Goal: Task Accomplishment & Management: Use online tool/utility

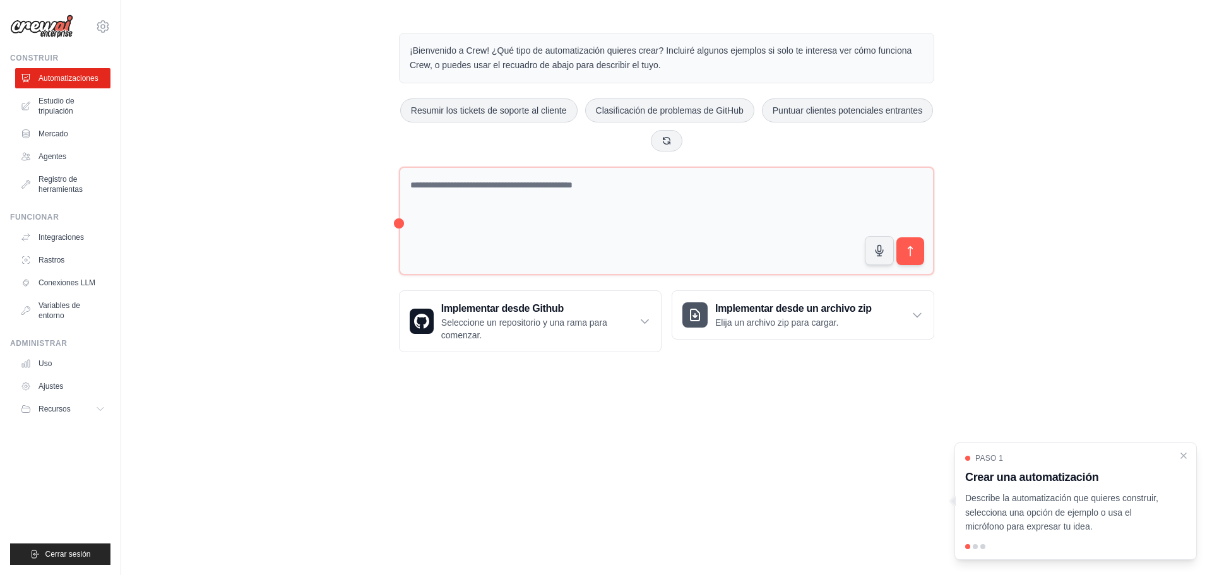
click at [333, 80] on div "¡Bienvenido a Crew! ¿Qué tipo de automatización quieres crear? Incluiré algunos…" at bounding box center [666, 193] width 1091 height 360
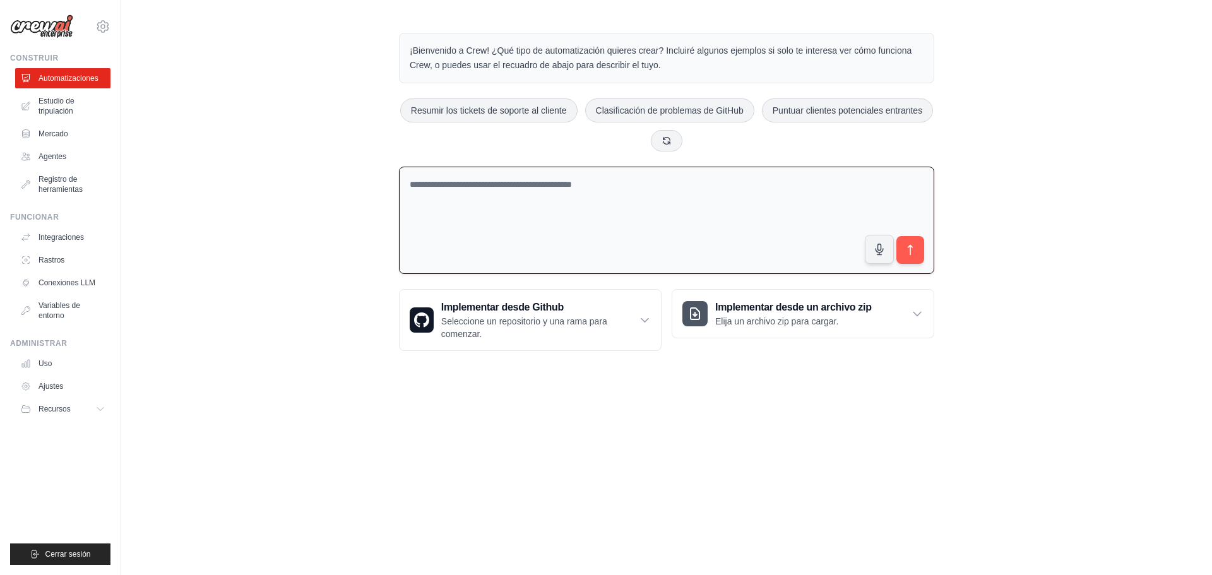
click at [502, 188] on textarea at bounding box center [666, 221] width 535 height 108
type textarea "*"
paste textarea "**********"
type textarea "**********"
click at [908, 247] on icon "submit" at bounding box center [910, 250] width 4 height 10
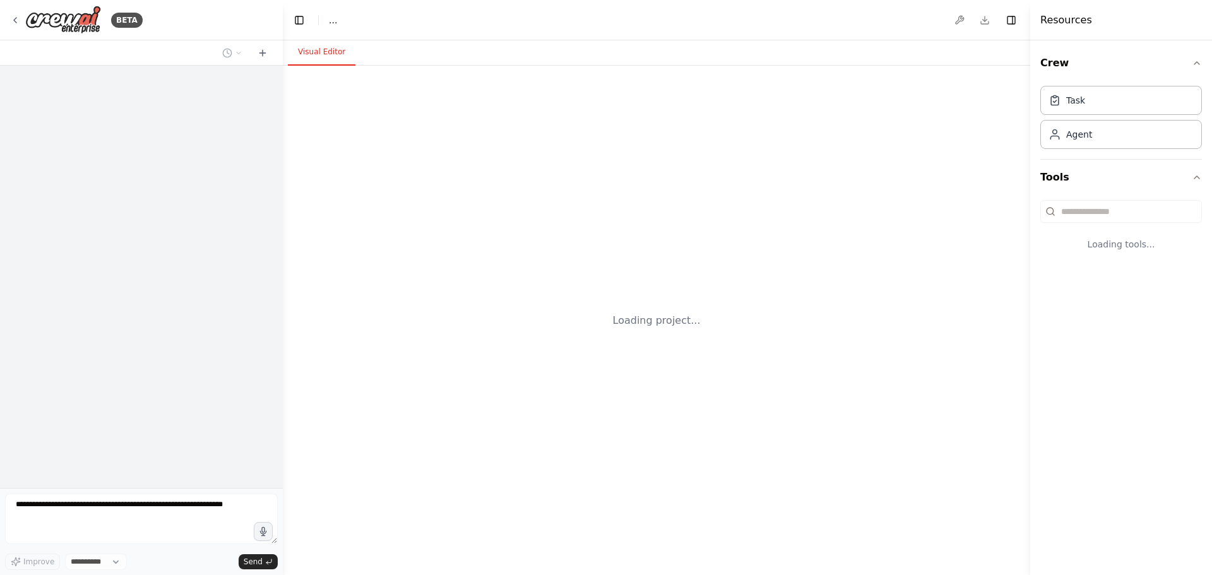
select select "****"
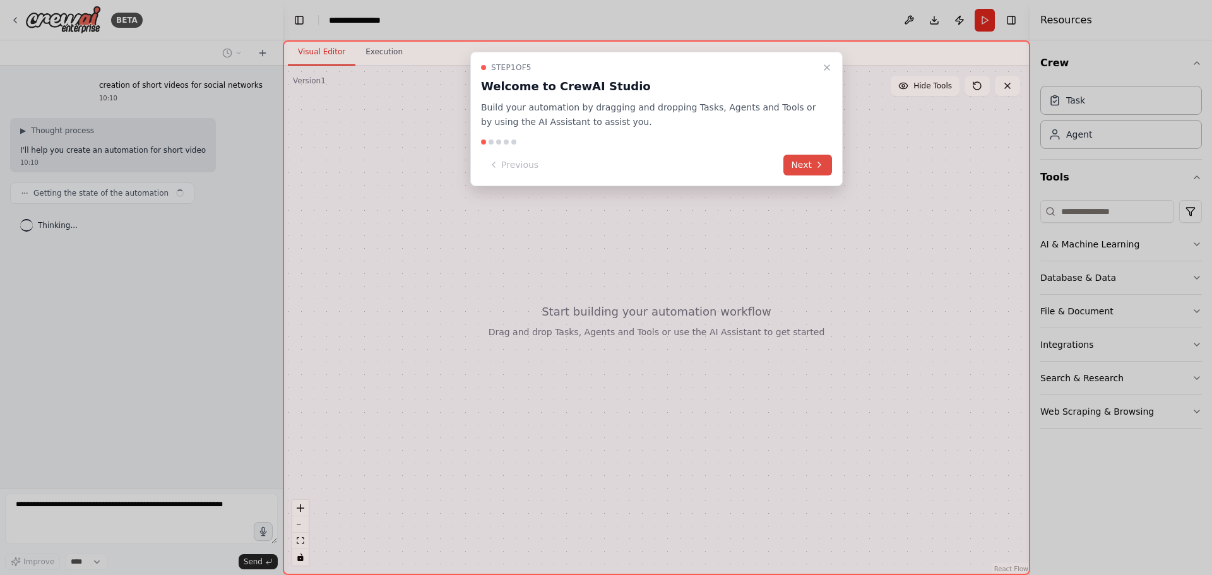
click at [802, 169] on button "Next" at bounding box center [807, 165] width 49 height 21
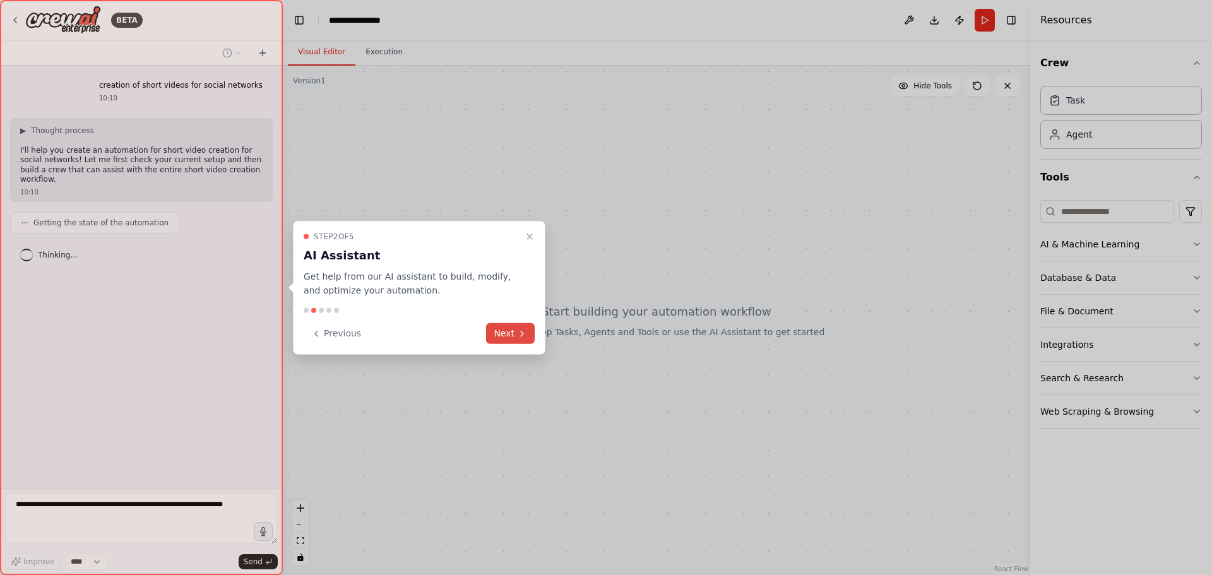
click at [505, 334] on button "Next" at bounding box center [510, 333] width 49 height 21
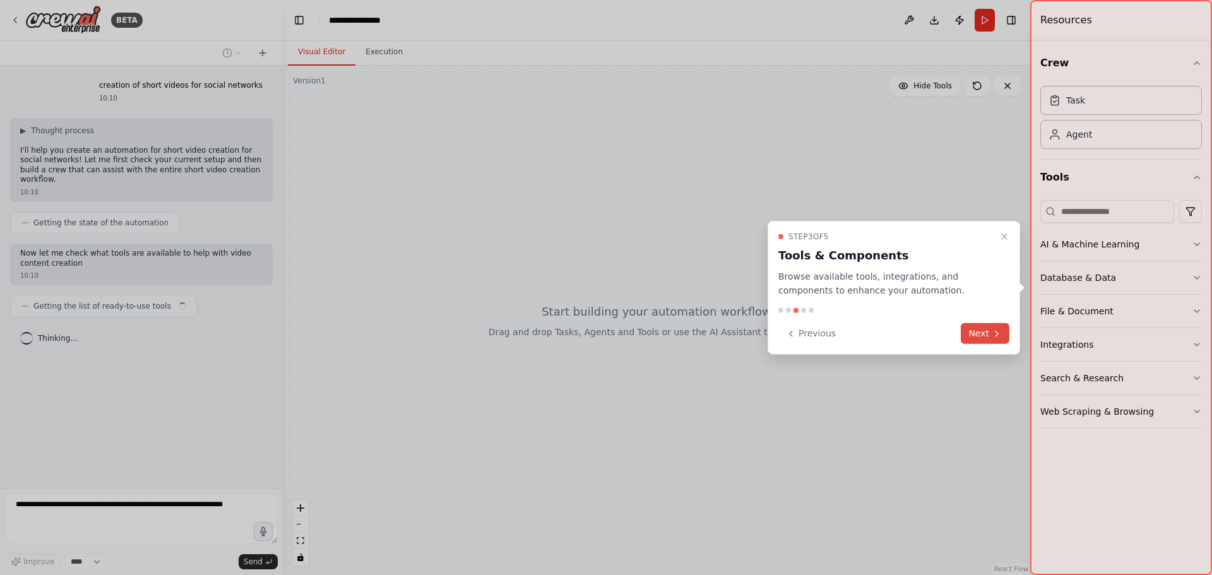
click at [983, 336] on button "Next" at bounding box center [985, 333] width 49 height 21
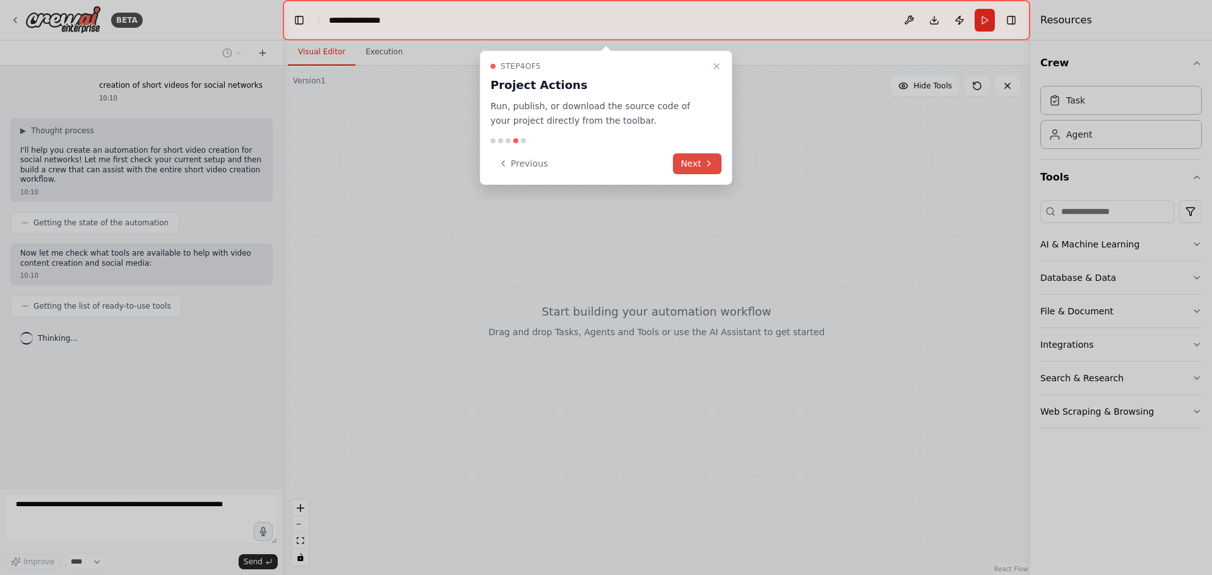
click at [684, 158] on button "Next" at bounding box center [697, 163] width 49 height 21
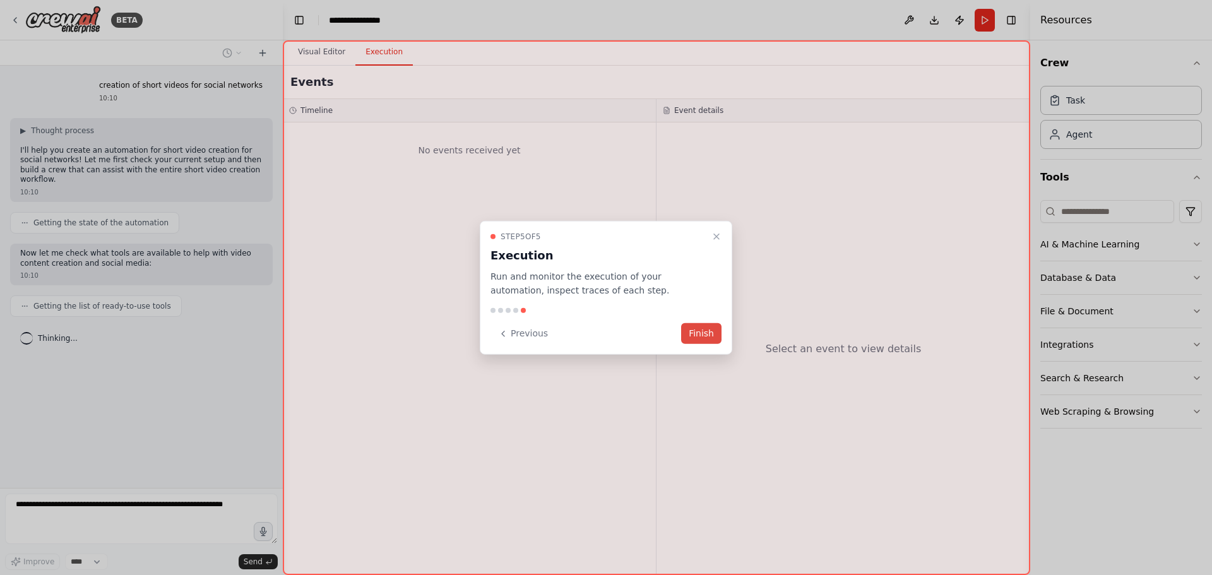
click at [690, 334] on button "Finish" at bounding box center [701, 333] width 40 height 21
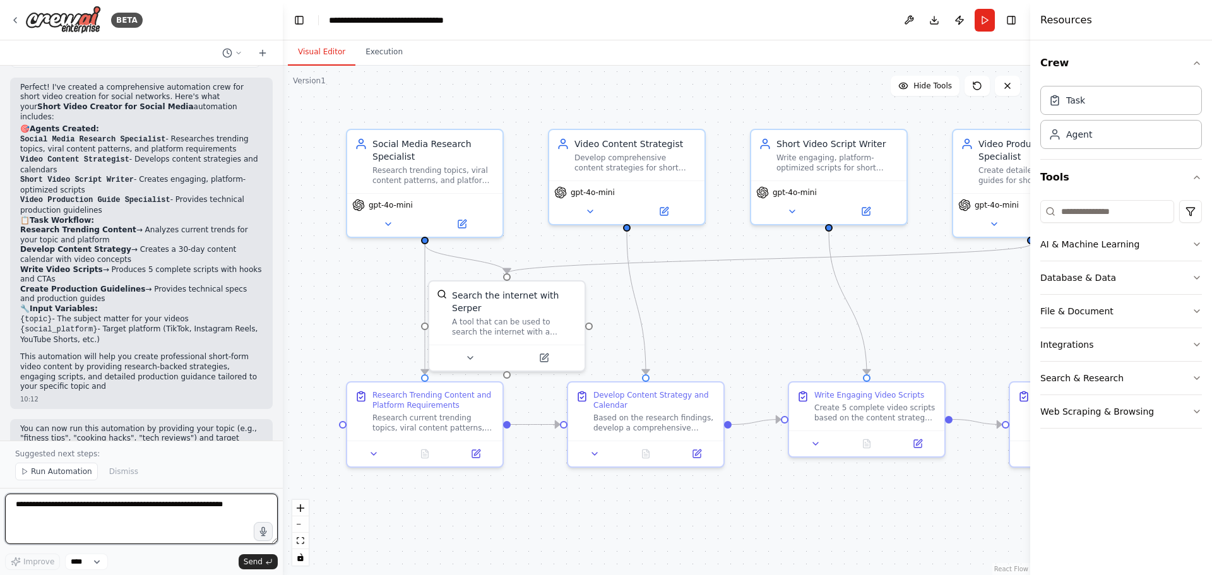
scroll to position [1200, 0]
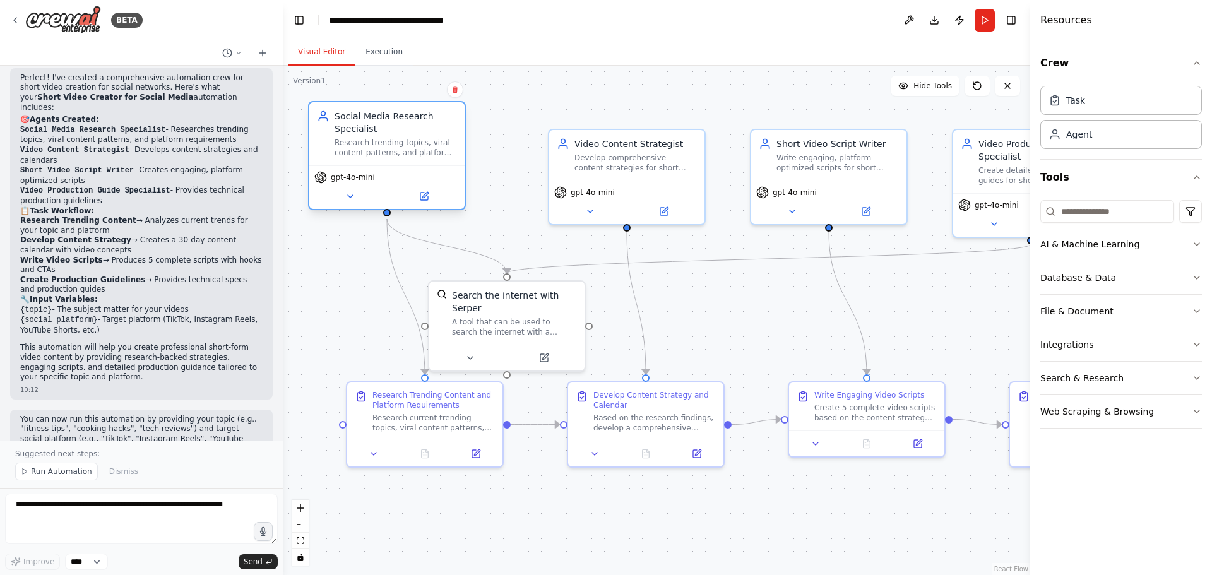
drag, startPoint x: 434, startPoint y: 173, endPoint x: 396, endPoint y: 142, distance: 48.9
click at [396, 142] on div "Research trending topics, viral content patterns, and platform-specific require…" at bounding box center [395, 148] width 122 height 20
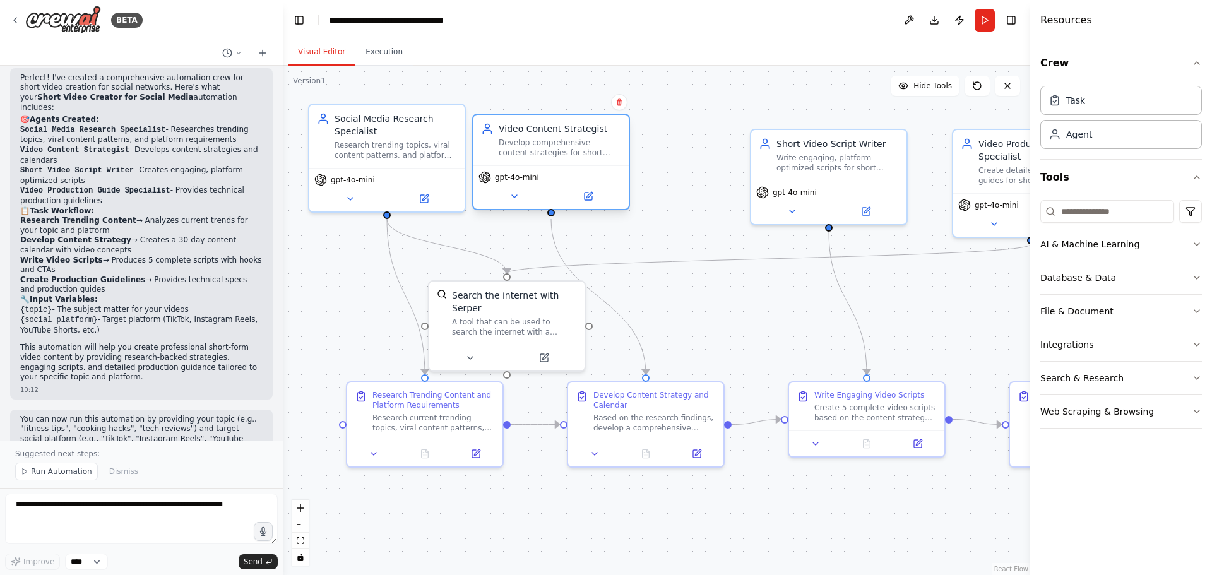
drag, startPoint x: 598, startPoint y: 171, endPoint x: 525, endPoint y: 158, distance: 73.8
click at [525, 158] on div "Video Content Strategist Develop comprehensive content strategies for short vid…" at bounding box center [550, 140] width 155 height 50
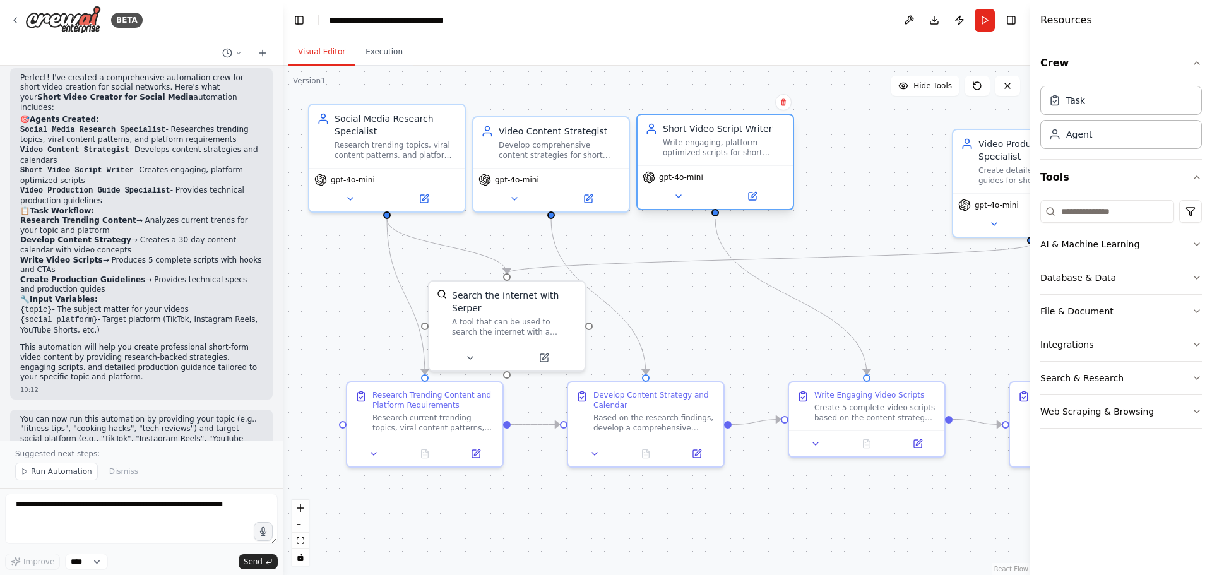
drag, startPoint x: 793, startPoint y: 177, endPoint x: 682, endPoint y: 170, distance: 111.9
click at [682, 170] on div "Short Video Script Writer Write engaging, platform-optimized scripts for short …" at bounding box center [715, 162] width 158 height 97
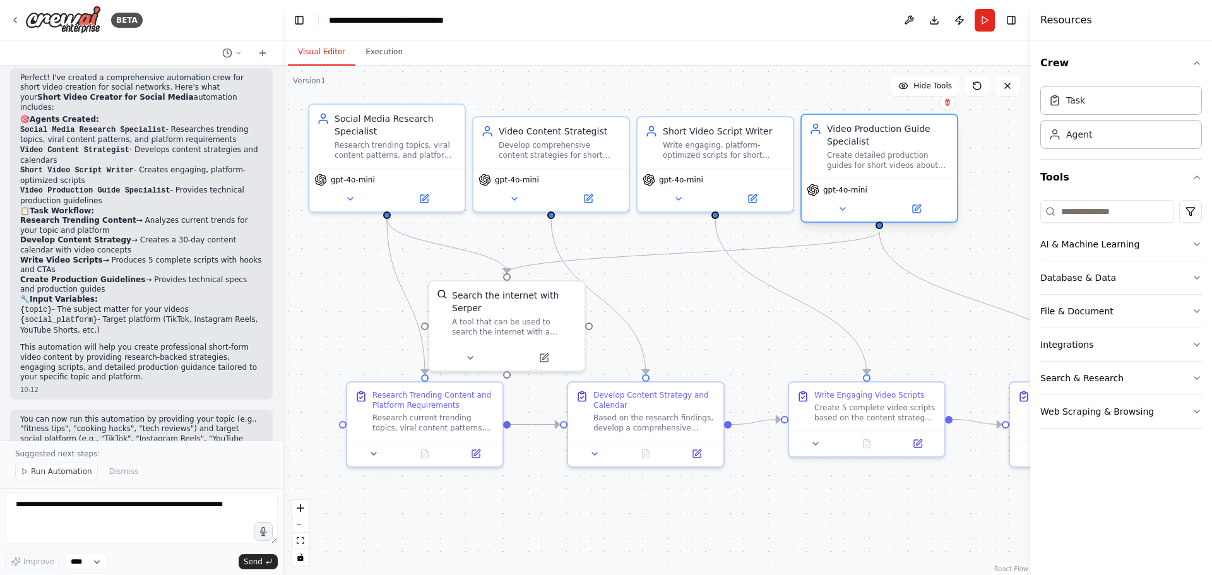
drag, startPoint x: 964, startPoint y: 167, endPoint x: 820, endPoint y: 153, distance: 143.9
click at [819, 156] on div "Video Production Guide Specialist Create detailed production guides for short v…" at bounding box center [879, 146] width 140 height 48
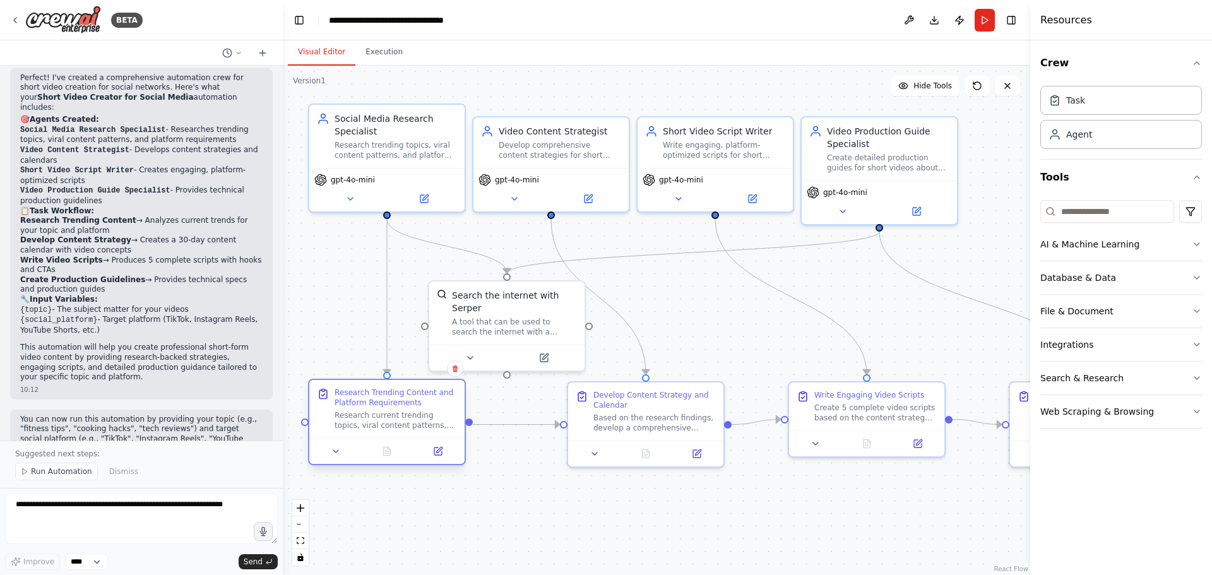
drag, startPoint x: 442, startPoint y: 427, endPoint x: 398, endPoint y: 420, distance: 44.6
click at [398, 420] on div "Research current trending topics, viral content patterns, and platform-specific…" at bounding box center [395, 420] width 122 height 20
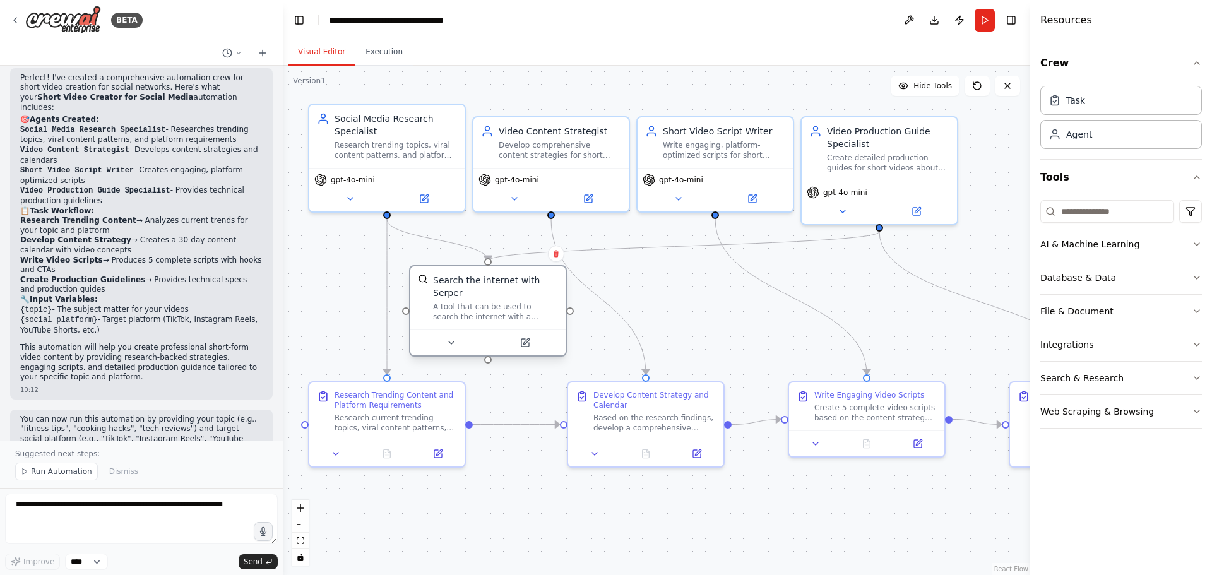
drag, startPoint x: 502, startPoint y: 315, endPoint x: 486, endPoint y: 304, distance: 19.6
click at [486, 304] on div "A tool that can be used to search the internet with a search_query. Supports di…" at bounding box center [495, 312] width 125 height 20
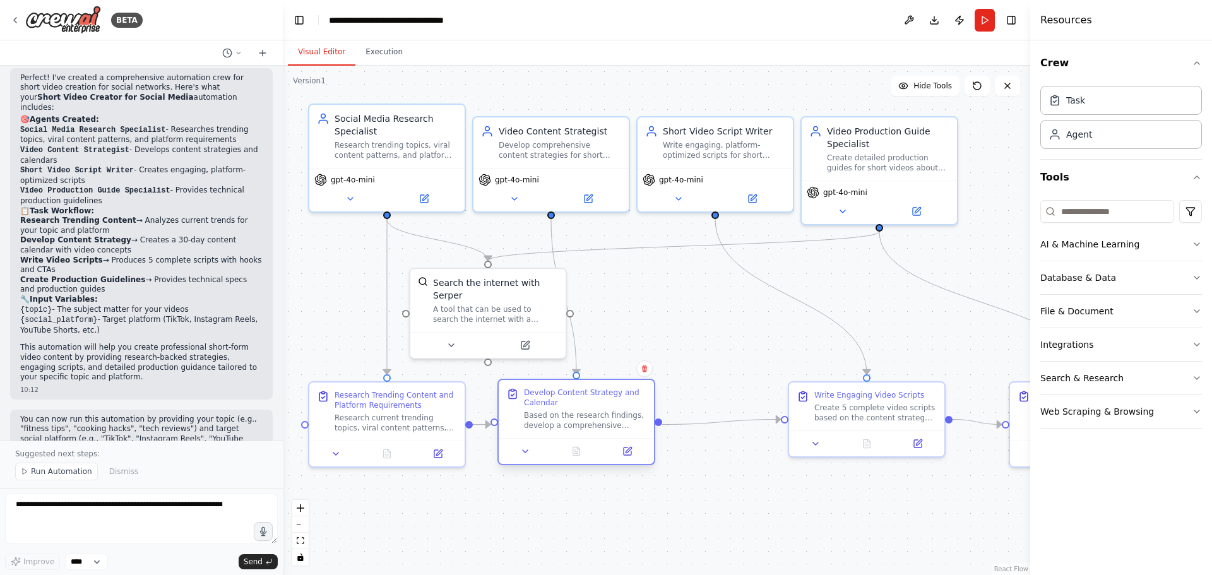
drag, startPoint x: 631, startPoint y: 409, endPoint x: 552, endPoint y: 408, distance: 78.9
click at [552, 409] on div "Develop Content Strategy and Calendar Based on the research findings, develop a…" at bounding box center [585, 409] width 122 height 43
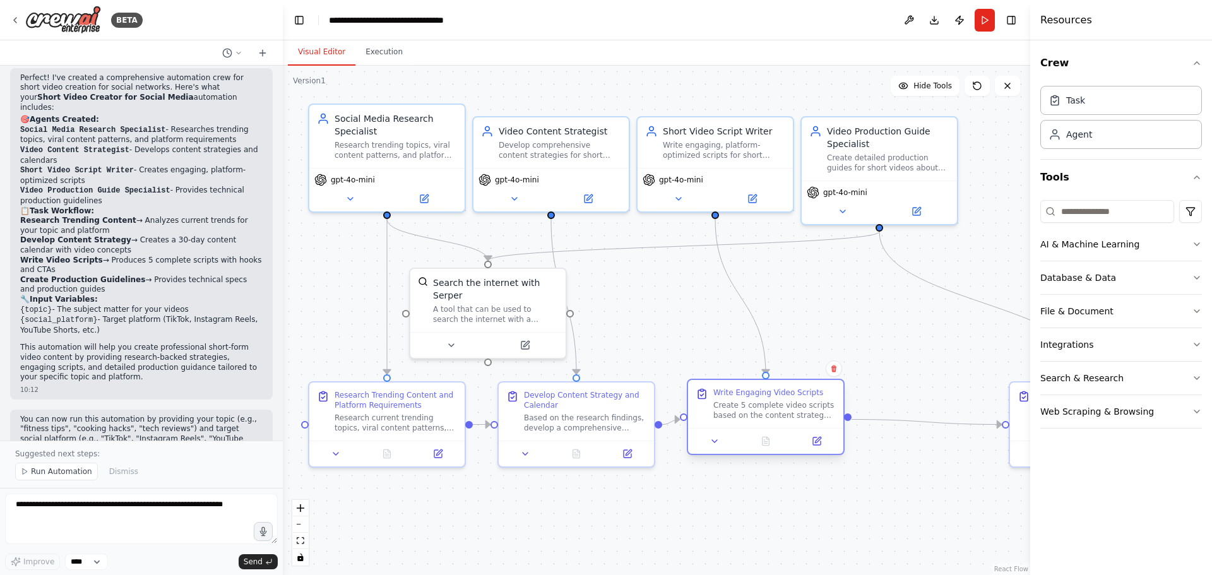
drag, startPoint x: 834, startPoint y: 413, endPoint x: 737, endPoint y: 419, distance: 98.0
click at [737, 419] on div "Create 5 complete video scripts based on the content strategy for {topic} video…" at bounding box center [774, 410] width 122 height 20
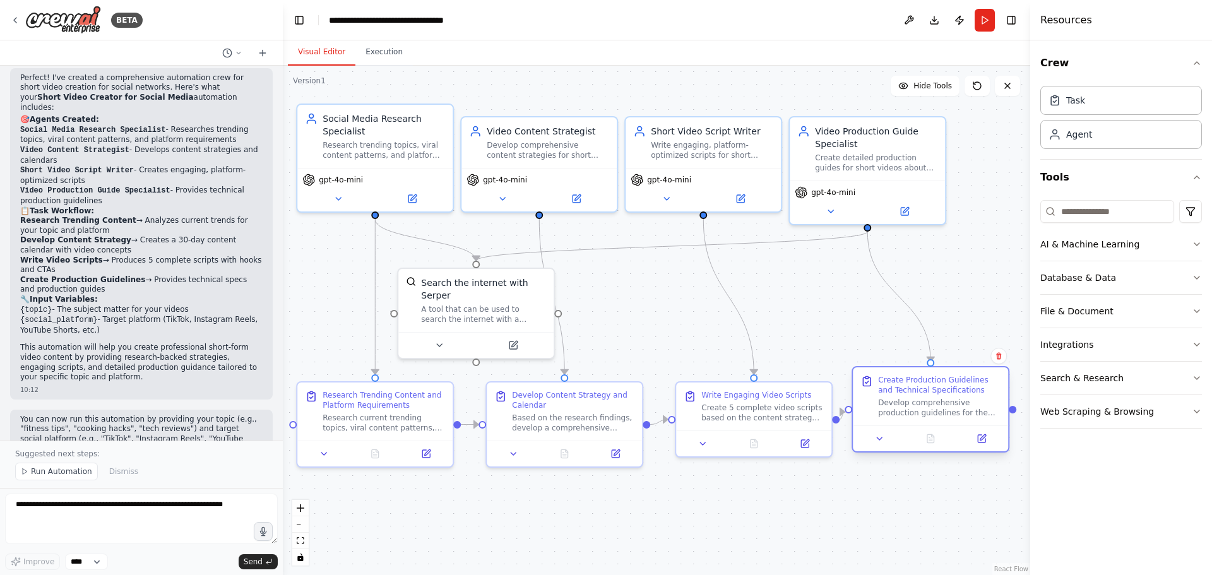
drag, startPoint x: 1021, startPoint y: 413, endPoint x: 867, endPoint y: 405, distance: 153.6
click at [867, 405] on div "Create Production Guidelines and Technical Specifications Develop comprehensive…" at bounding box center [930, 396] width 140 height 43
click at [594, 526] on div ".deletable-edge-delete-btn { width: 20px; height: 20px; border: 0px solid #ffff…" at bounding box center [656, 320] width 747 height 509
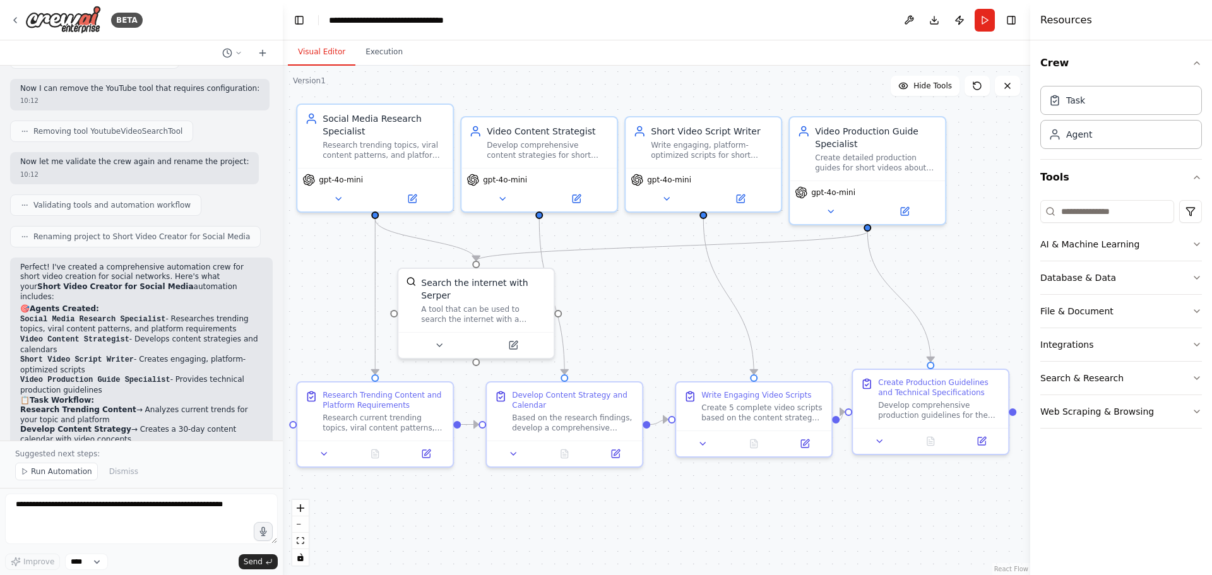
scroll to position [1074, 0]
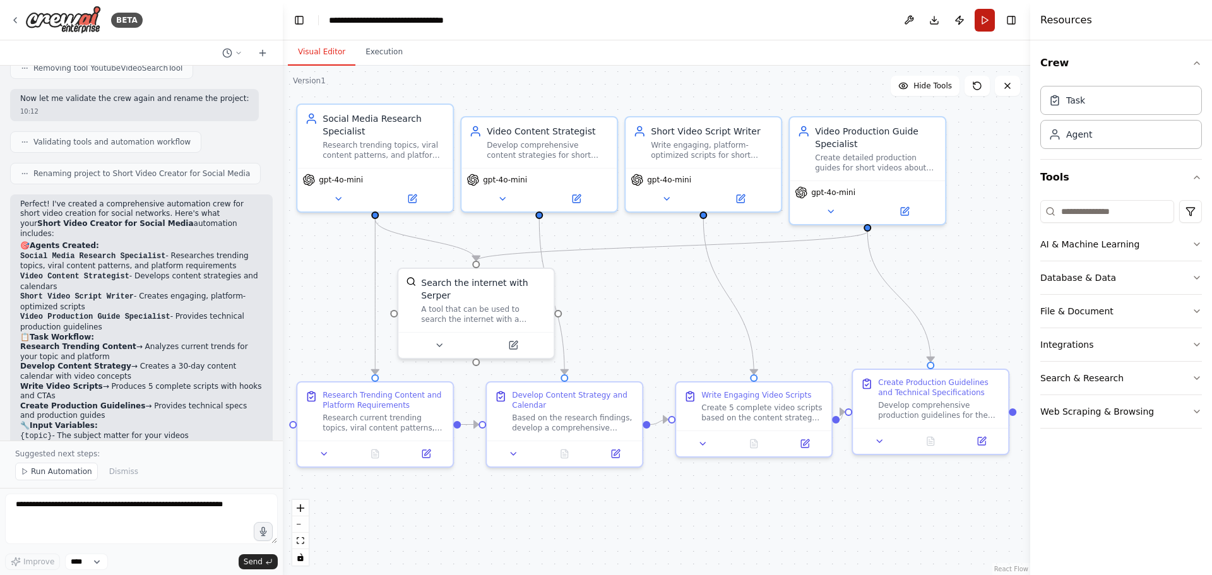
click at [985, 20] on button "Run" at bounding box center [984, 20] width 20 height 23
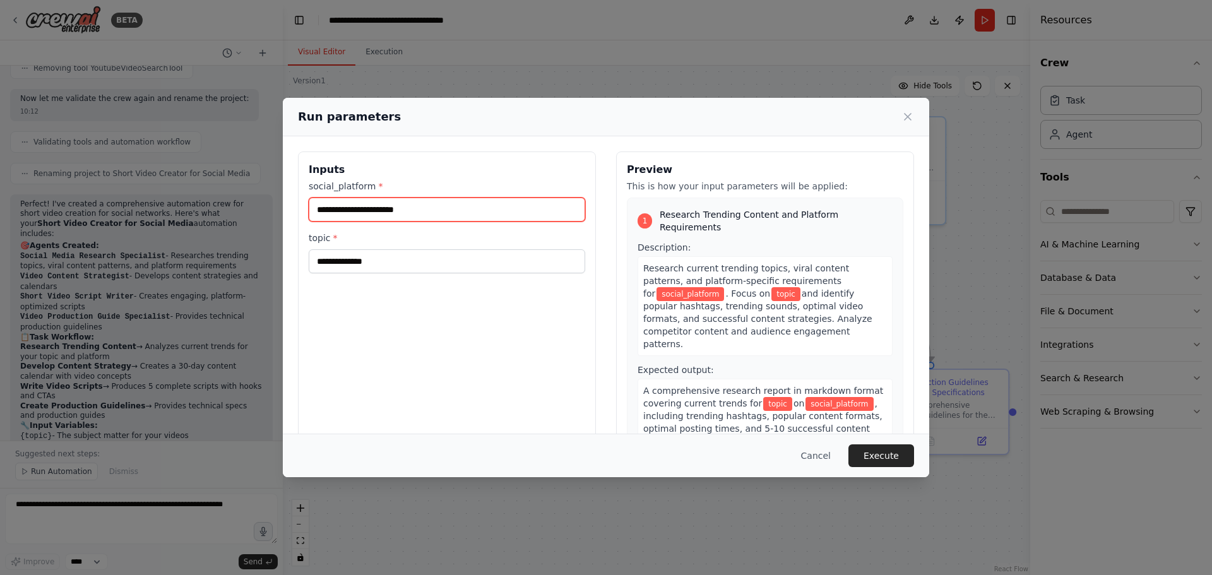
click at [413, 208] on input "social_platform *" at bounding box center [447, 210] width 276 height 24
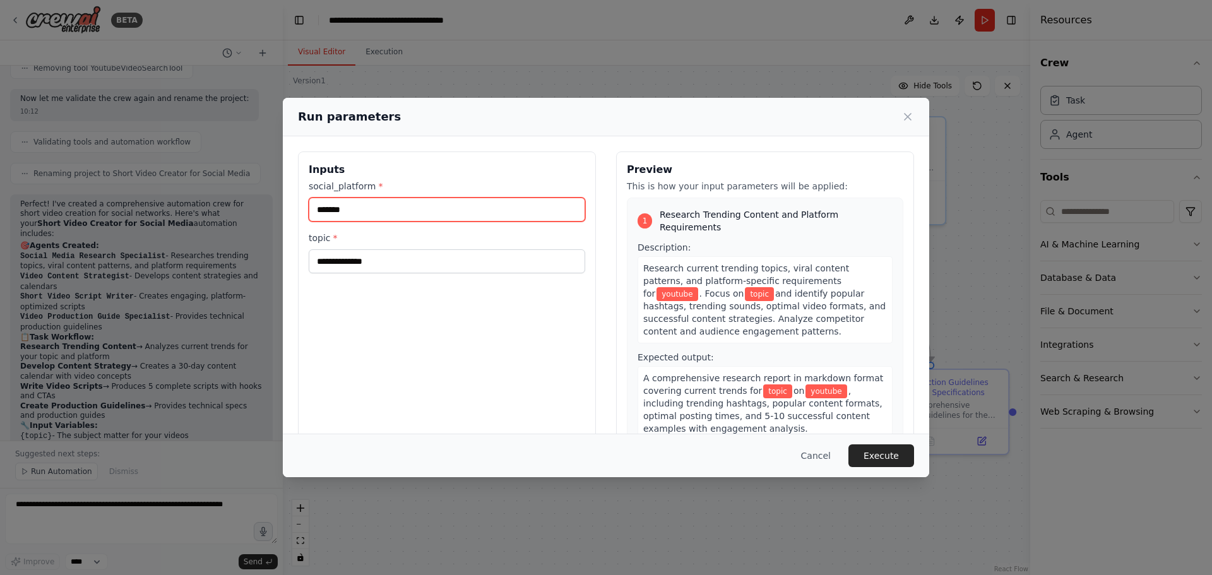
type input "*******"
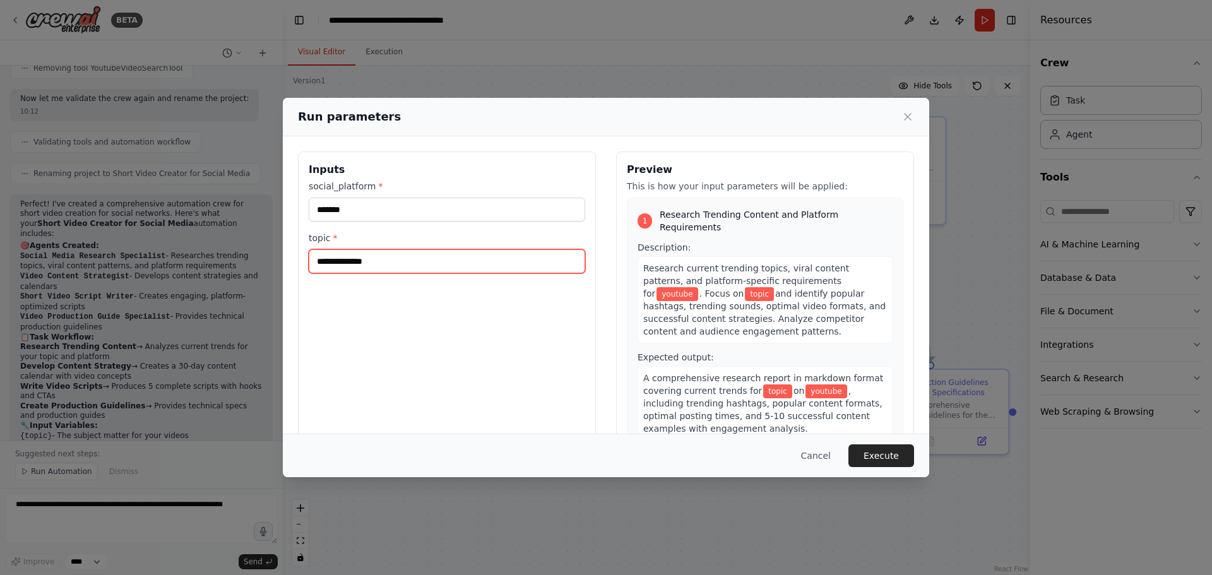
click at [373, 266] on input "topic *" at bounding box center [447, 261] width 276 height 24
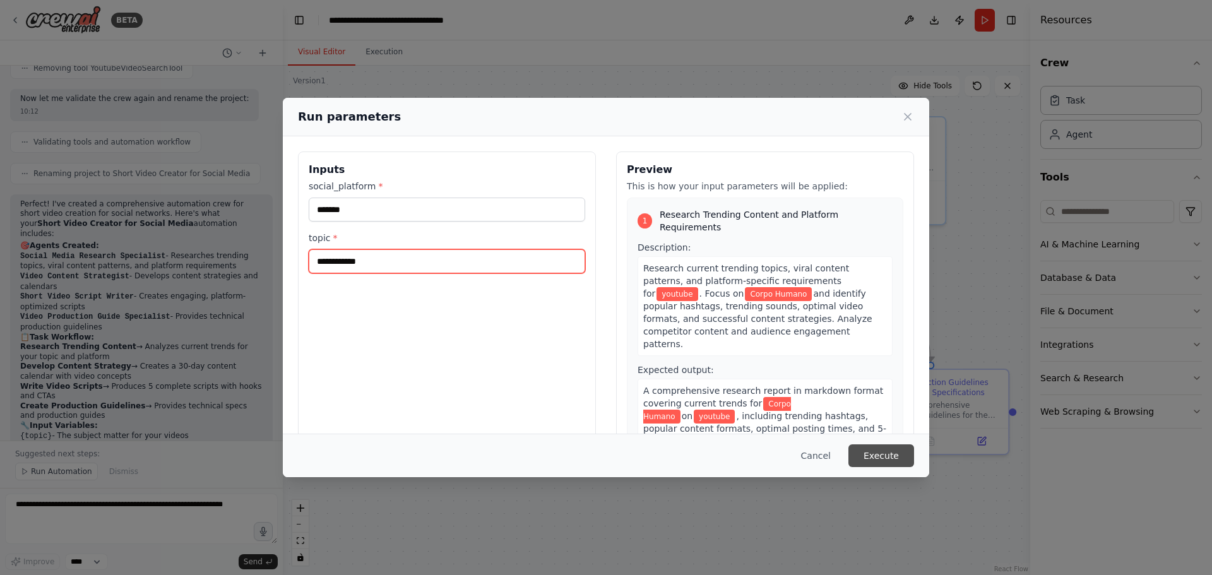
type input "**********"
click at [892, 459] on button "Execute" at bounding box center [881, 455] width 66 height 23
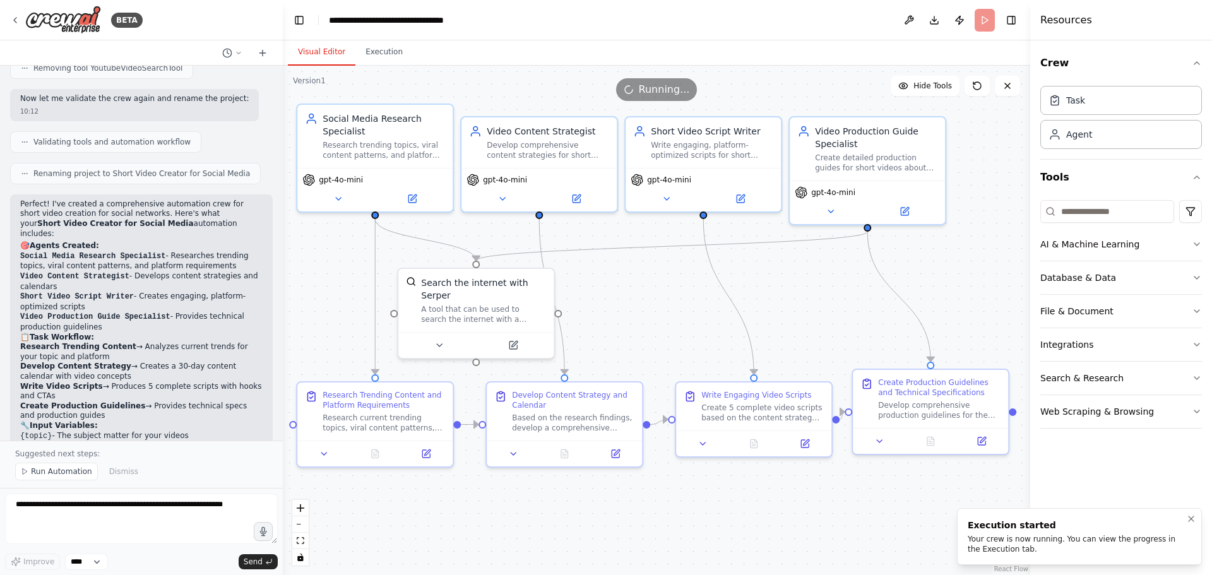
click at [1029, 541] on div "Your crew is now running. You can view the progress in the Execution tab." at bounding box center [1077, 544] width 218 height 20
drag, startPoint x: 480, startPoint y: 299, endPoint x: 467, endPoint y: 297, distance: 13.3
click at [467, 302] on div "A tool that can be used to search the internet with a search_query. Supports di…" at bounding box center [470, 312] width 125 height 20
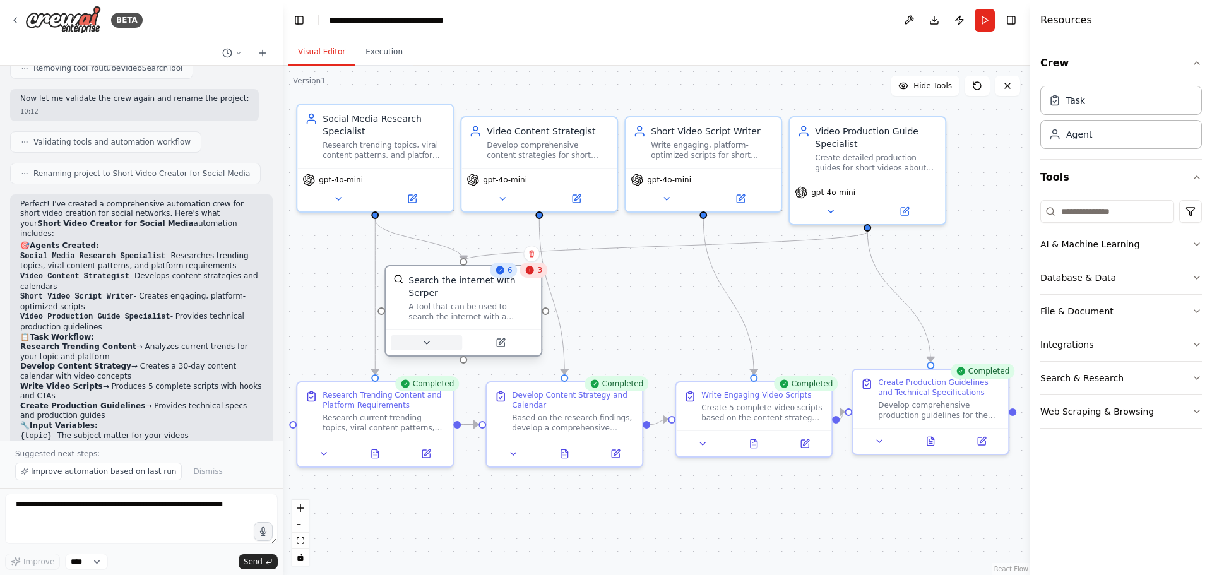
click at [428, 338] on icon at bounding box center [427, 343] width 10 height 10
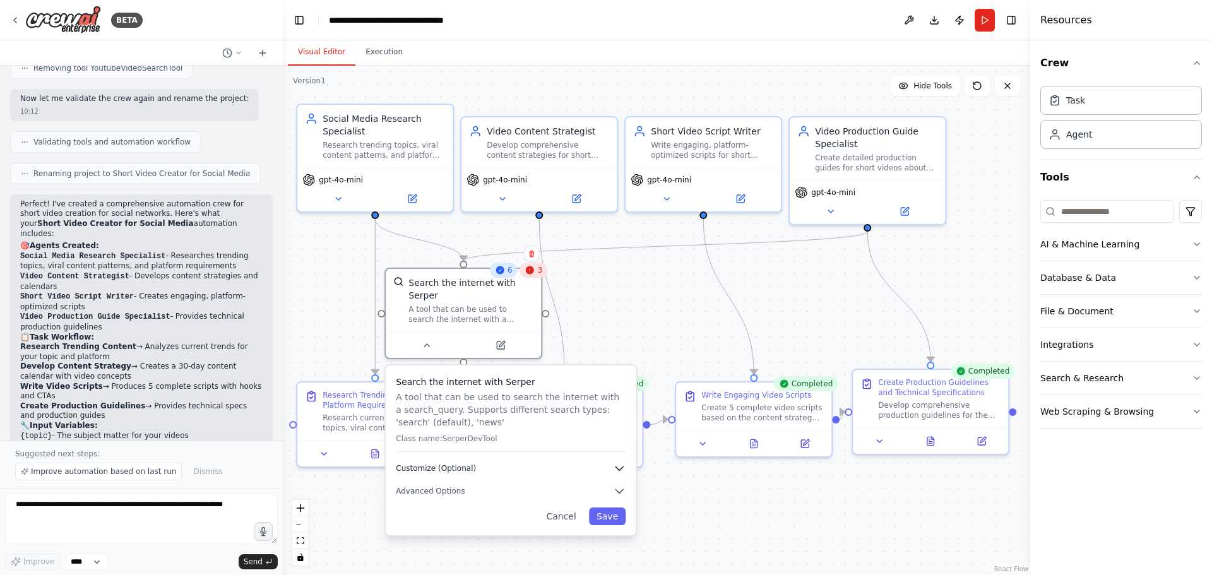
click at [620, 467] on icon "button" at bounding box center [619, 469] width 8 height 4
click at [617, 462] on icon "button" at bounding box center [619, 468] width 13 height 13
click at [619, 490] on icon "button" at bounding box center [619, 492] width 8 height 4
click at [618, 490] on icon "button" at bounding box center [619, 492] width 8 height 4
click at [618, 489] on icon "button" at bounding box center [619, 491] width 8 height 4
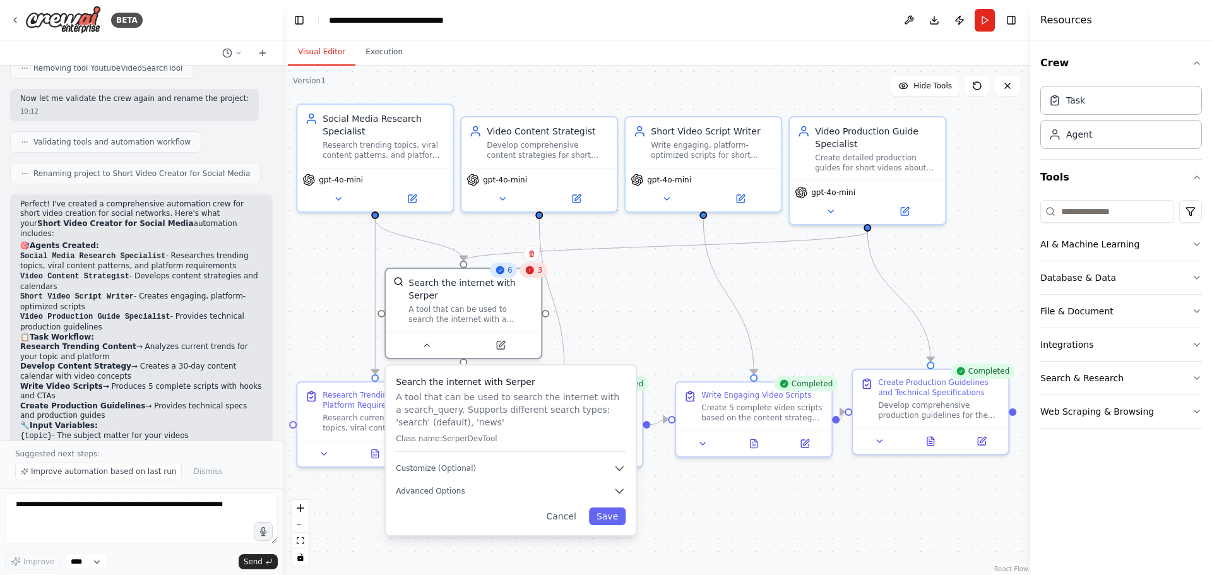
click at [673, 327] on div ".deletable-edge-delete-btn { width: 20px; height: 20px; border: 0px solid #ffff…" at bounding box center [656, 320] width 747 height 509
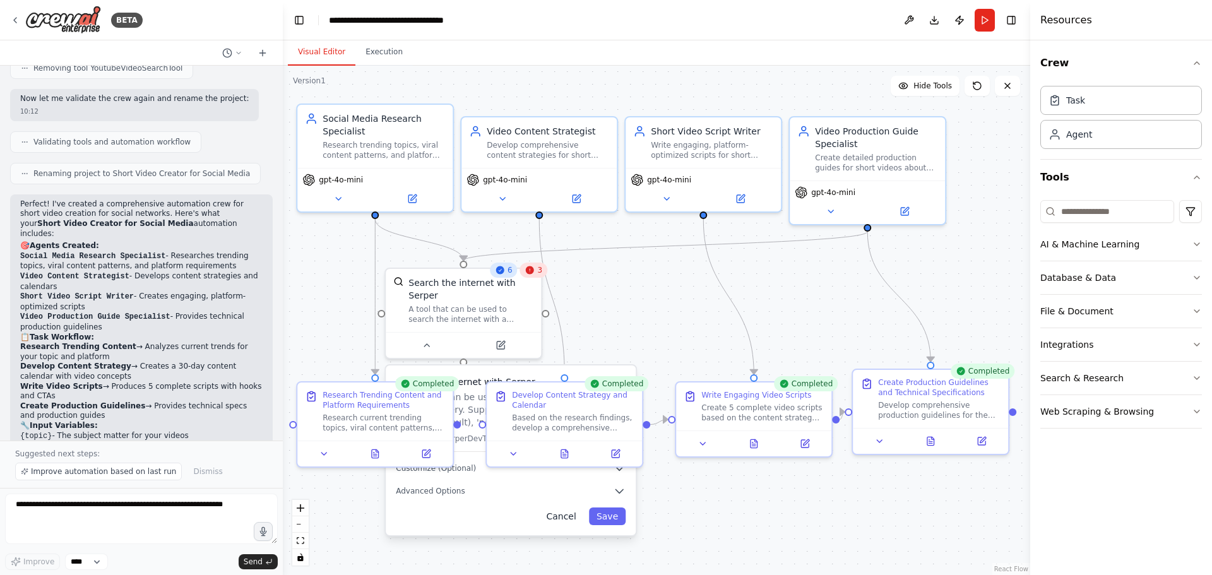
click at [564, 511] on button "Cancel" at bounding box center [560, 516] width 45 height 18
click at [877, 441] on icon at bounding box center [880, 439] width 10 height 10
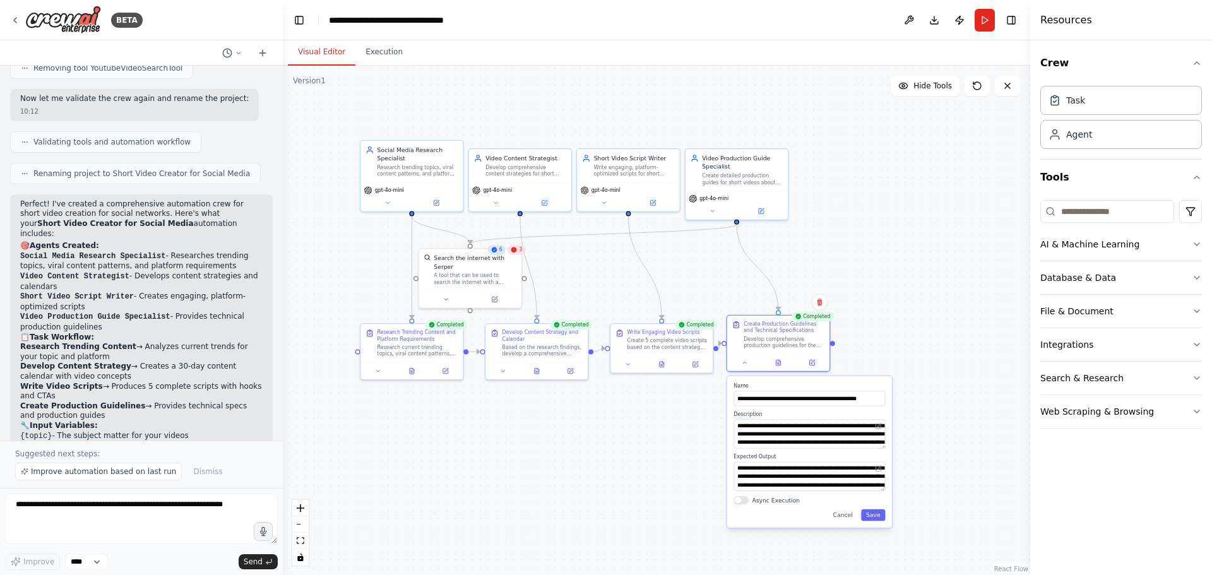
drag, startPoint x: 728, startPoint y: 181, endPoint x: 592, endPoint y: 103, distance: 156.3
click at [592, 103] on div ".deletable-edge-delete-btn { width: 20px; height: 20px; border: 0px solid #ffff…" at bounding box center [656, 320] width 747 height 509
click at [850, 515] on button "Cancel" at bounding box center [842, 513] width 30 height 11
click at [844, 516] on button "Cancel" at bounding box center [842, 513] width 30 height 11
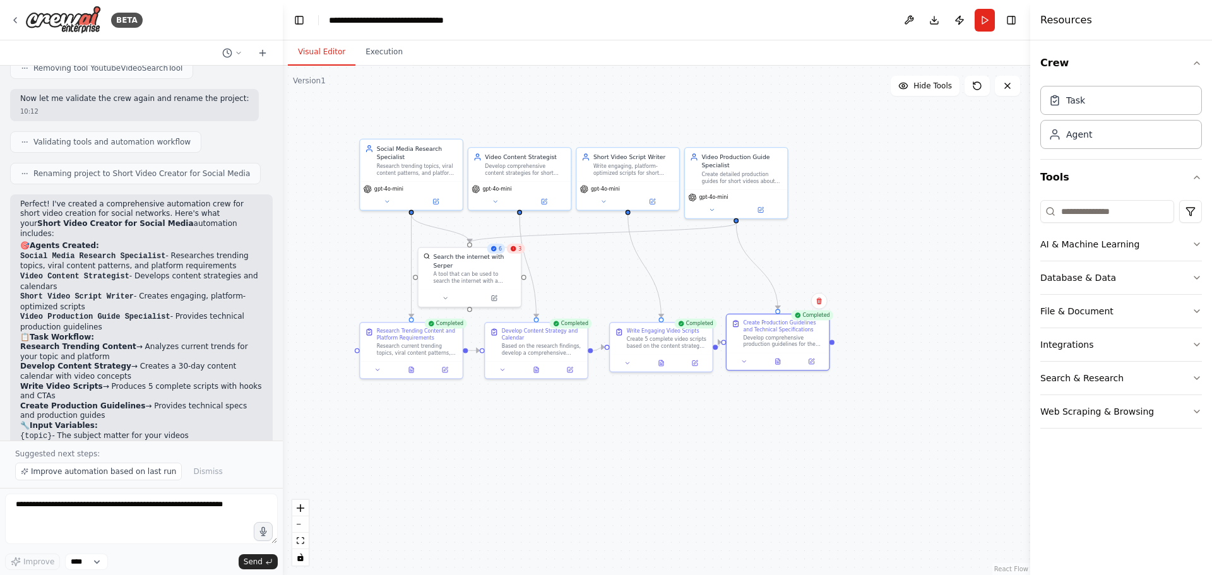
click at [909, 367] on div ".deletable-edge-delete-btn { width: 20px; height: 20px; border: 0px solid #ffff…" at bounding box center [656, 320] width 747 height 509
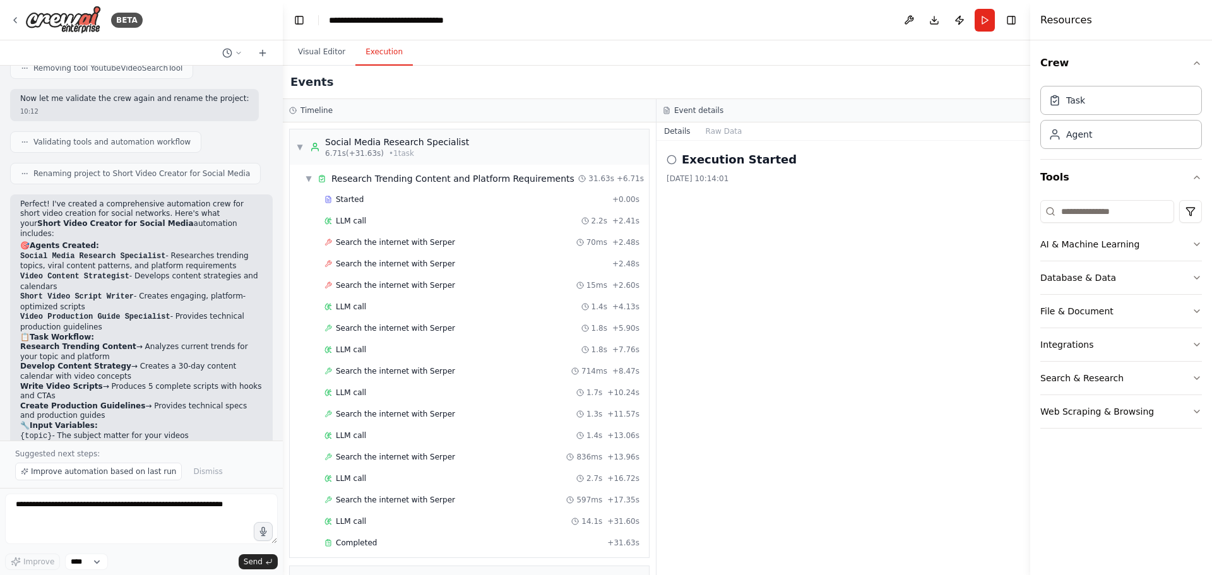
click at [374, 62] on button "Execution" at bounding box center [383, 52] width 57 height 27
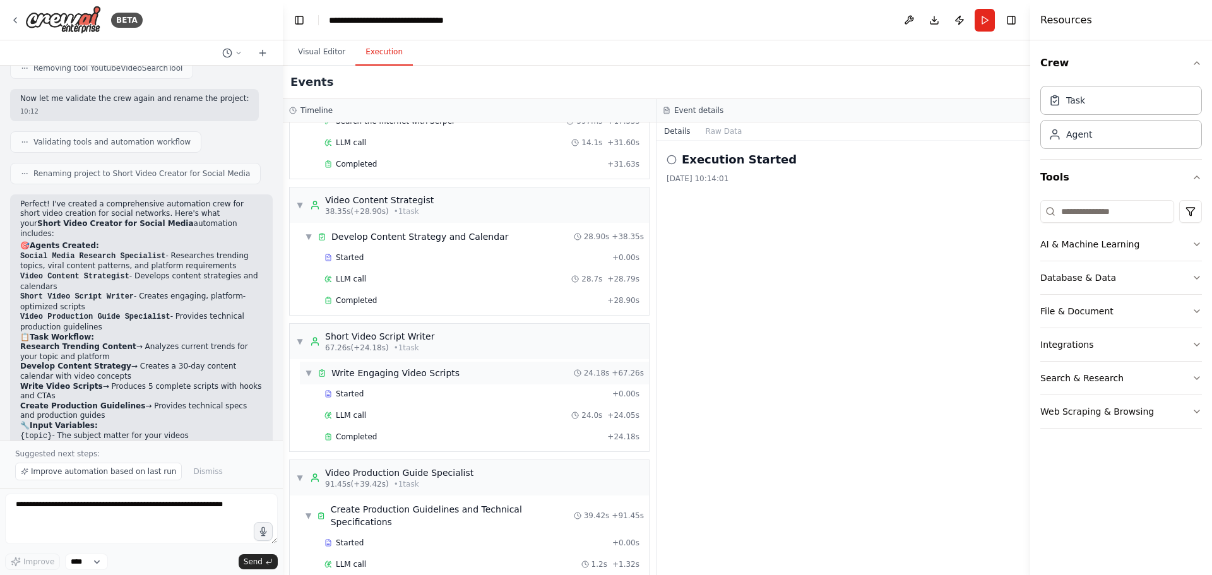
scroll to position [483, 0]
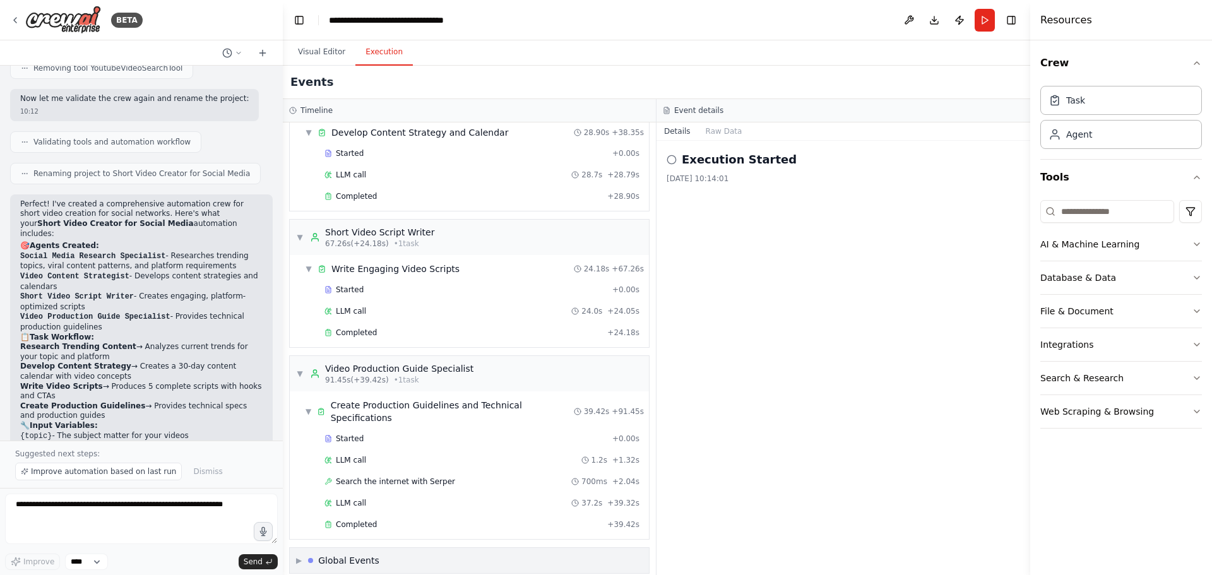
click at [301, 555] on span "▶" at bounding box center [299, 560] width 6 height 10
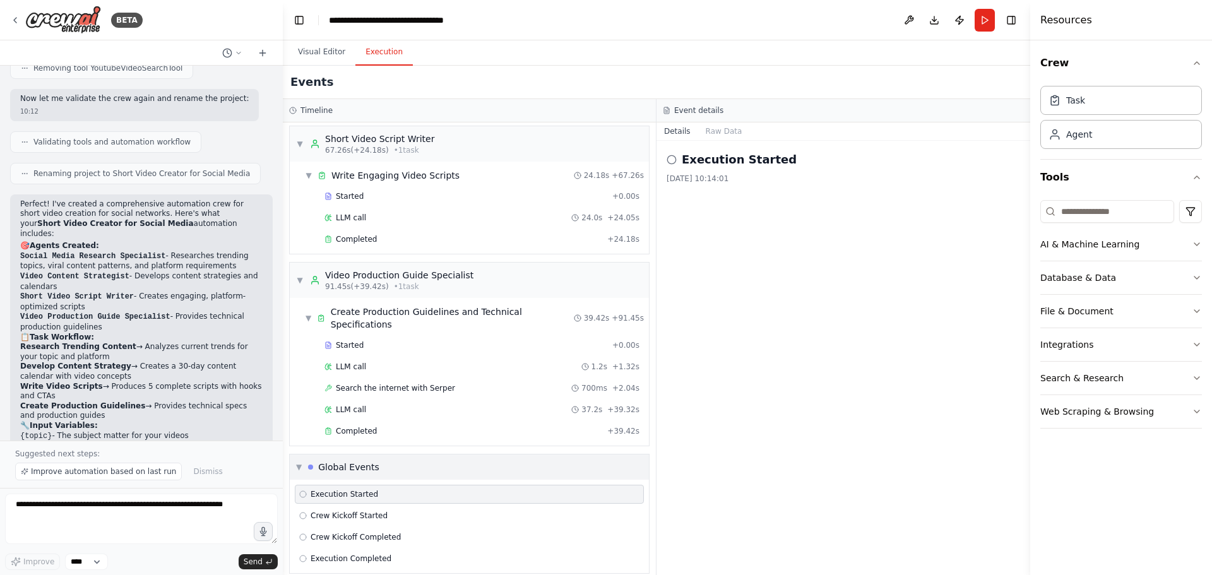
click at [299, 462] on span "▼" at bounding box center [299, 467] width 6 height 10
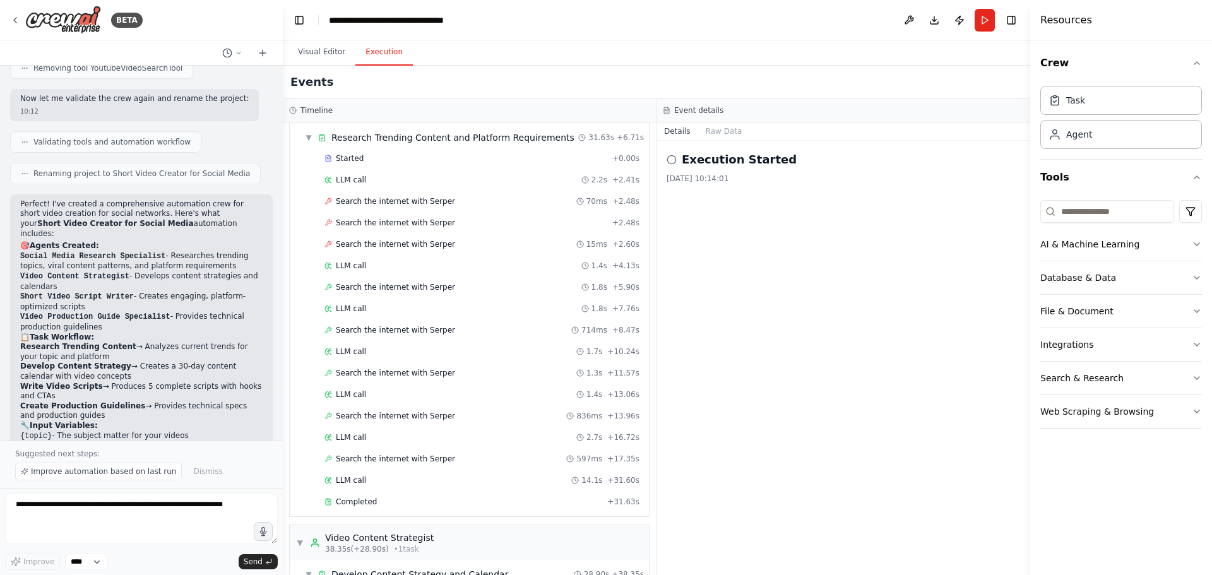
scroll to position [0, 0]
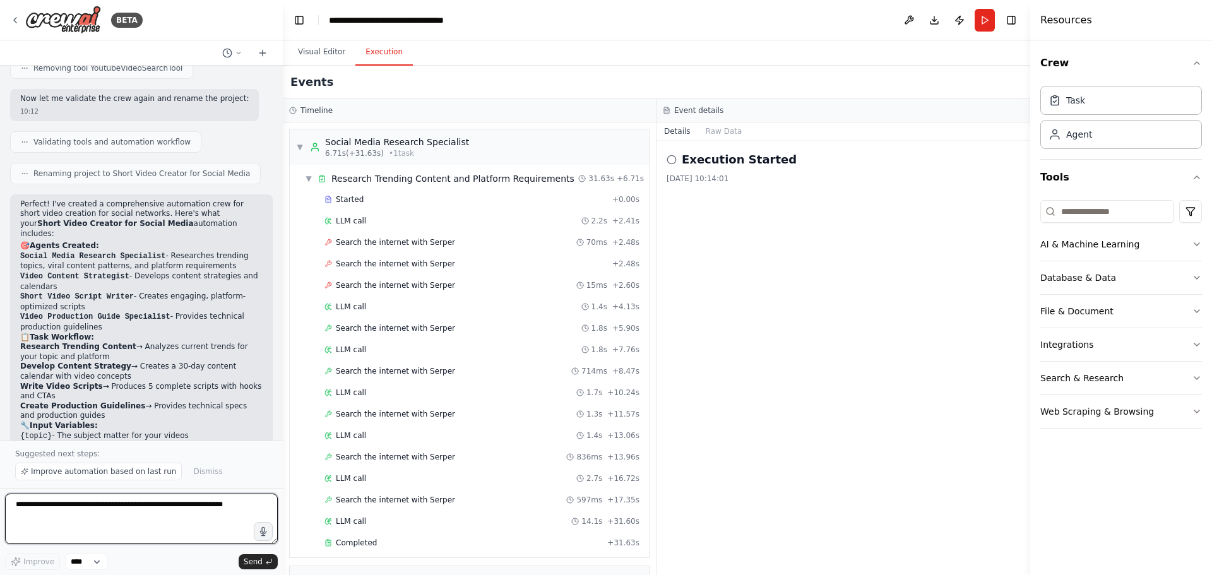
click at [88, 512] on textarea at bounding box center [141, 519] width 273 height 50
paste textarea "**********"
type textarea "**********"
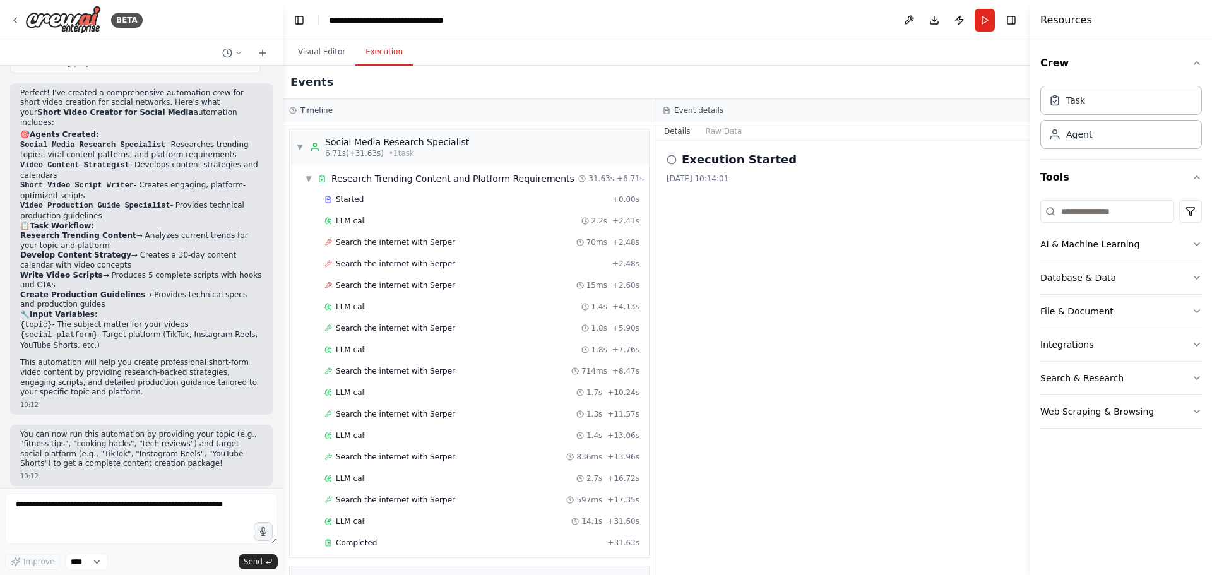
scroll to position [1228, 0]
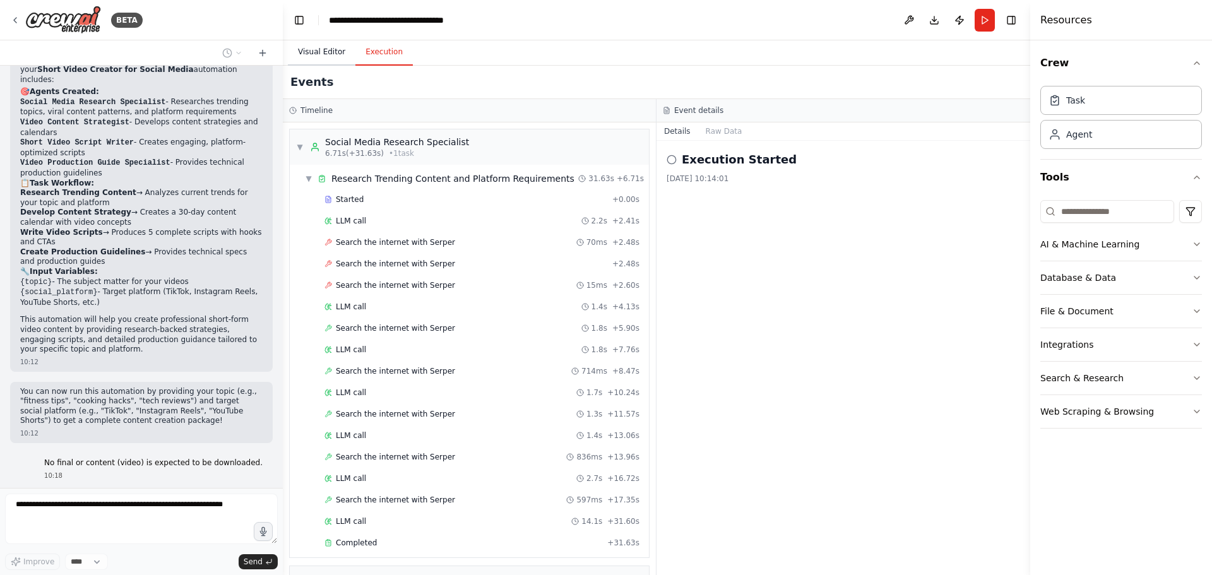
click at [309, 50] on button "Visual Editor" at bounding box center [322, 52] width 68 height 27
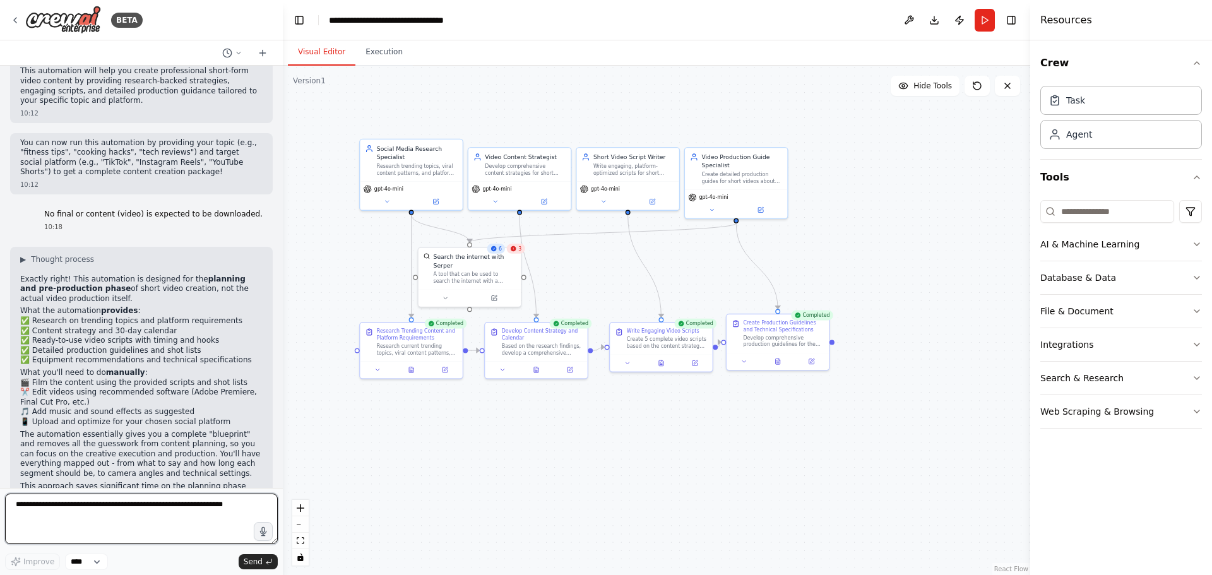
scroll to position [1486, 0]
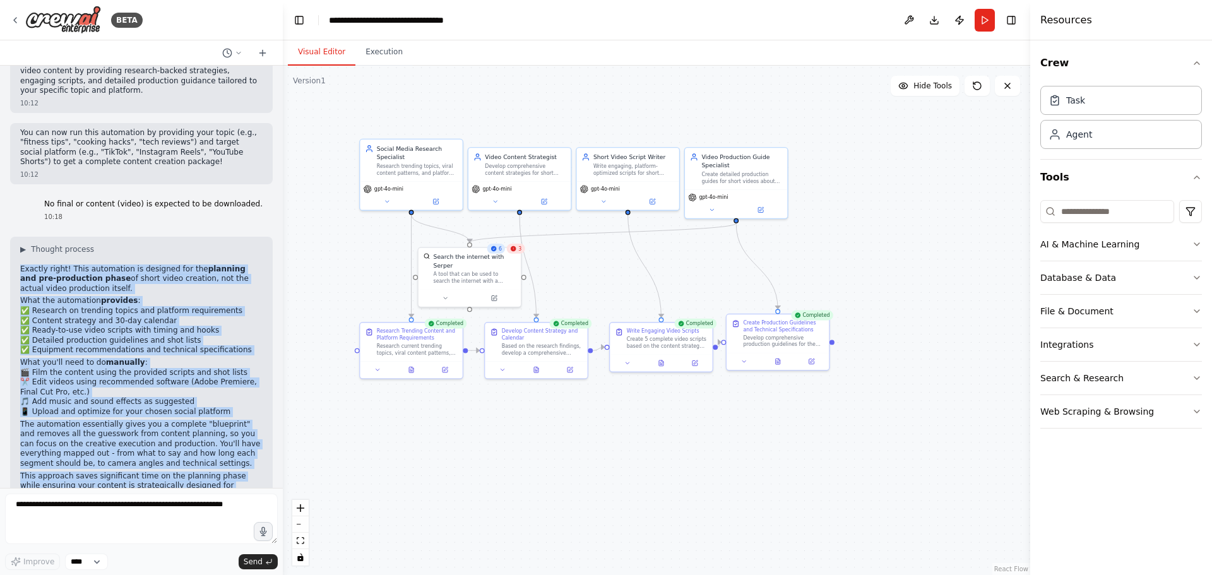
drag, startPoint x: 157, startPoint y: 456, endPoint x: 13, endPoint y: 224, distance: 272.7
click at [13, 237] on div "▶ Thought process Exactly right! This automation is designed for the planning a…" at bounding box center [141, 377] width 263 height 281
copy div "Exactly right! This automation is designed for the planning and pre-production …"
click at [935, 18] on button "Download" at bounding box center [934, 20] width 20 height 23
drag, startPoint x: 737, startPoint y: 183, endPoint x: 786, endPoint y: 169, distance: 51.1
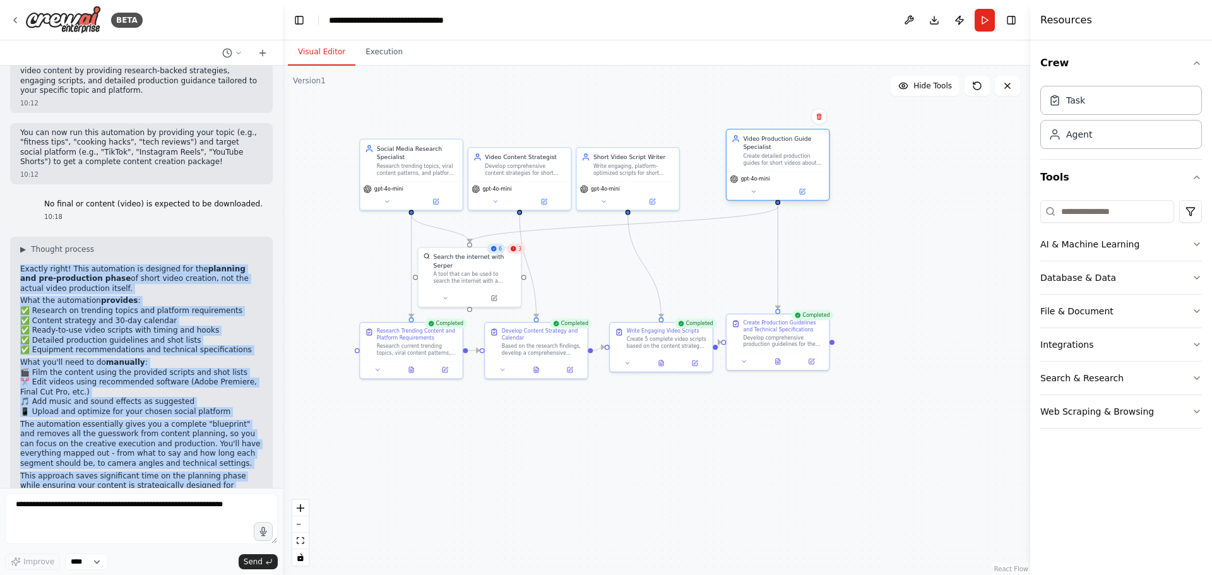
click at [786, 169] on div "Video Production Guide Specialist Create detailed production guides for short v…" at bounding box center [777, 150] width 102 height 42
drag, startPoint x: 639, startPoint y: 175, endPoint x: 677, endPoint y: 155, distance: 42.9
click at [677, 155] on div "Short Video Script Writer Write engaging, platform-optimized scripts for short …" at bounding box center [661, 145] width 102 height 33
drag, startPoint x: 536, startPoint y: 176, endPoint x: 555, endPoint y: 163, distance: 22.6
click at [555, 163] on div "Video Content Strategist Develop comprehensive content strategies for short vid…" at bounding box center [536, 161] width 104 height 64
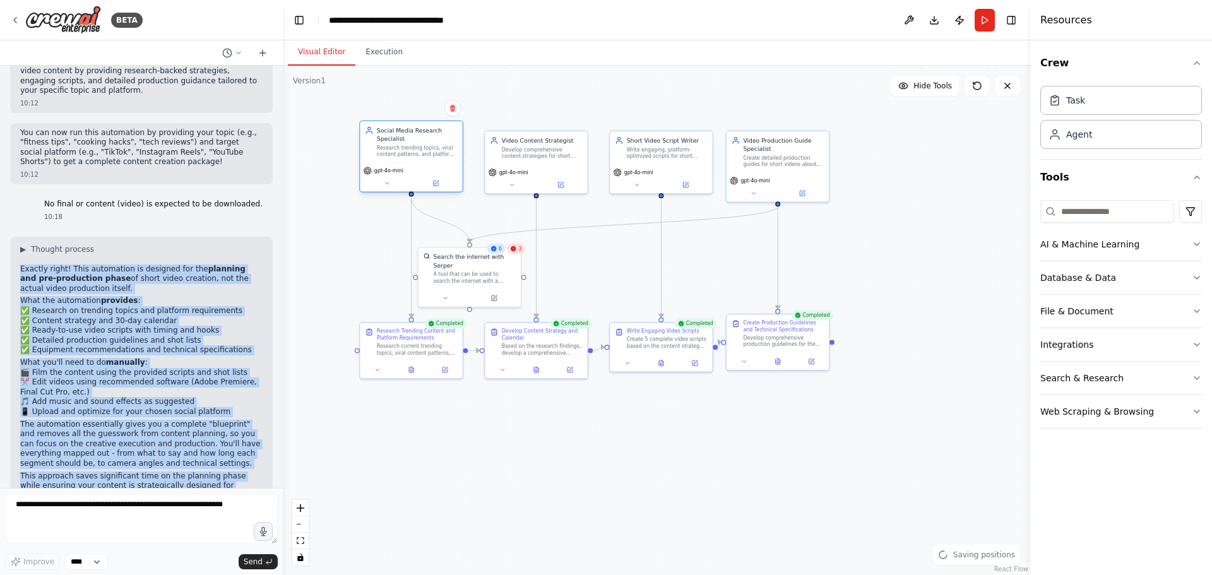
drag, startPoint x: 415, startPoint y: 175, endPoint x: 418, endPoint y: 160, distance: 15.5
click at [418, 160] on div "Social Media Research Specialist Research trending topics, viral content patter…" at bounding box center [411, 142] width 102 height 42
drag, startPoint x: 418, startPoint y: 160, endPoint x: 418, endPoint y: 171, distance: 10.7
click at [418, 171] on div "Social Media Research Specialist Research trending topics, viral content patter…" at bounding box center [411, 165] width 104 height 72
click at [904, 287] on div ".deletable-edge-delete-btn { width: 20px; height: 20px; border: 0px solid #ffff…" at bounding box center [656, 320] width 747 height 509
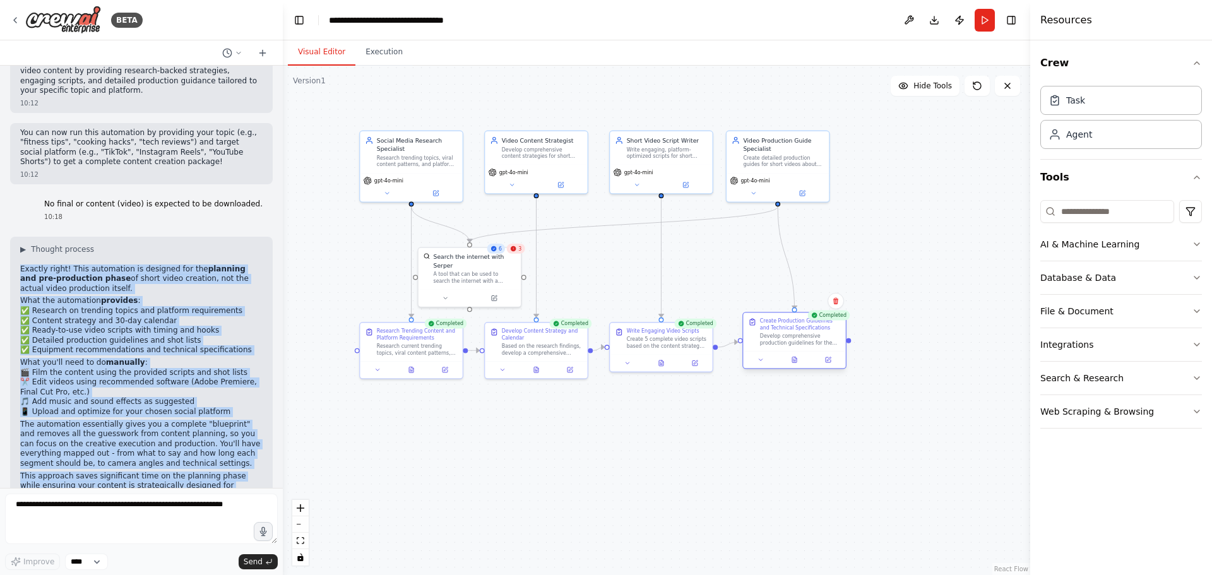
drag, startPoint x: 789, startPoint y: 341, endPoint x: 801, endPoint y: 345, distance: 12.6
click at [801, 345] on div "Develop comprehensive production guidelines for the video scripts, including de…" at bounding box center [800, 339] width 81 height 13
click at [661, 346] on div "Write Engaging Video Scripts Create 5 complete video scripts based on the conte…" at bounding box center [661, 337] width 102 height 32
click at [806, 429] on div ".deletable-edge-delete-btn { width: 20px; height: 20px; border: 0px solid #ffff…" at bounding box center [656, 320] width 747 height 509
click at [795, 361] on icon at bounding box center [794, 361] width 3 height 0
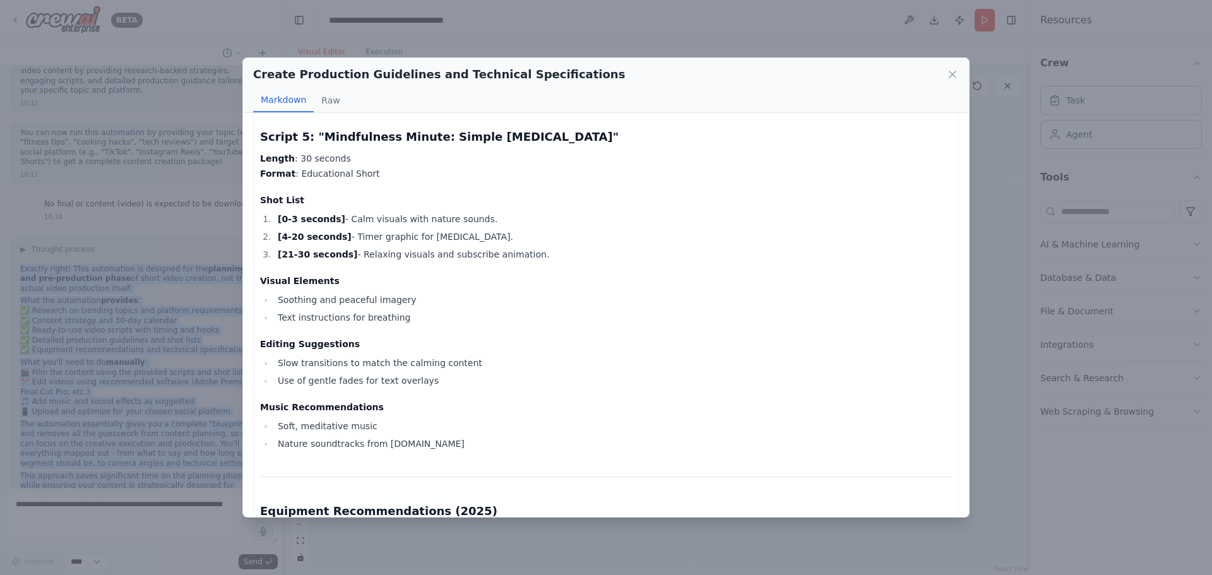
scroll to position [1817, 0]
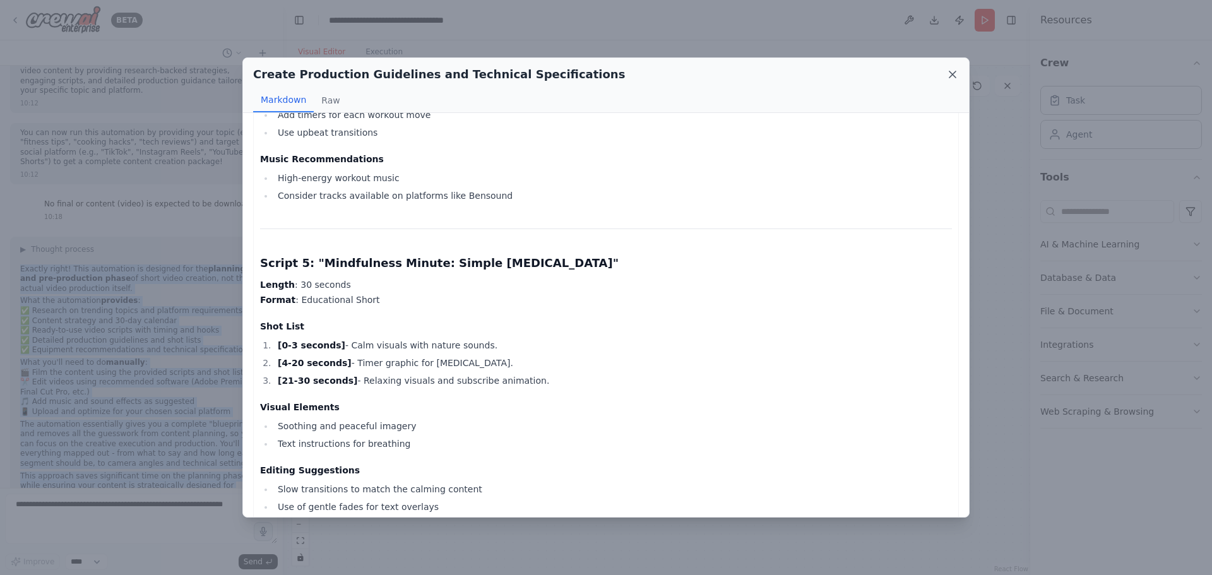
click at [952, 73] on icon at bounding box center [952, 74] width 13 height 13
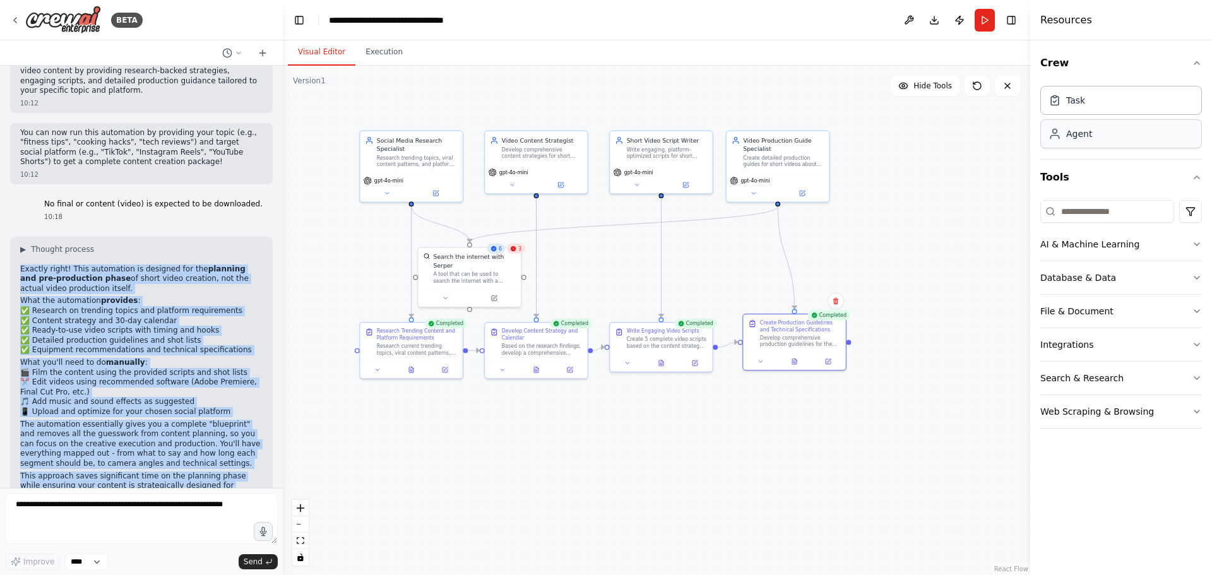
click at [1081, 141] on div "Agent" at bounding box center [1121, 133] width 162 height 29
click at [1087, 107] on div "Task" at bounding box center [1121, 99] width 162 height 29
click at [1083, 140] on div "Agent" at bounding box center [1121, 133] width 162 height 29
click at [411, 98] on div ".deletable-edge-delete-btn { width: 20px; height: 20px; border: 0px solid #ffff…" at bounding box center [656, 320] width 747 height 509
click at [323, 271] on div ".deletable-edge-delete-btn { width: 20px; height: 20px; border: 0px solid #ffff…" at bounding box center [656, 320] width 747 height 509
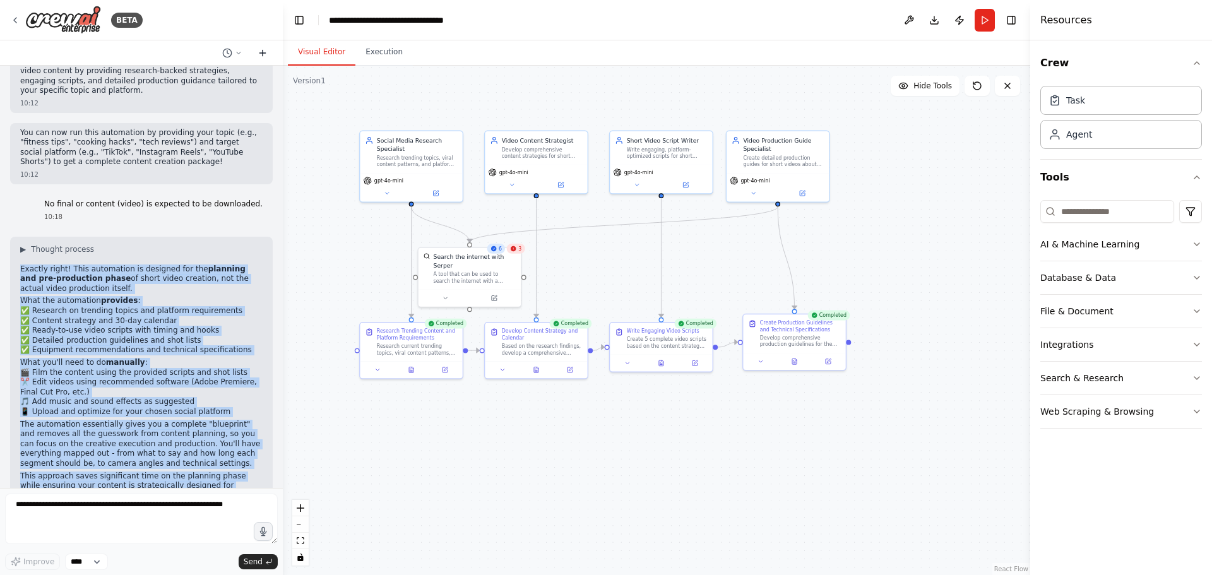
click at [263, 55] on icon at bounding box center [262, 53] width 10 height 10
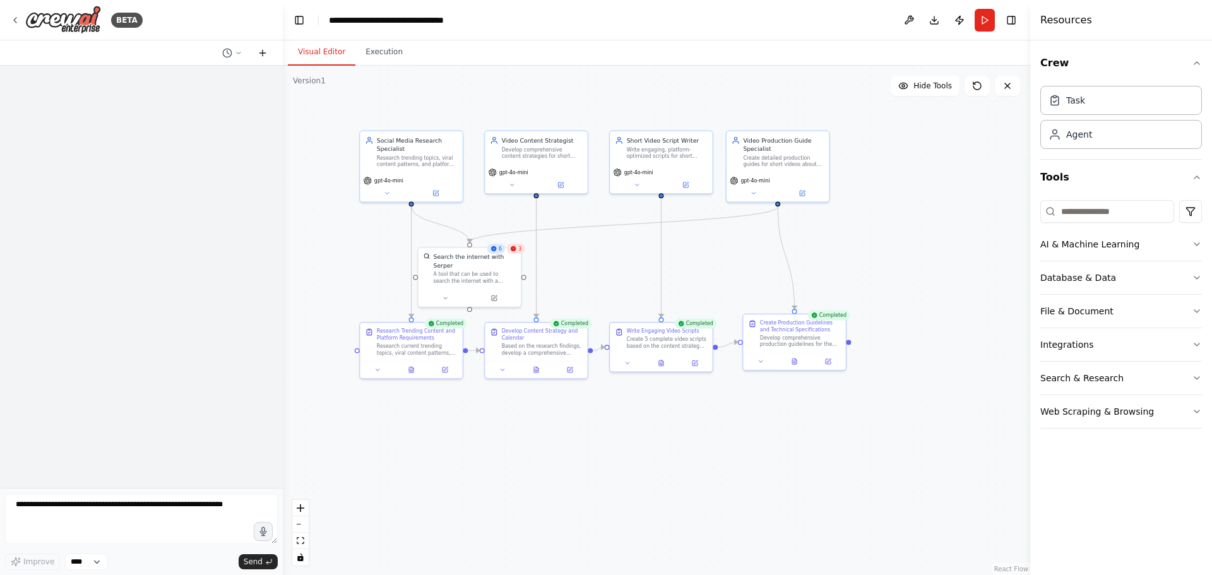
scroll to position [0, 0]
click at [227, 53] on polyline at bounding box center [228, 51] width 2 height 3
click at [163, 97] on span "No final or content (video) is expected to be downloaded." at bounding box center [183, 99] width 93 height 10
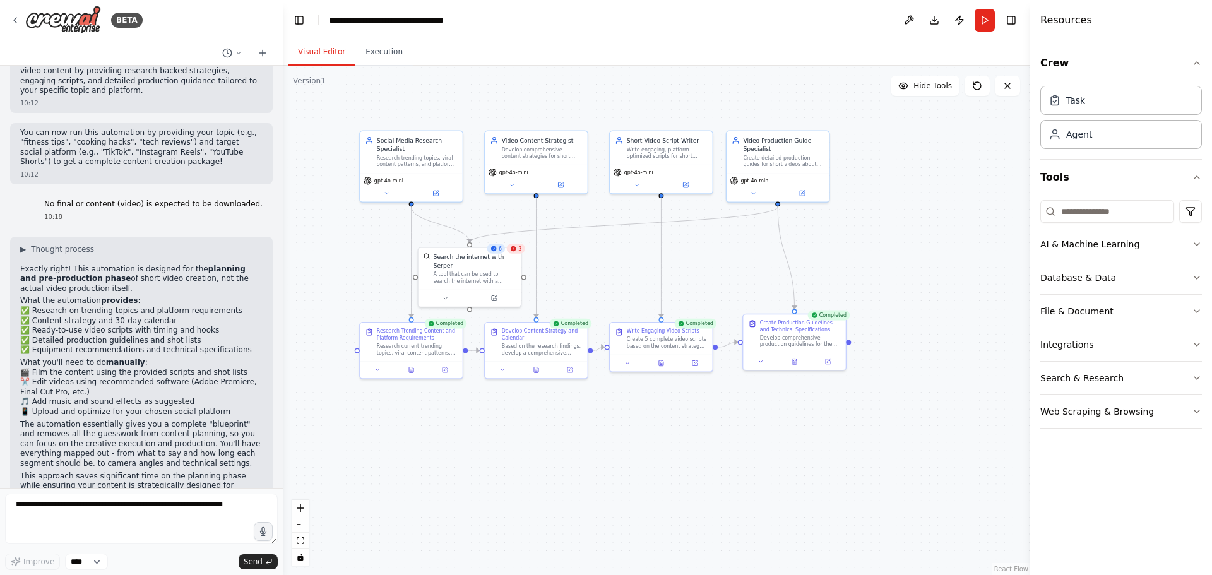
scroll to position [1486, 0]
click at [930, 90] on span "Hide Tools" at bounding box center [932, 86] width 38 height 10
click at [930, 90] on span "Show Tools" at bounding box center [931, 86] width 42 height 10
click at [930, 90] on span "Hide Tools" at bounding box center [932, 86] width 38 height 10
click at [930, 90] on span "Show Tools" at bounding box center [931, 86] width 42 height 10
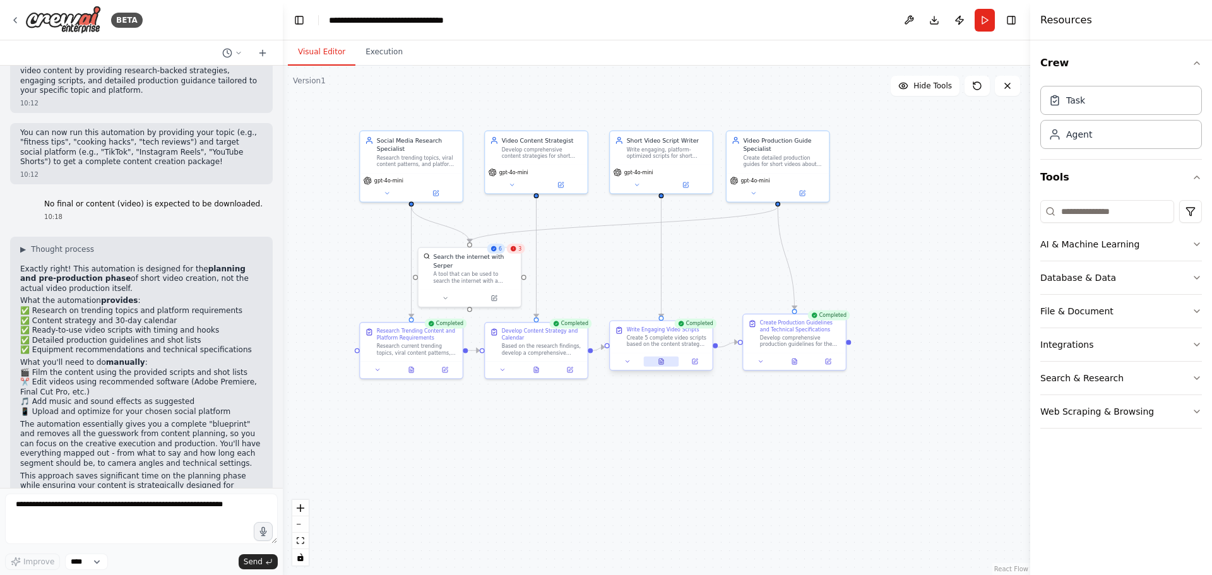
click at [660, 362] on icon at bounding box center [661, 361] width 4 height 6
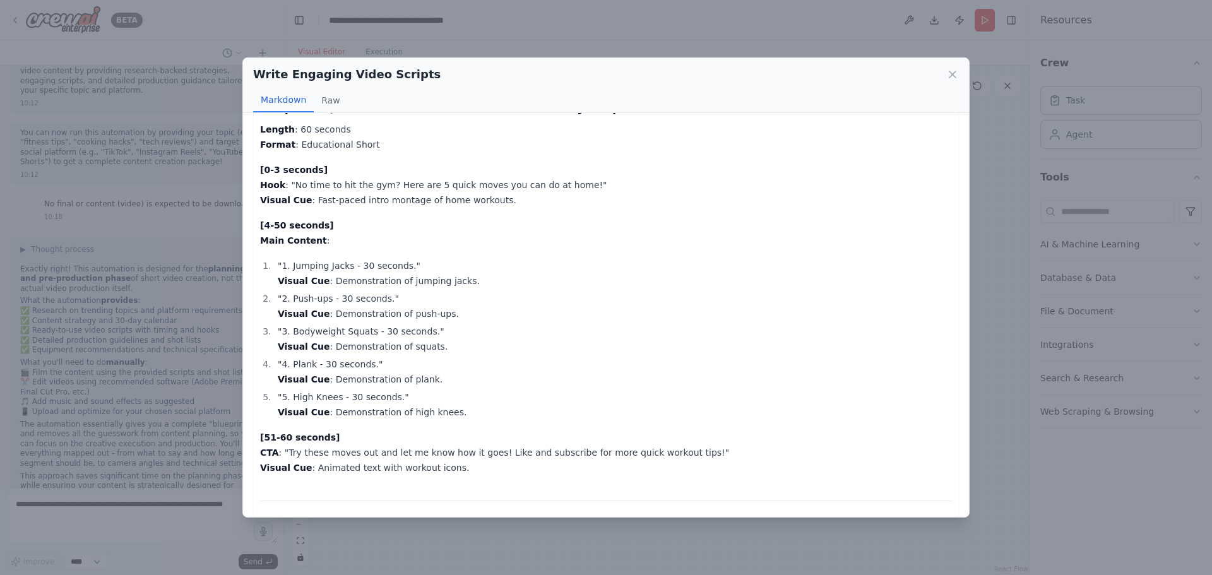
scroll to position [1653, 0]
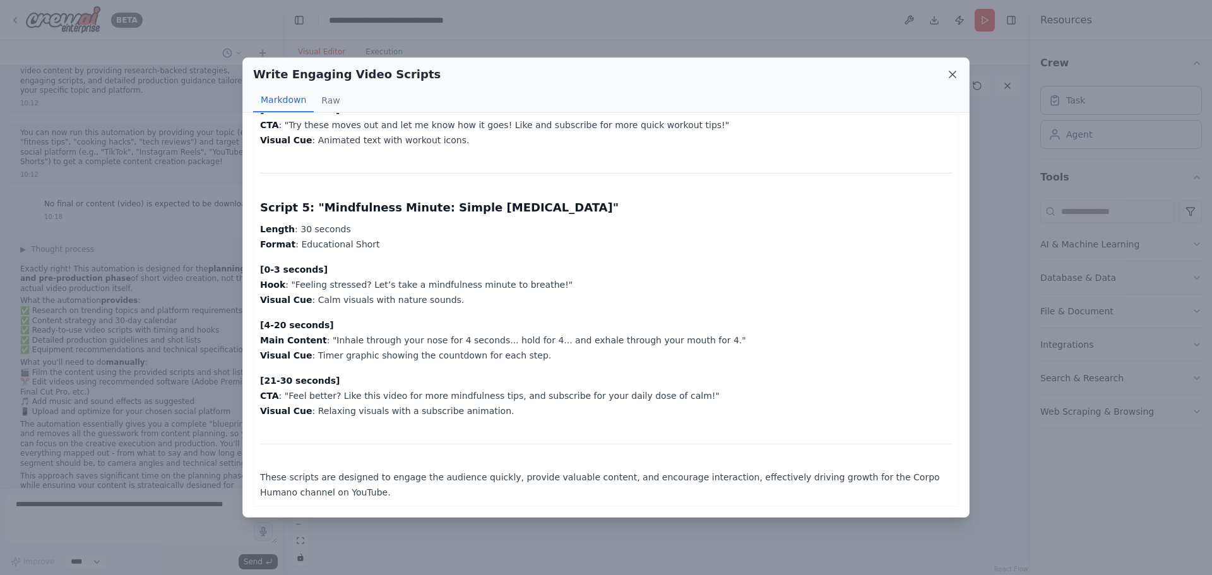
click at [952, 74] on icon at bounding box center [952, 74] width 6 height 6
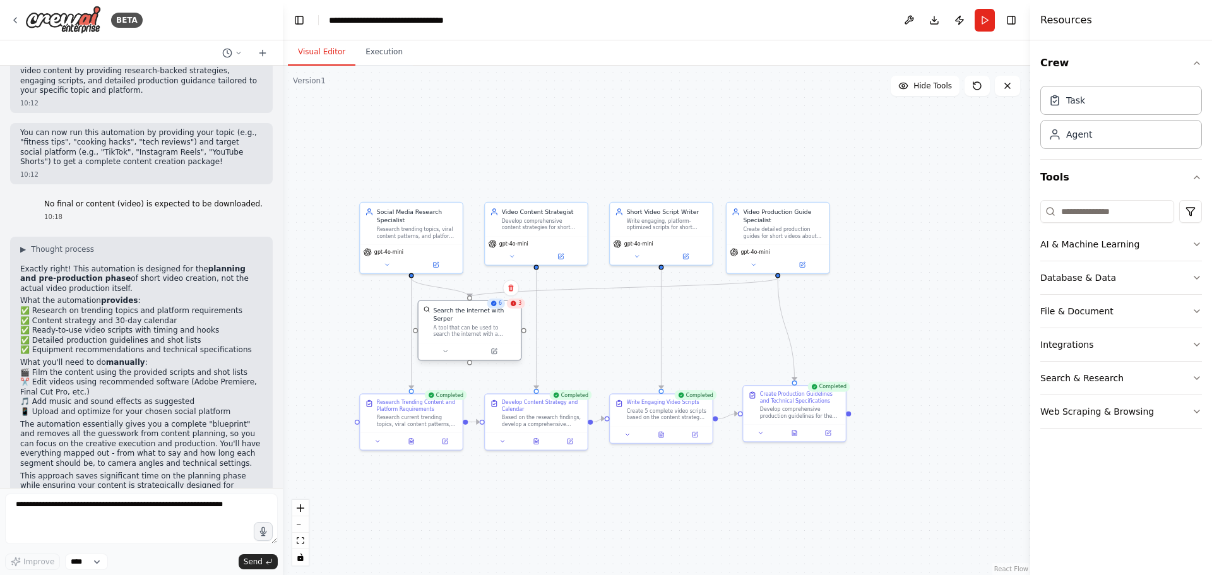
drag, startPoint x: 472, startPoint y: 274, endPoint x: 474, endPoint y: 327, distance: 53.0
click at [473, 326] on div "A tool that can be used to search the internet with a search_query. Supports di…" at bounding box center [475, 330] width 83 height 13
click at [514, 311] on div "Search the internet with Serper" at bounding box center [475, 314] width 83 height 16
click at [512, 308] on div "3" at bounding box center [516, 304] width 18 height 10
click at [497, 311] on div "Search the internet with Serper" at bounding box center [475, 314] width 83 height 16
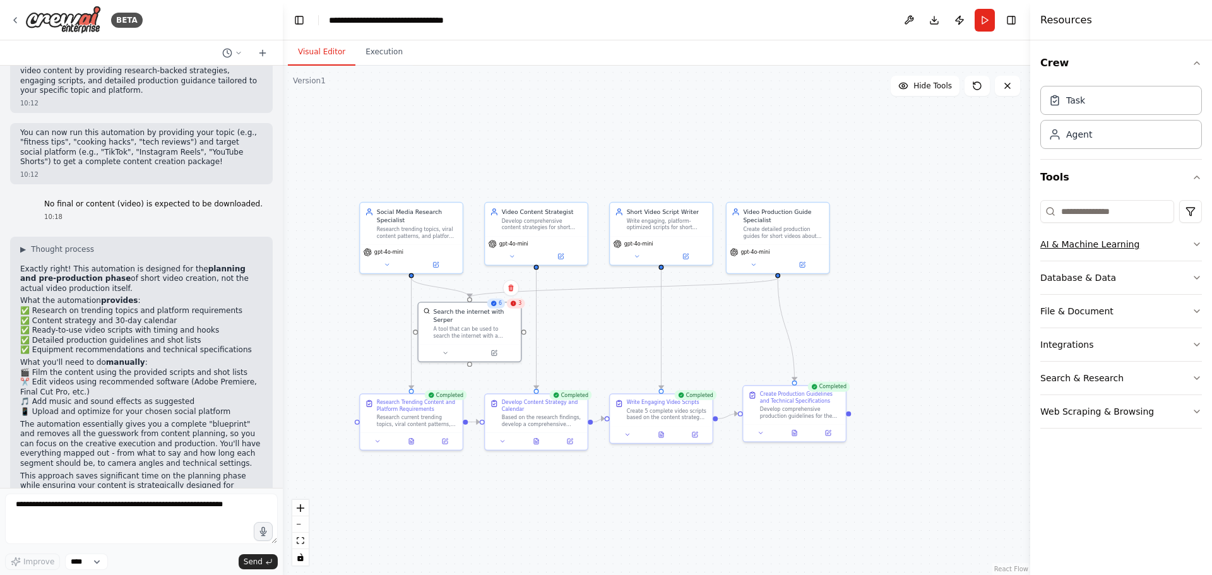
click at [1187, 241] on button "AI & Machine Learning" at bounding box center [1121, 244] width 162 height 33
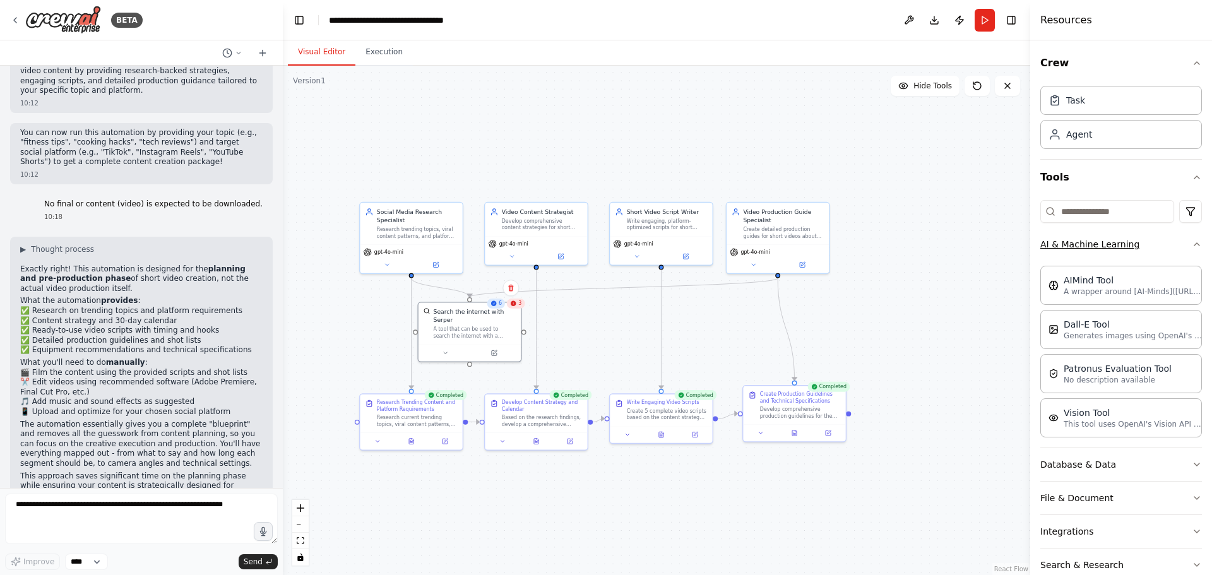
click at [1192, 241] on icon "button" at bounding box center [1197, 244] width 10 height 10
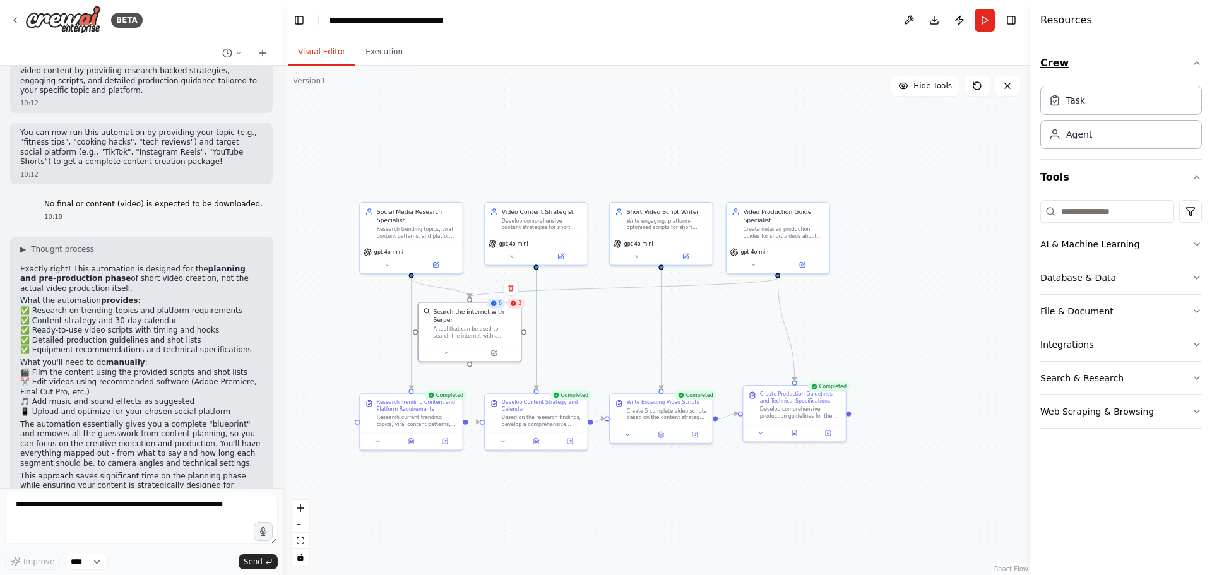
click at [1195, 59] on icon "button" at bounding box center [1197, 63] width 10 height 10
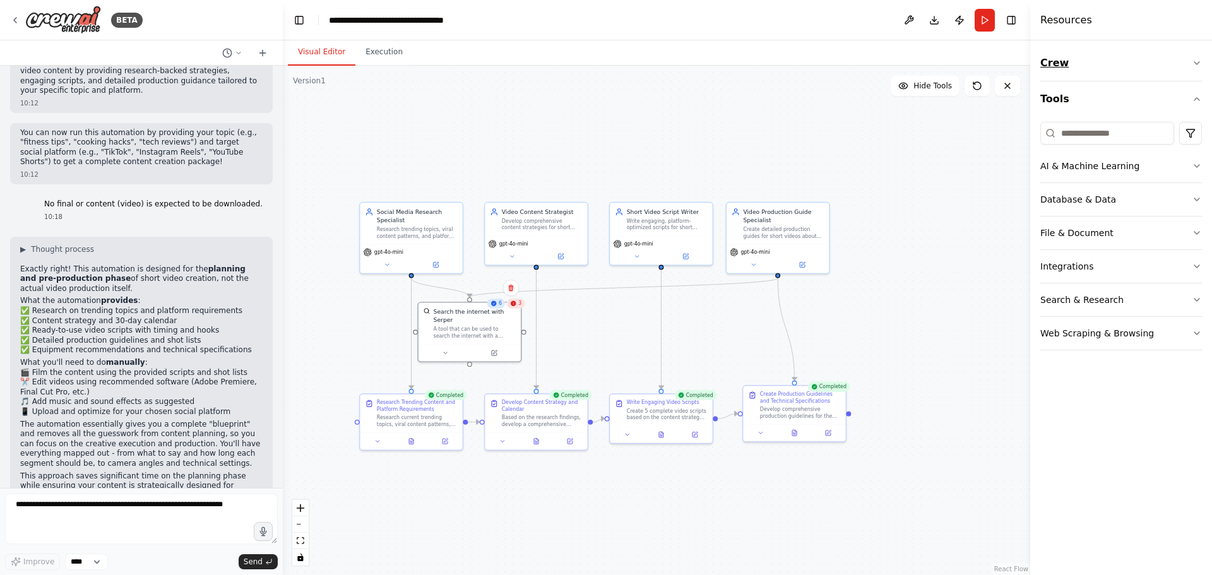
click at [1195, 59] on icon "button" at bounding box center [1197, 63] width 10 height 10
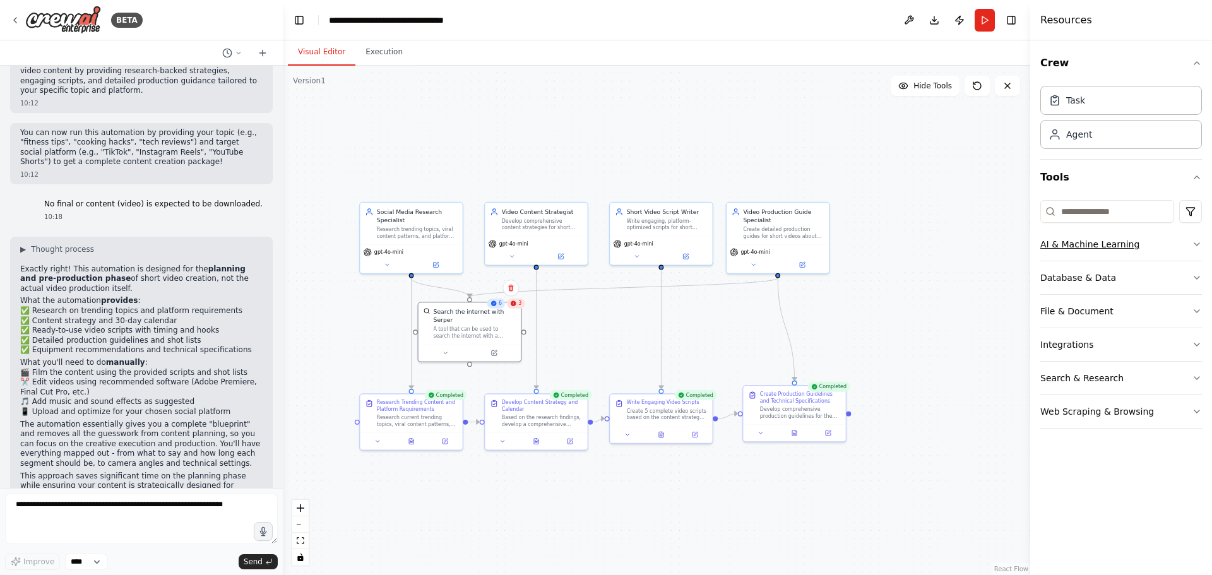
click at [1199, 238] on button "AI & Machine Learning" at bounding box center [1121, 244] width 162 height 33
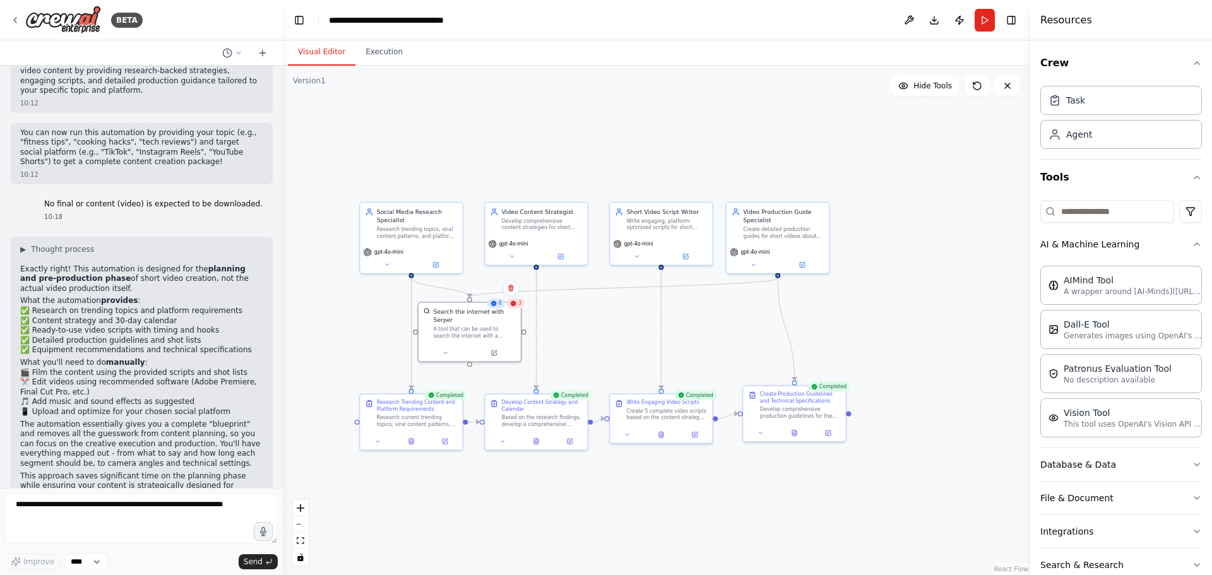
click at [460, 122] on div ".deletable-edge-delete-btn { width: 20px; height: 20px; border: 0px solid #ffff…" at bounding box center [656, 320] width 747 height 509
click at [13, 20] on icon at bounding box center [15, 20] width 10 height 10
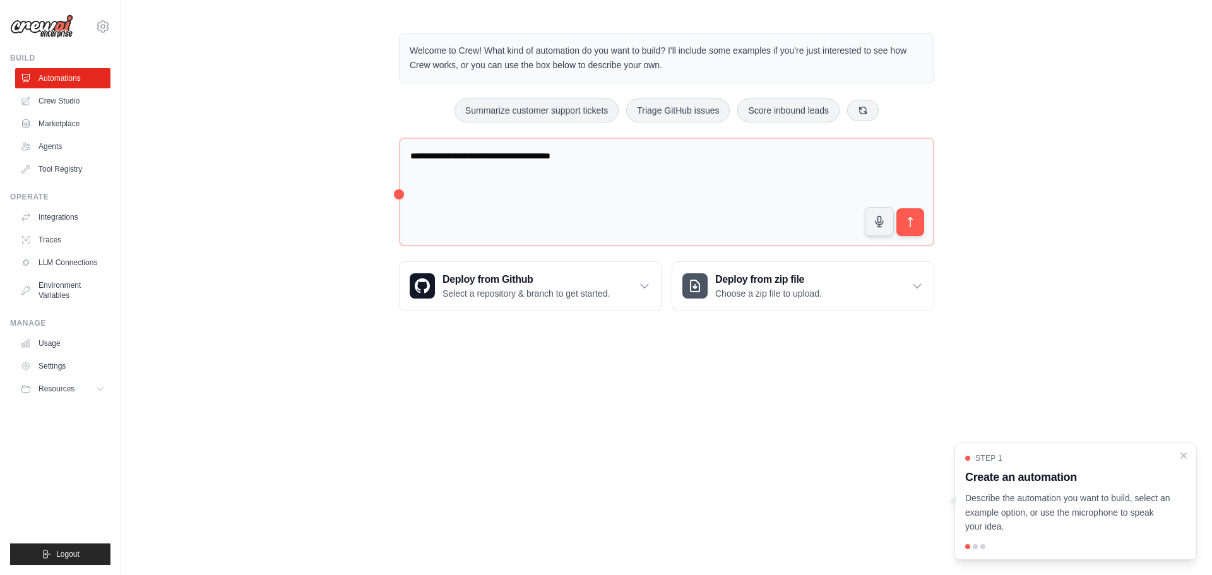
click at [987, 55] on div "**********" at bounding box center [666, 172] width 1091 height 318
click at [1180, 453] on icon "Close walkthrough" at bounding box center [1183, 454] width 11 height 11
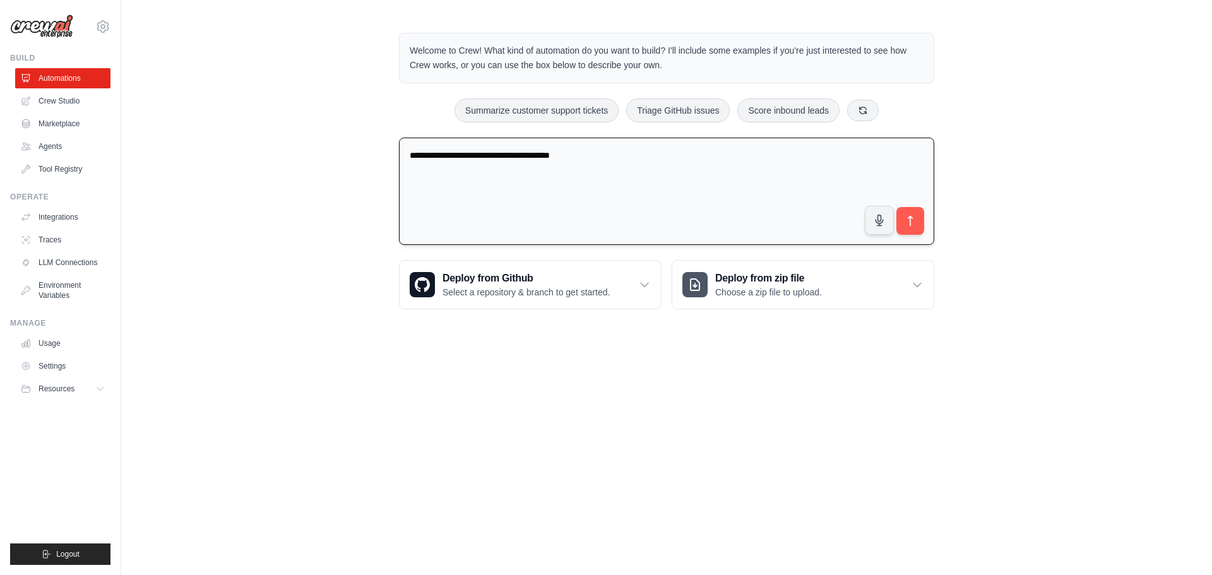
click at [437, 157] on textarea "**********" at bounding box center [666, 192] width 535 height 108
drag, startPoint x: 584, startPoint y: 157, endPoint x: 390, endPoint y: 151, distance: 193.8
click at [390, 151] on div "**********" at bounding box center [666, 171] width 565 height 317
type textarea "*"
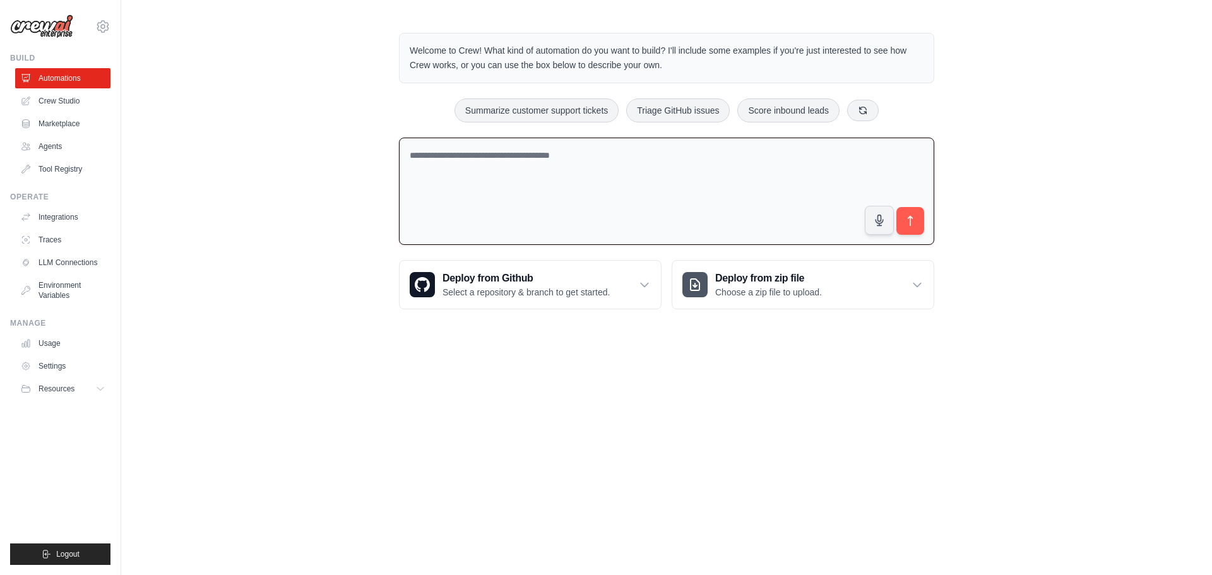
type textarea "*"
click at [658, 154] on textarea "**********" at bounding box center [666, 192] width 535 height 108
click at [672, 157] on textarea "**********" at bounding box center [666, 192] width 535 height 108
click at [760, 155] on textarea "**********" at bounding box center [666, 192] width 535 height 108
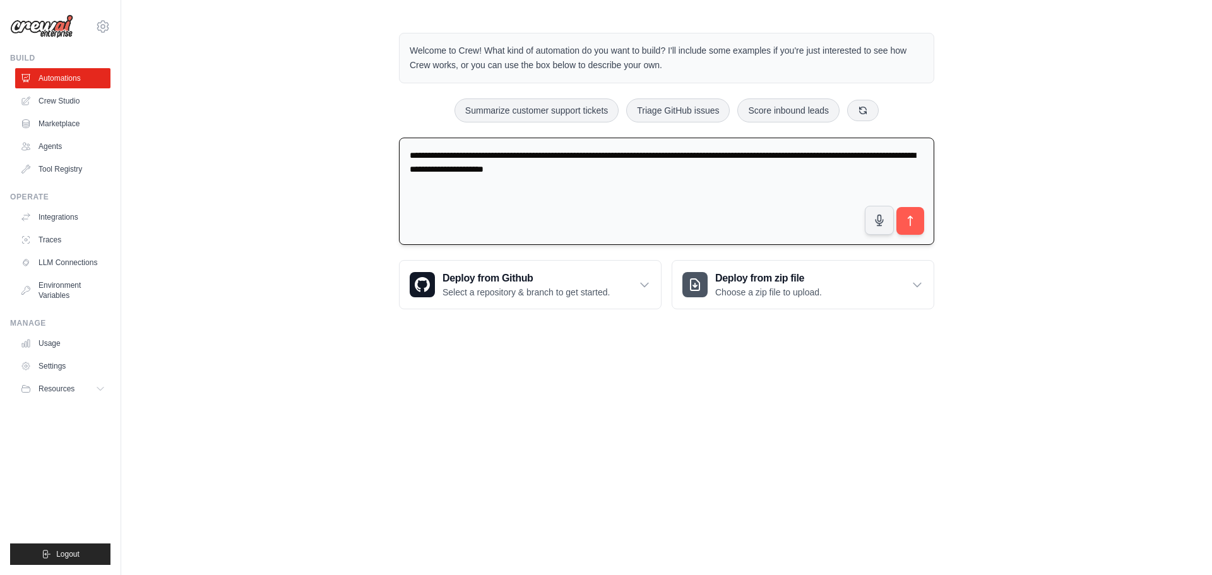
click at [445, 172] on textarea "**********" at bounding box center [666, 192] width 535 height 108
click at [589, 169] on textarea "**********" at bounding box center [666, 192] width 535 height 108
click at [742, 172] on textarea "**********" at bounding box center [666, 192] width 535 height 108
type textarea "**********"
click at [908, 222] on icon "submit" at bounding box center [910, 221] width 13 height 13
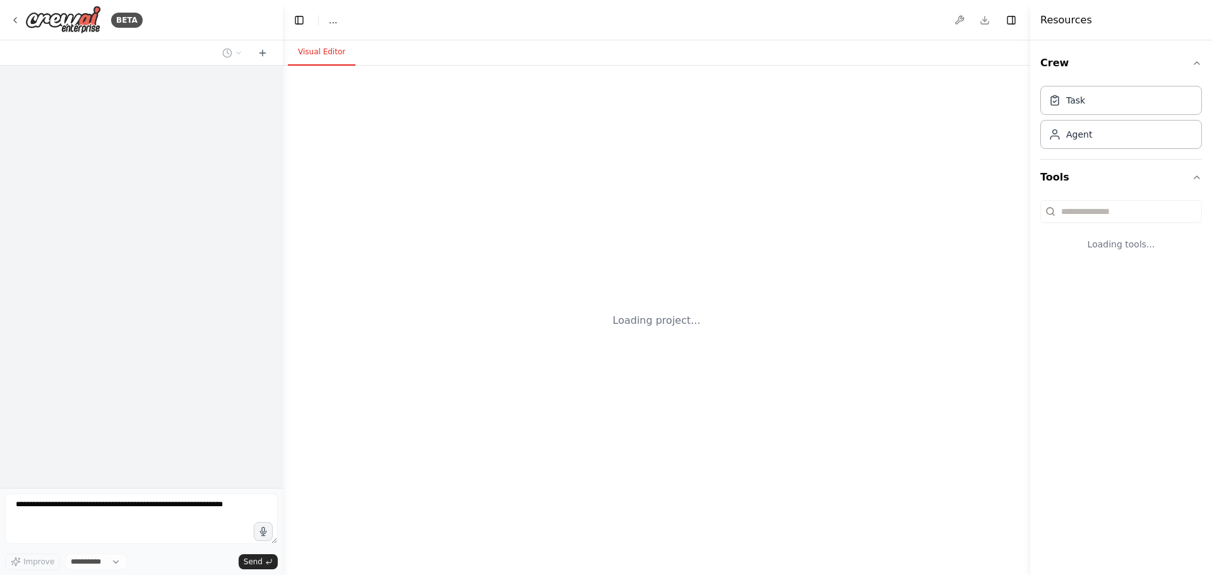
select select "****"
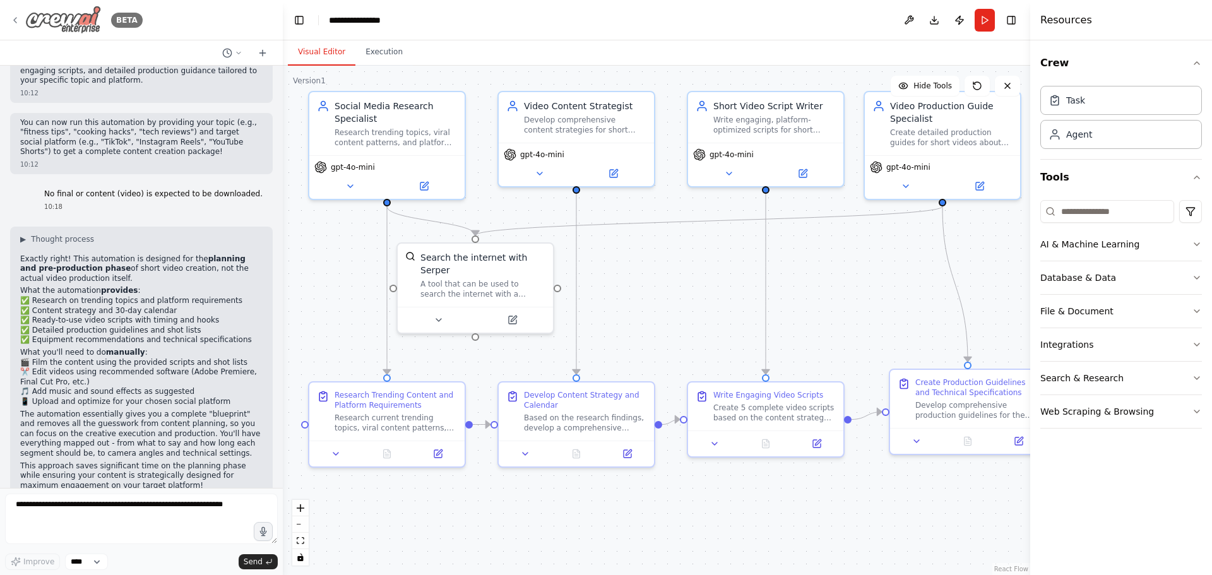
scroll to position [1486, 0]
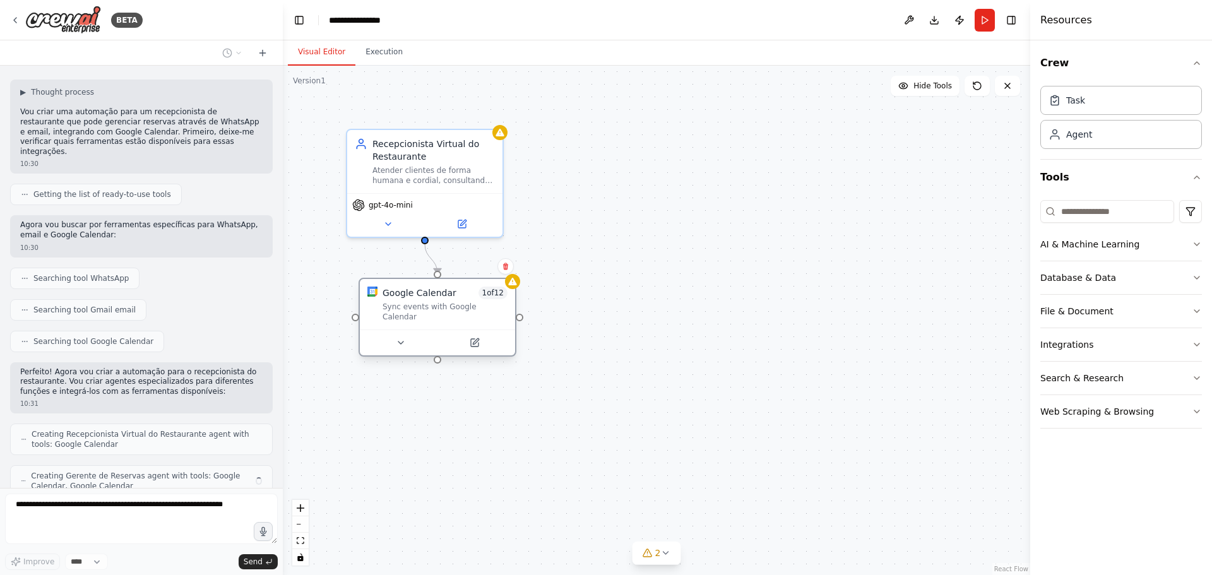
scroll to position [109, 0]
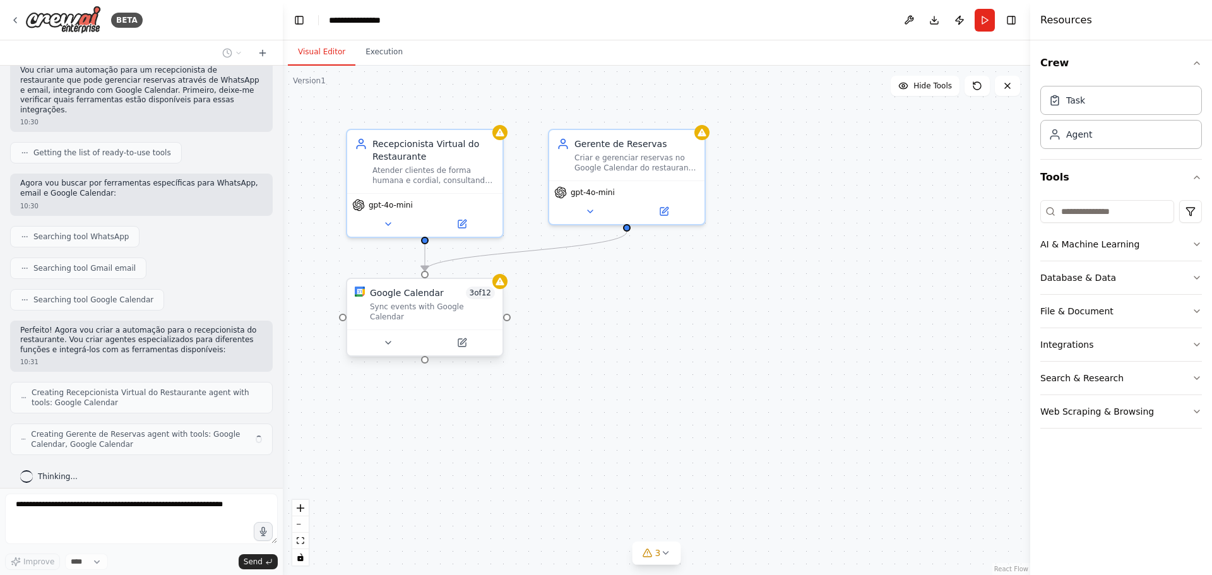
drag, startPoint x: 511, startPoint y: 300, endPoint x: 428, endPoint y: 306, distance: 82.9
click at [428, 306] on div "Google Calendar 3 of 12 Sync events with Google Calendar" at bounding box center [432, 304] width 125 height 35
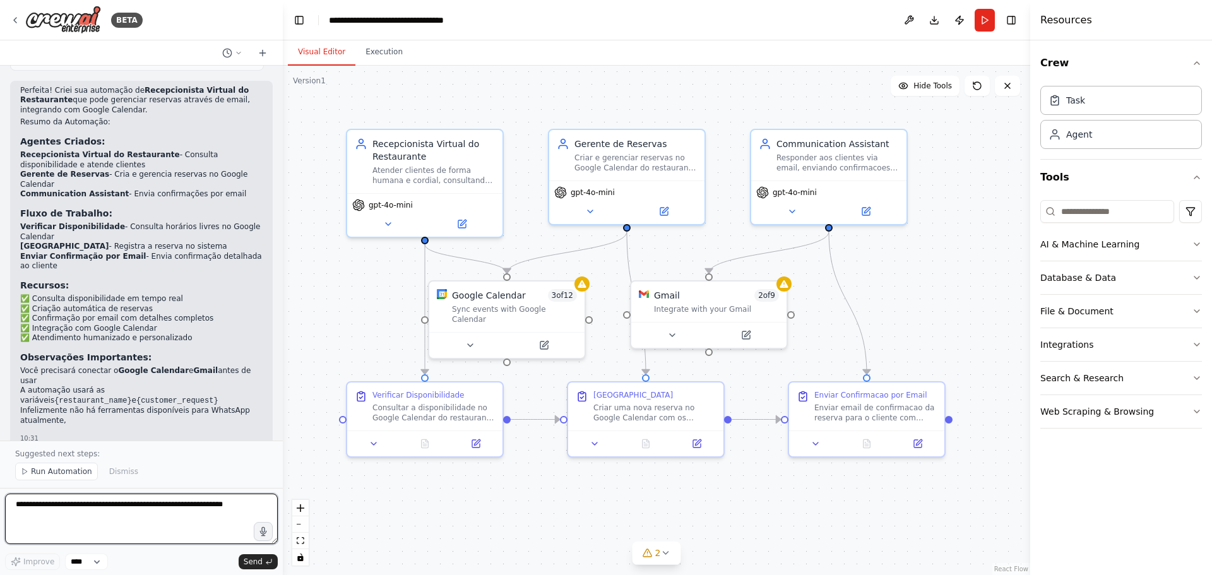
scroll to position [807, 0]
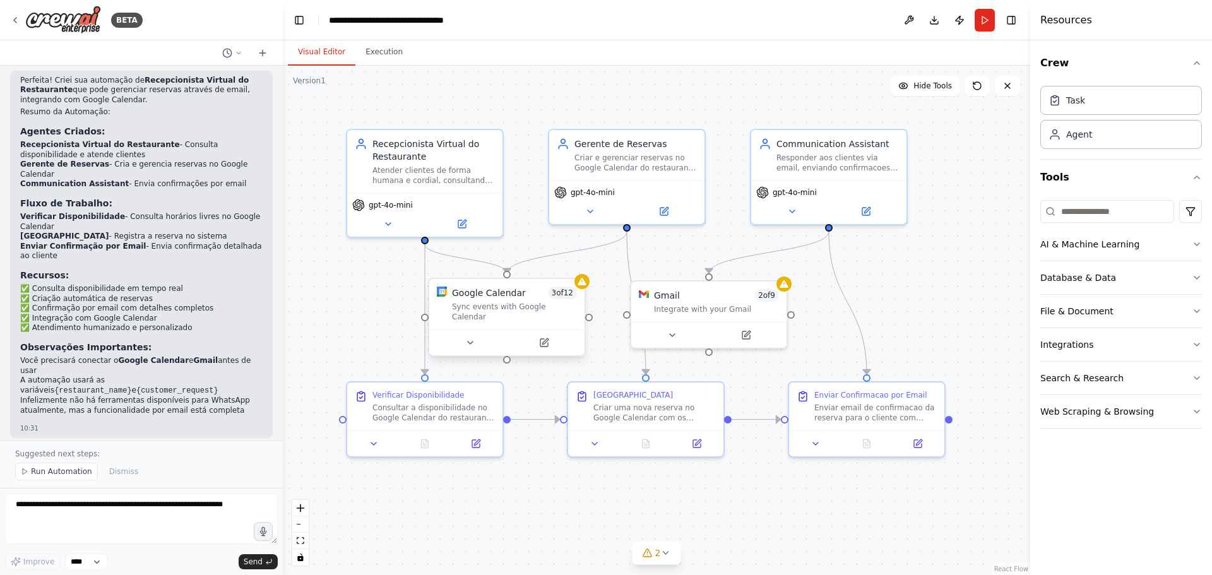
click at [581, 290] on div "Google Calendar 3 of 12 Sync events with Google Calendar" at bounding box center [506, 304] width 155 height 50
click at [473, 341] on div at bounding box center [506, 342] width 155 height 26
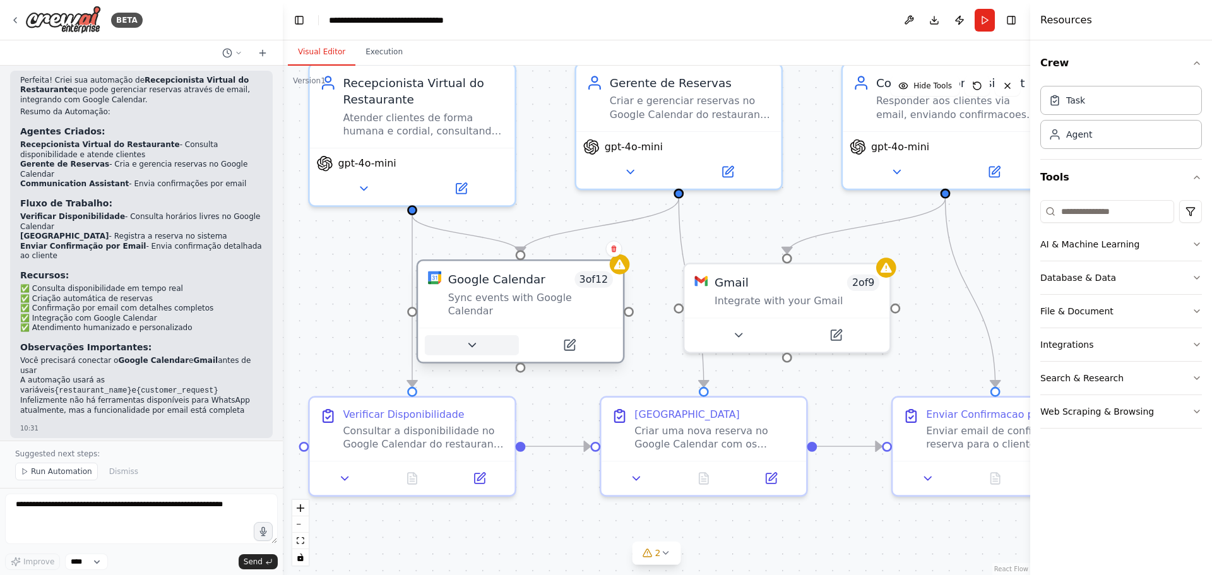
click at [473, 338] on icon at bounding box center [471, 344] width 13 height 13
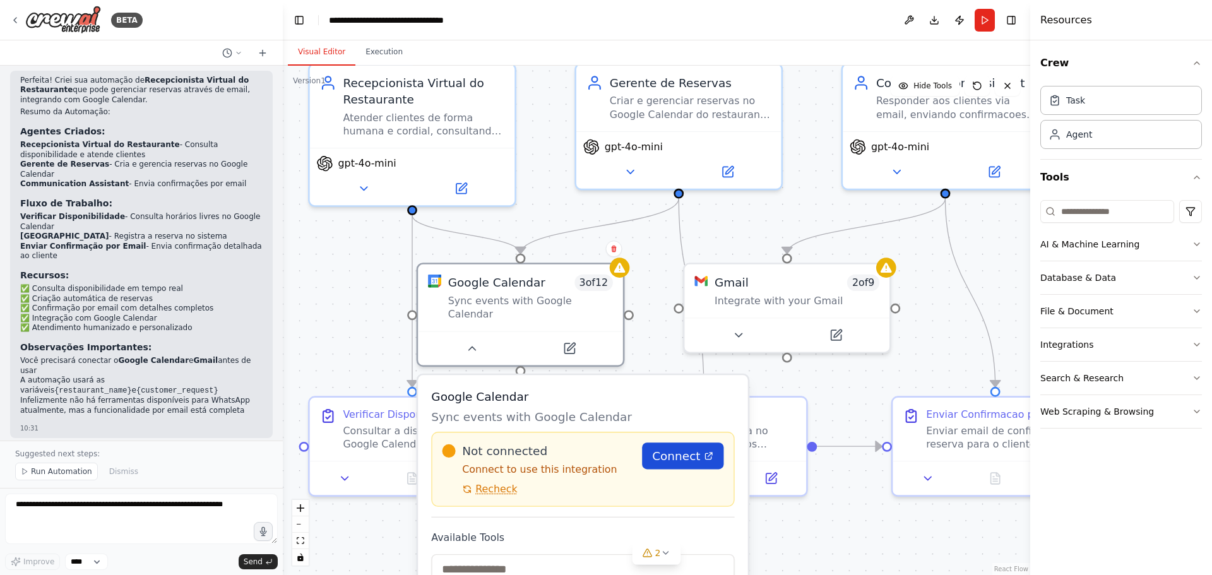
click at [681, 447] on span "Connect" at bounding box center [676, 455] width 48 height 16
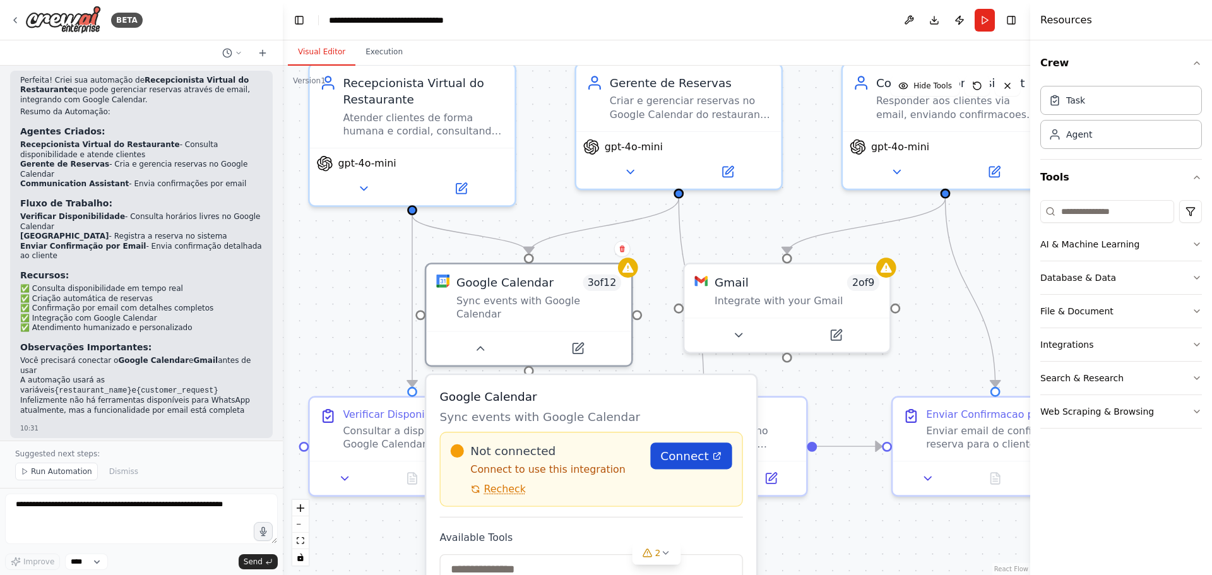
click at [689, 447] on span "Connect" at bounding box center [684, 455] width 48 height 16
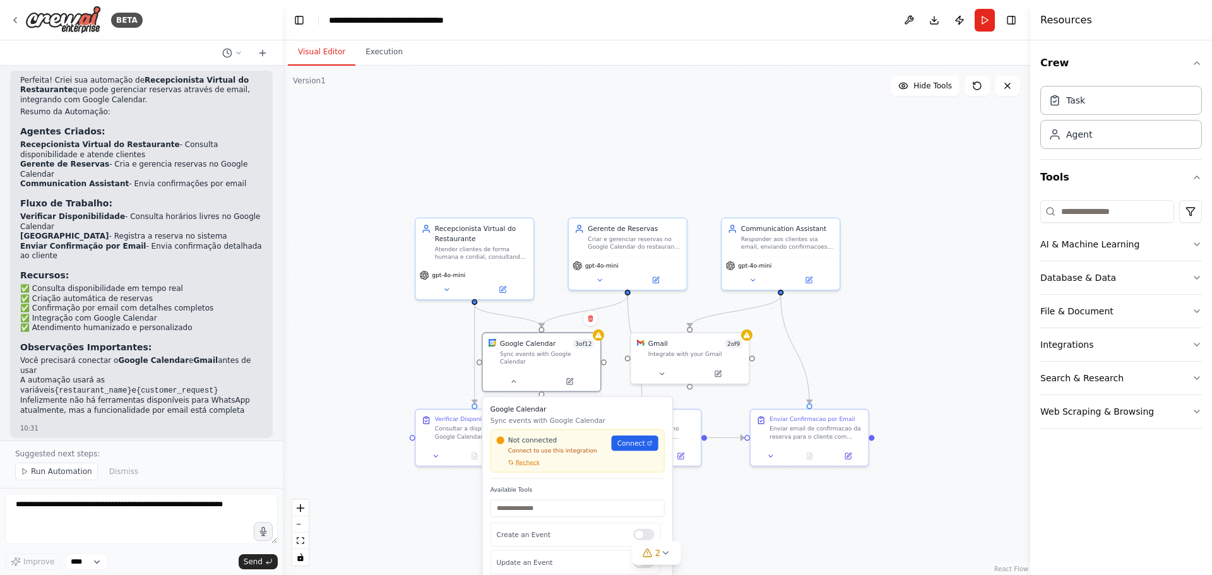
drag, startPoint x: 713, startPoint y: 508, endPoint x: 716, endPoint y: 444, distance: 63.8
click at [716, 444] on div ".deletable-edge-delete-btn { width: 20px; height: 20px; border: 0px solid #ffff…" at bounding box center [656, 320] width 747 height 509
drag, startPoint x: 638, startPoint y: 180, endPoint x: 646, endPoint y: 80, distance: 100.1
click at [646, 80] on div ".deletable-edge-delete-btn { width: 20px; height: 20px; border: 0px solid #ffff…" at bounding box center [656, 320] width 747 height 509
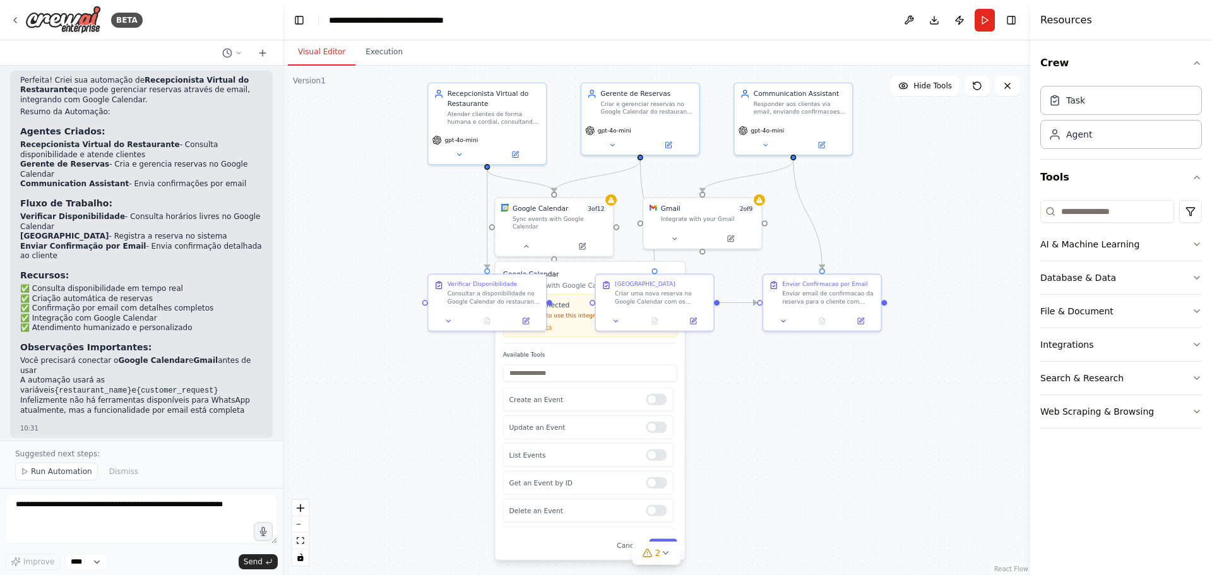
drag, startPoint x: 345, startPoint y: 360, endPoint x: 358, endPoint y: 224, distance: 136.3
click at [358, 224] on div ".deletable-edge-delete-btn { width: 20px; height: 20px; border: 0px solid #ffff…" at bounding box center [656, 320] width 747 height 509
click at [589, 371] on input "text" at bounding box center [591, 372] width 174 height 17
click at [774, 364] on div ".deletable-edge-delete-btn { width: 20px; height: 20px; border: 0px solid #ffff…" at bounding box center [656, 320] width 747 height 509
click at [577, 269] on h3 "Google Calendar" at bounding box center [591, 273] width 174 height 9
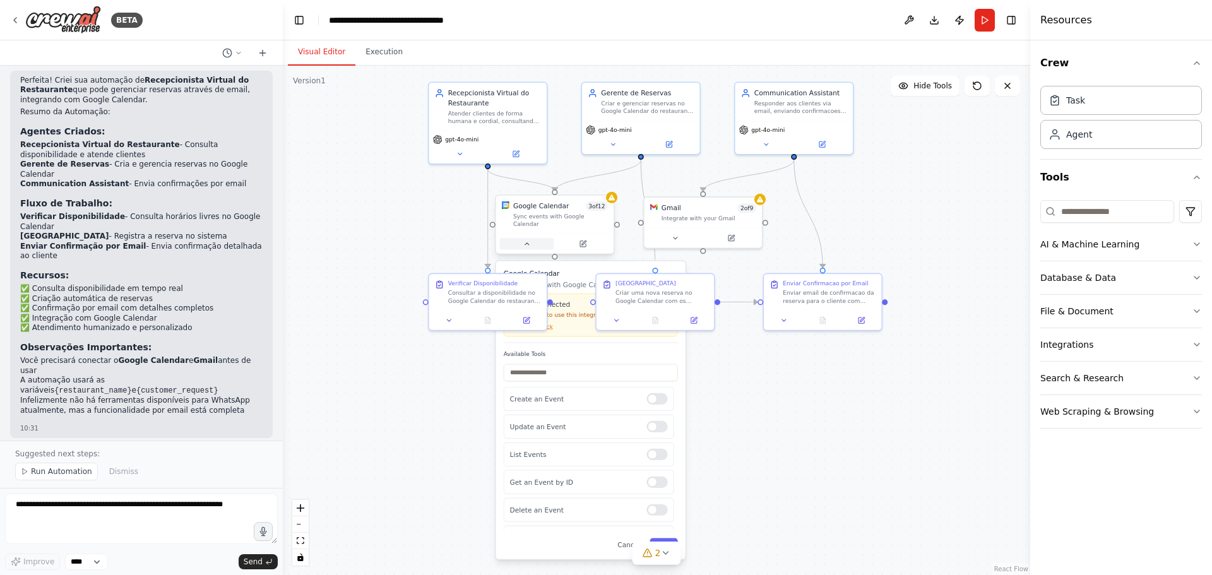
click at [526, 240] on icon at bounding box center [527, 244] width 8 height 8
click at [636, 538] on button "Cancel" at bounding box center [629, 544] width 34 height 13
click at [981, 27] on button "Run" at bounding box center [984, 20] width 20 height 23
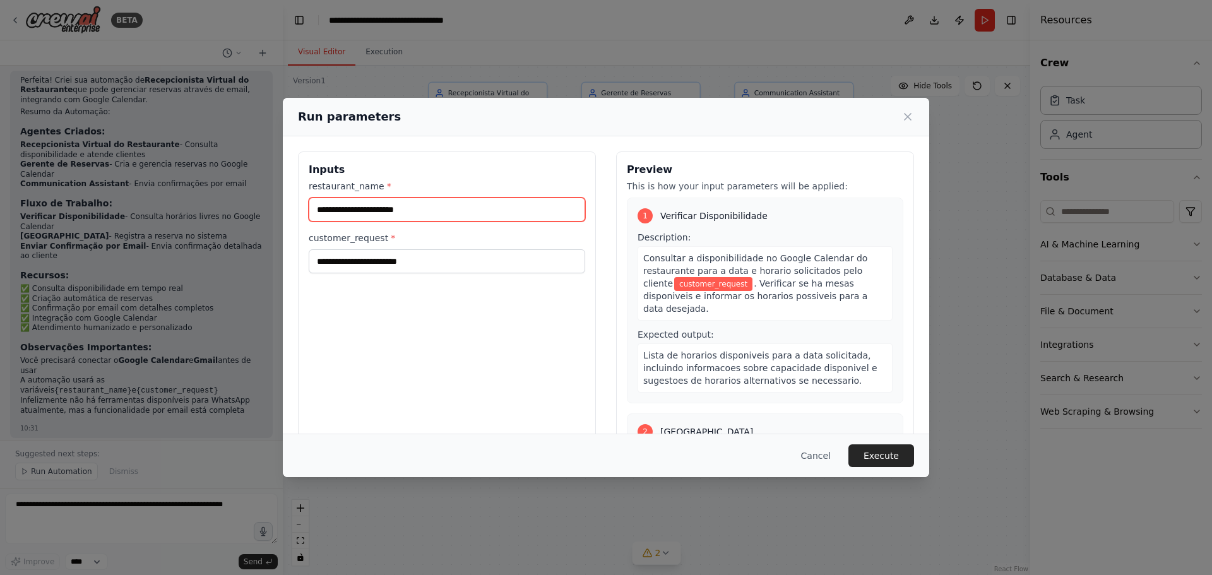
click at [396, 211] on input "restaurant_name *" at bounding box center [447, 210] width 276 height 24
type input "*******"
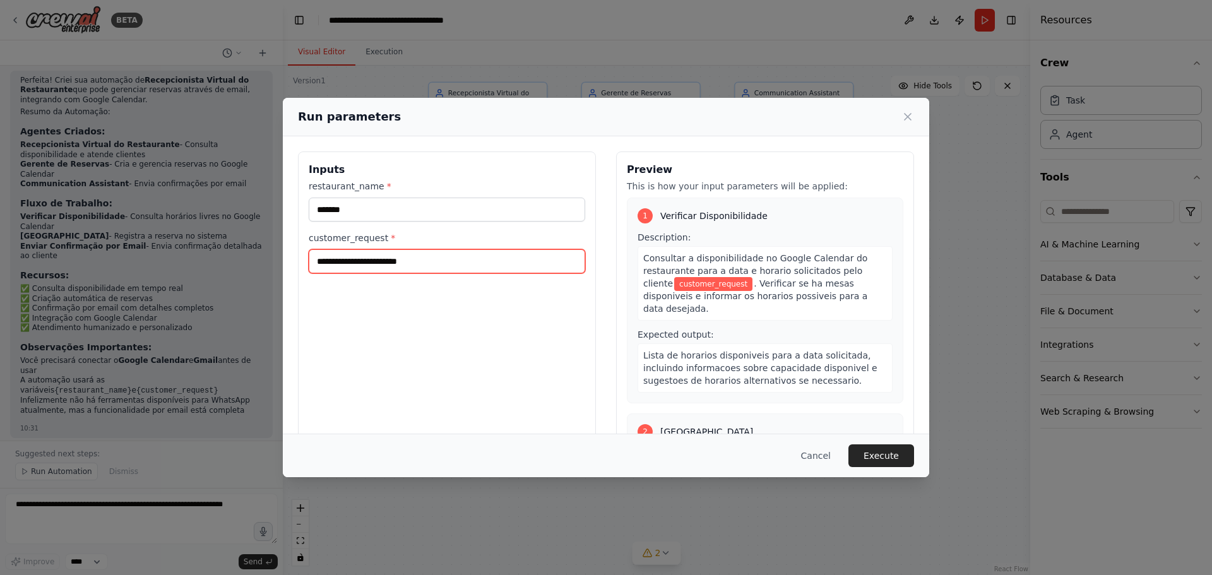
click at [434, 262] on input "customer_request *" at bounding box center [447, 261] width 276 height 24
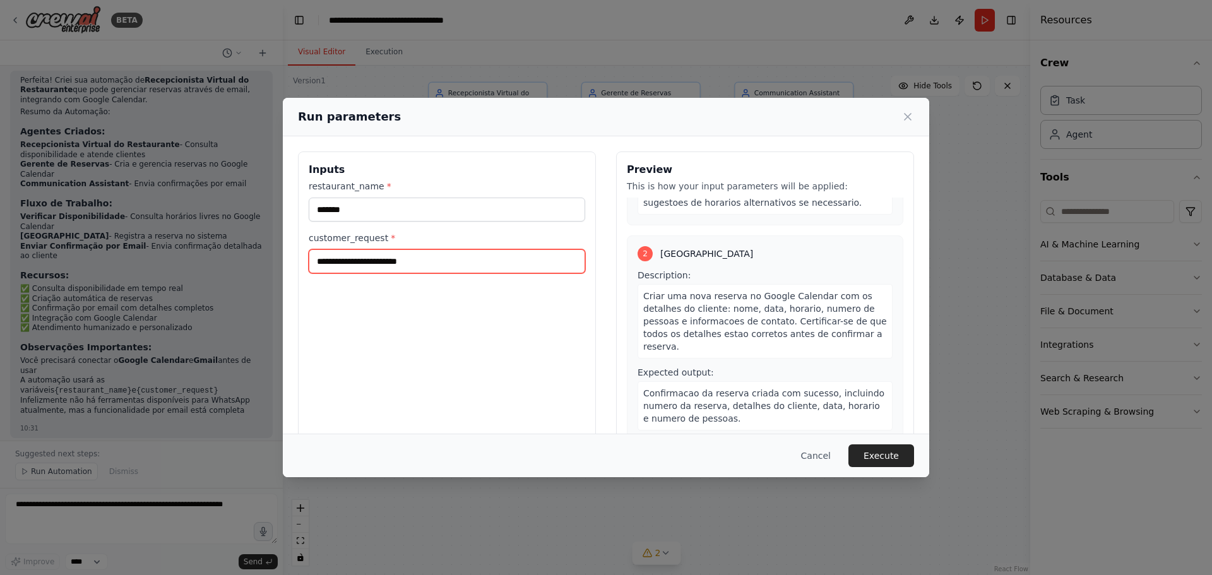
scroll to position [0, 0]
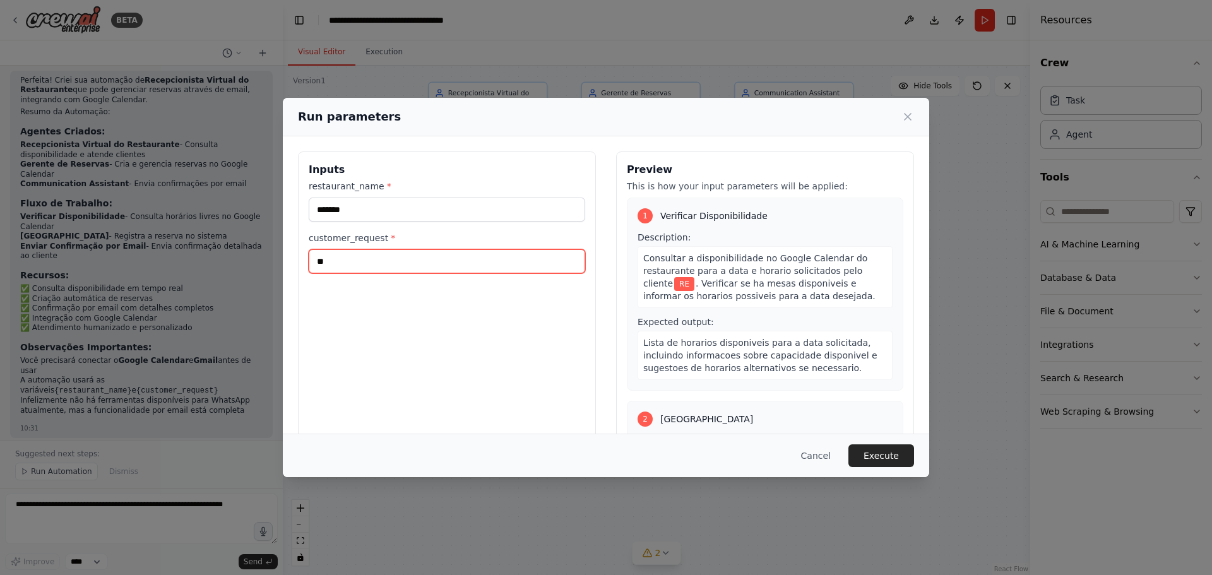
type input "*"
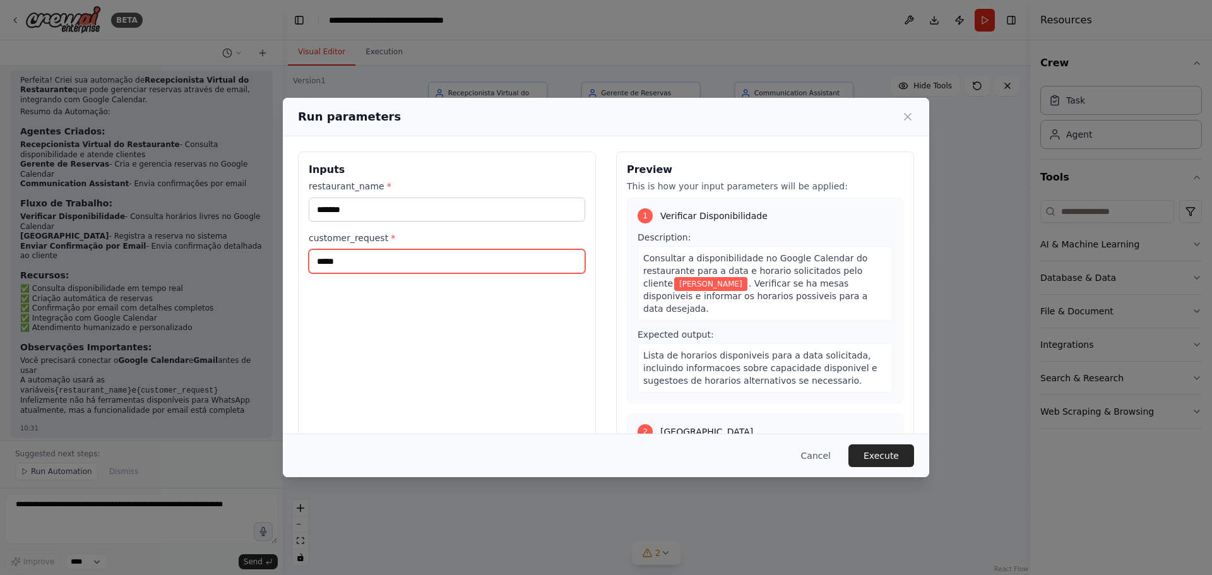
type input "******"
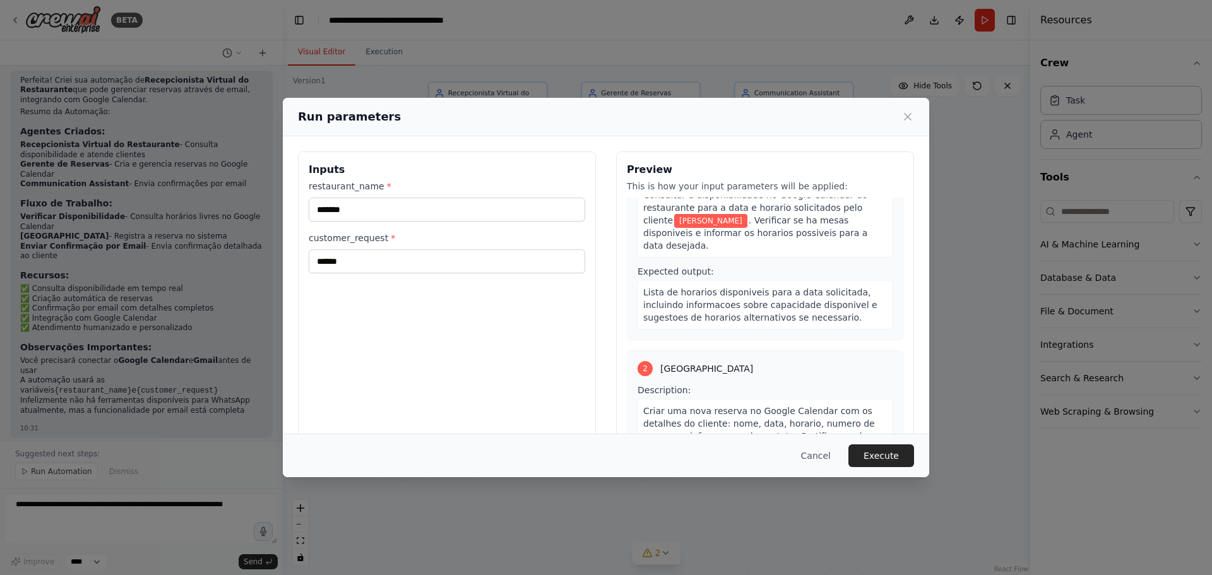
click at [877, 456] on button "Execute" at bounding box center [881, 455] width 66 height 23
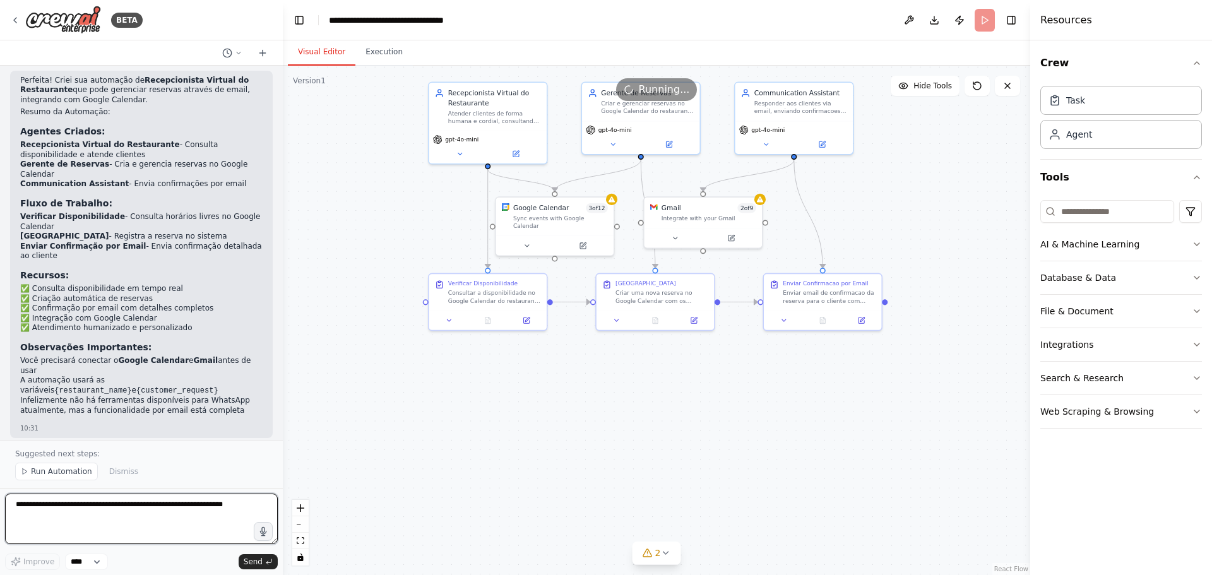
click at [115, 506] on textarea at bounding box center [141, 519] width 273 height 50
type textarea "**********"
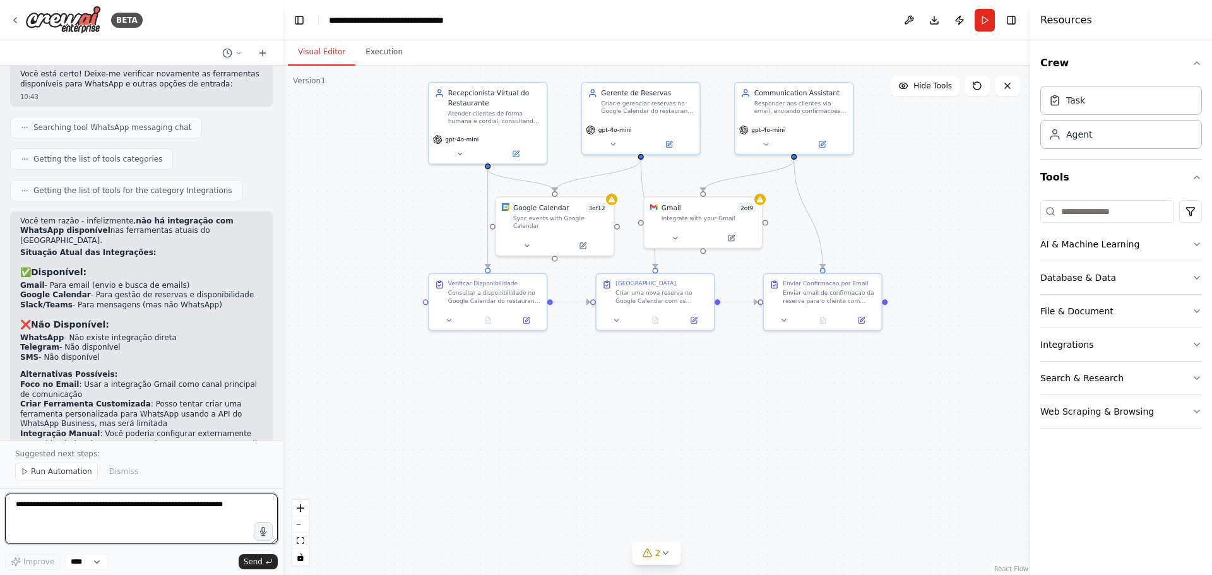
scroll to position [1370, 0]
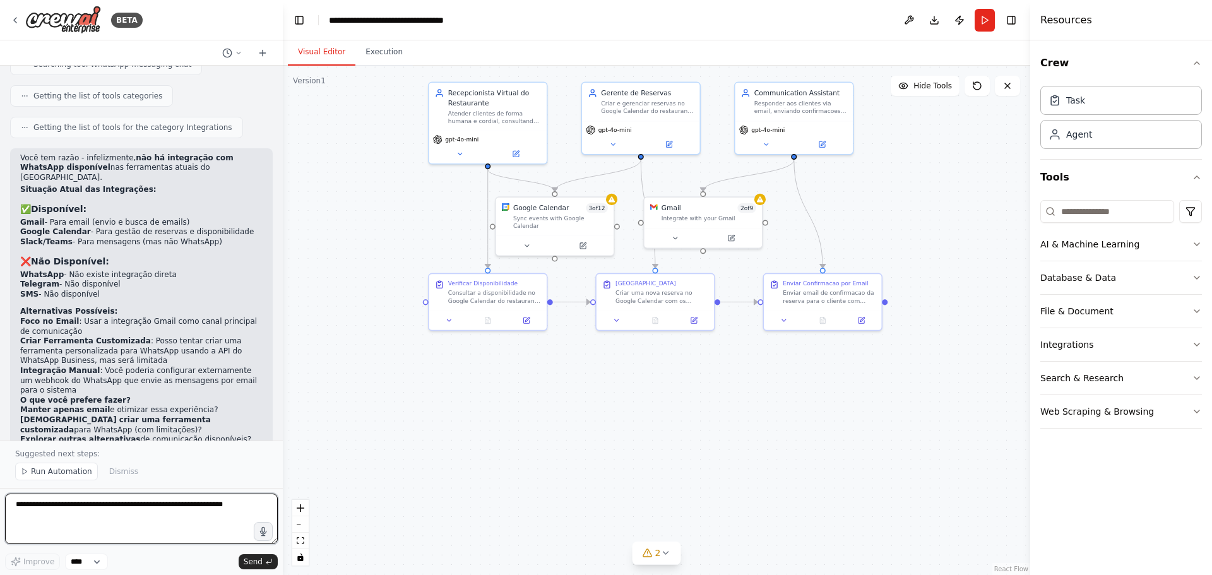
click at [101, 511] on textarea at bounding box center [141, 519] width 273 height 50
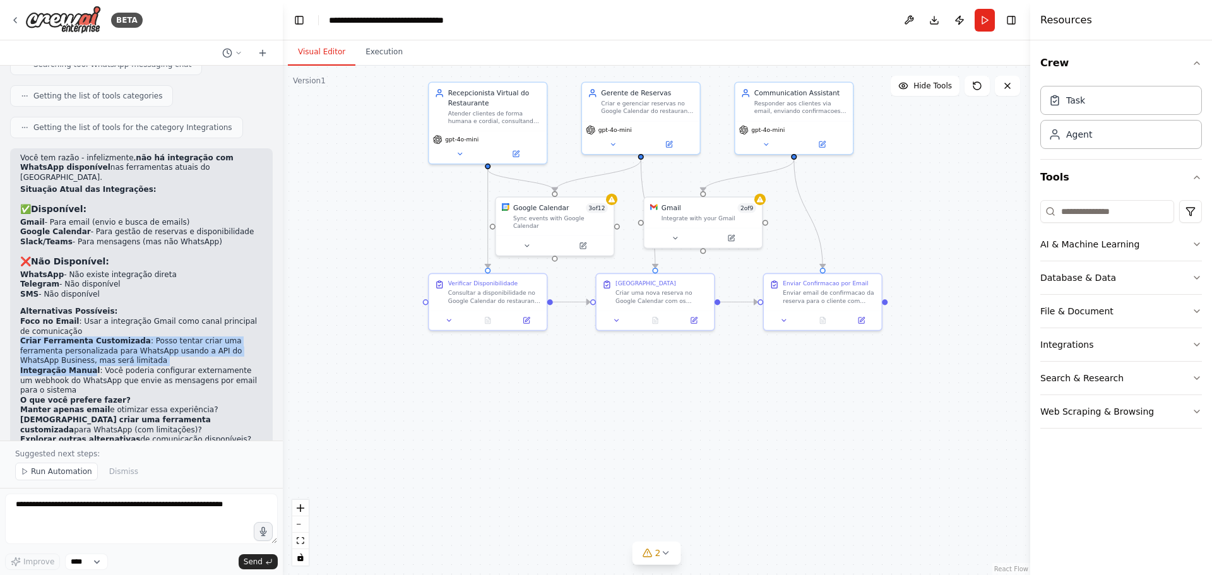
drag, startPoint x: 85, startPoint y: 297, endPoint x: 36, endPoint y: 282, distance: 50.7
click at [9, 275] on div "Recepcionista de um restaurante, que seja capaz de consultar disponibilidade, r…" at bounding box center [141, 253] width 283 height 375
click at [76, 336] on li "Criar Ferramenta Customizada : Posso tentar criar uma ferramenta personalizada …" at bounding box center [141, 351] width 242 height 30
drag, startPoint x: 81, startPoint y: 295, endPoint x: 18, endPoint y: 275, distance: 66.1
click at [18, 275] on div "Você tem razão - infelizmente, não há integração com WhatsApp disponível nas fe…" at bounding box center [141, 319] width 263 height 343
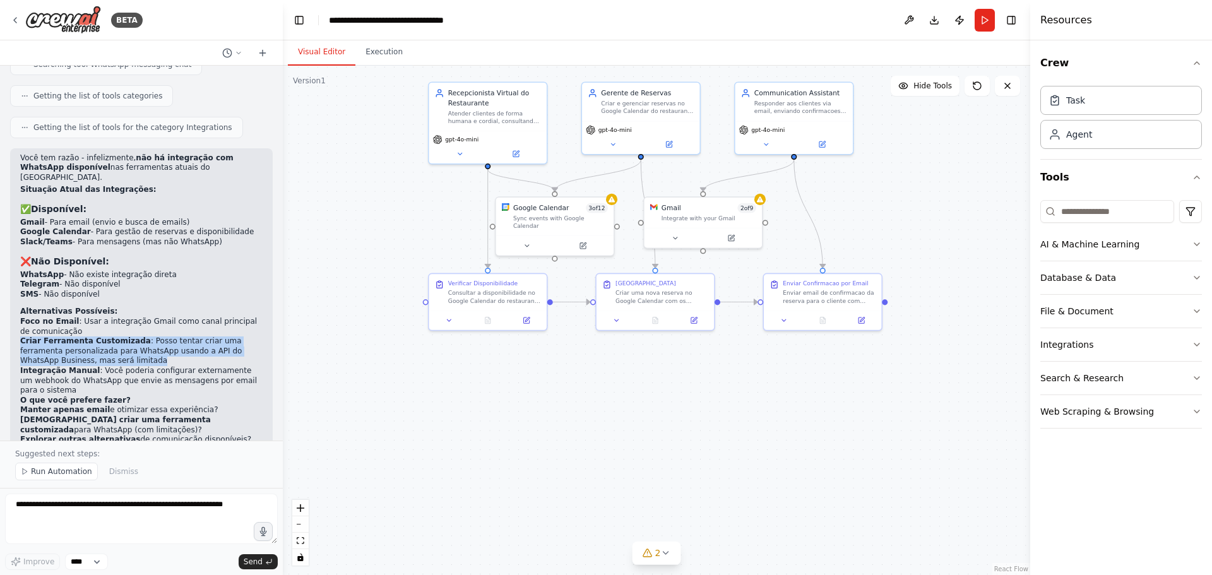
copy li "Criar Ferramenta Customizada : Posso tentar criar uma ferramenta personalizada …"
click at [98, 512] on textarea at bounding box center [141, 519] width 273 height 50
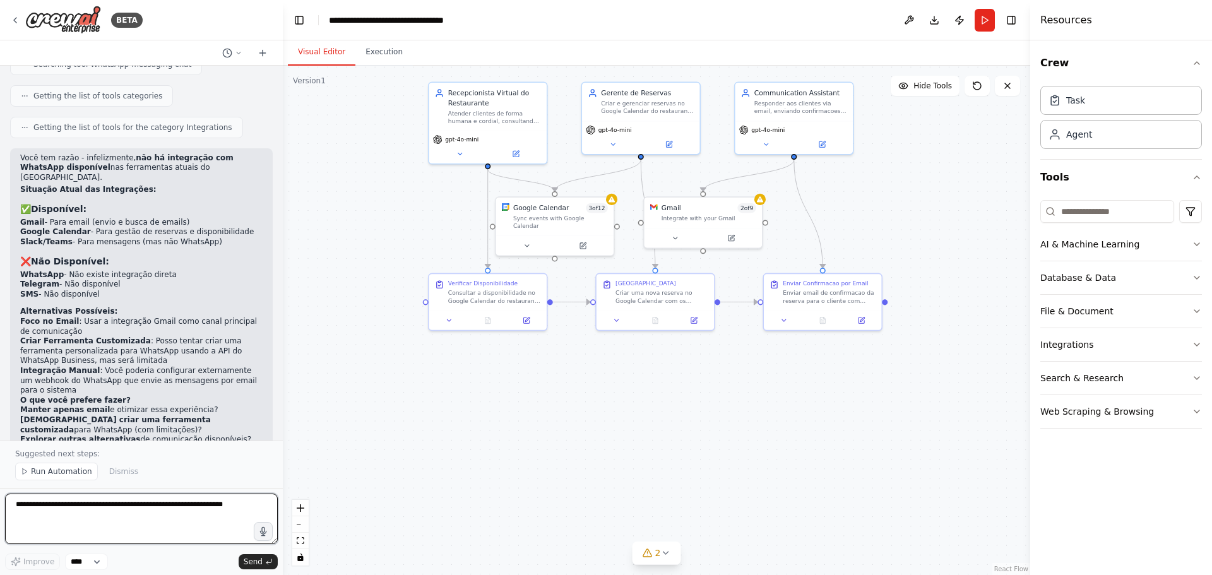
paste textarea "**********"
type textarea "**********"
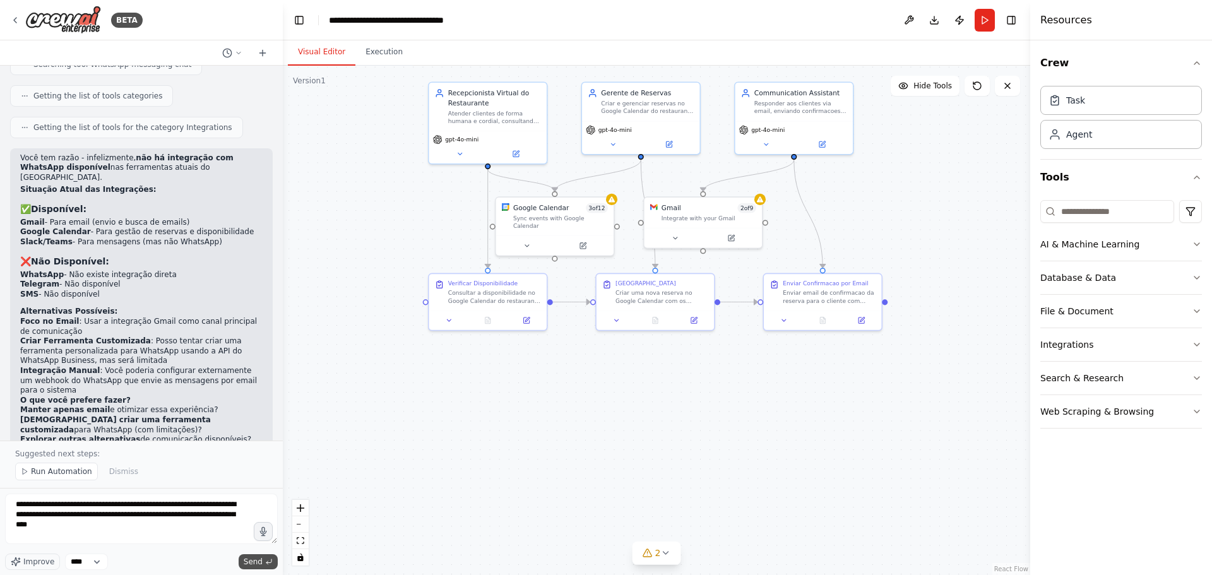
click at [257, 560] on span "Send" at bounding box center [253, 562] width 19 height 10
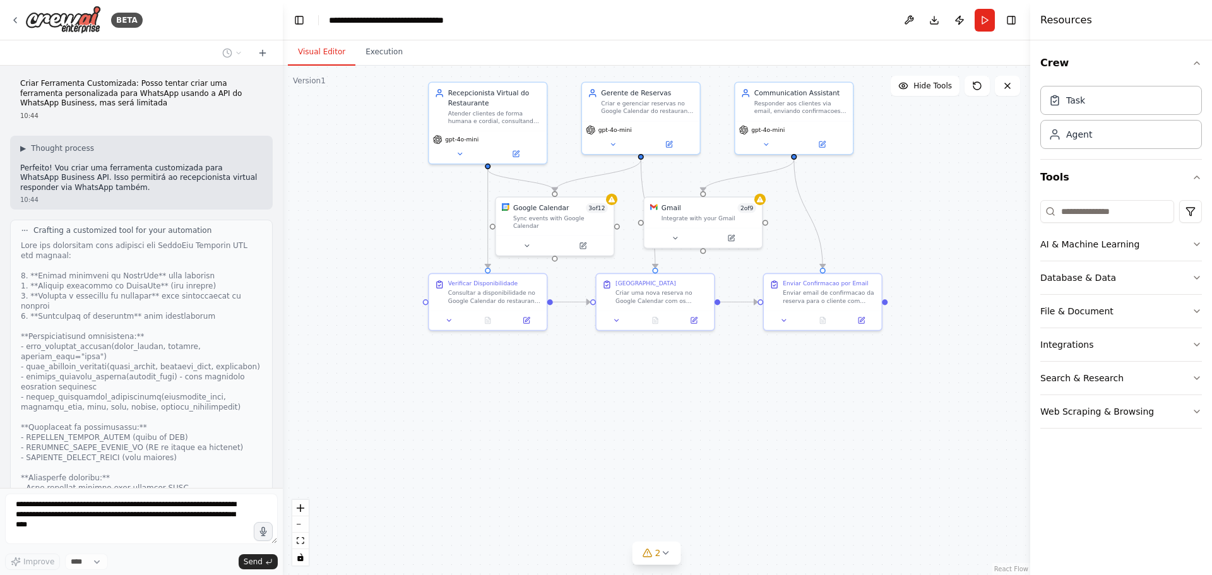
scroll to position [1996, 0]
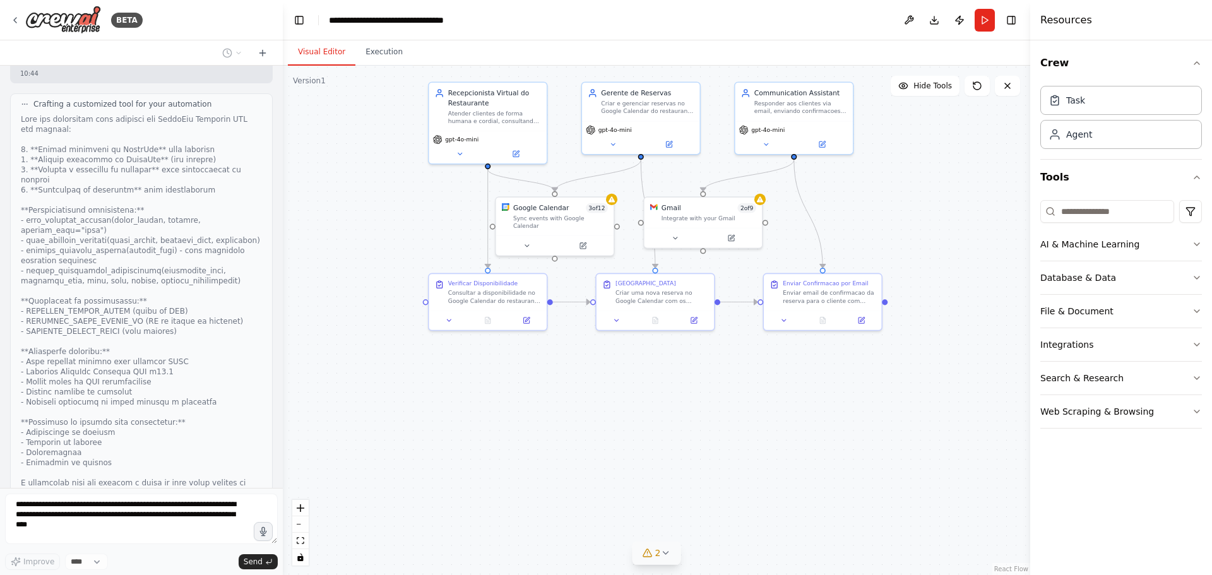
click at [662, 553] on icon at bounding box center [665, 553] width 10 height 10
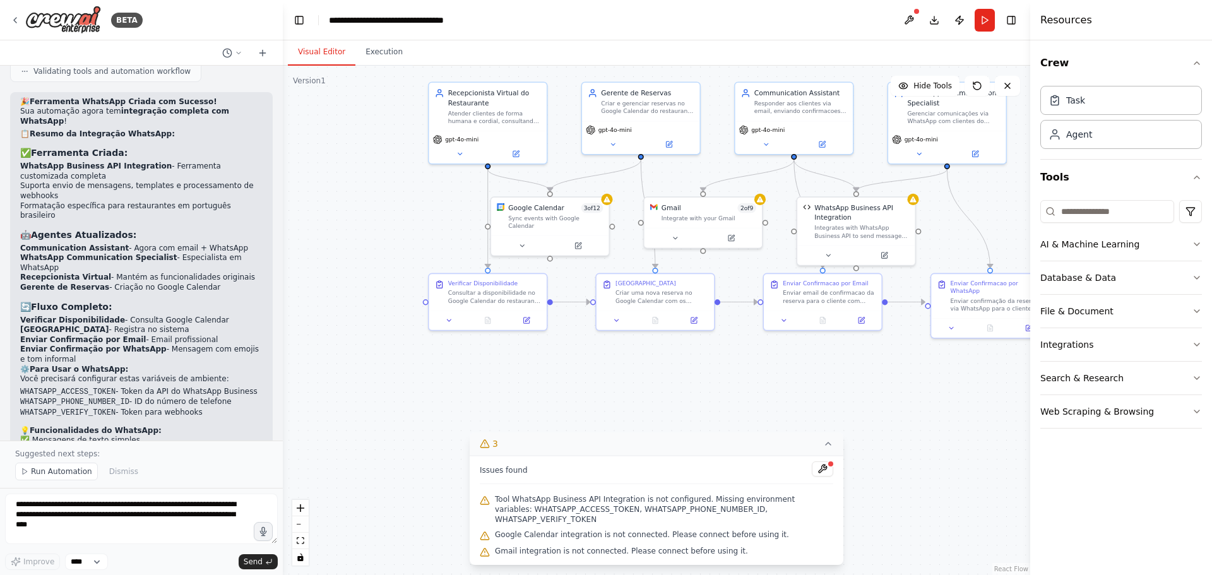
scroll to position [3322, 0]
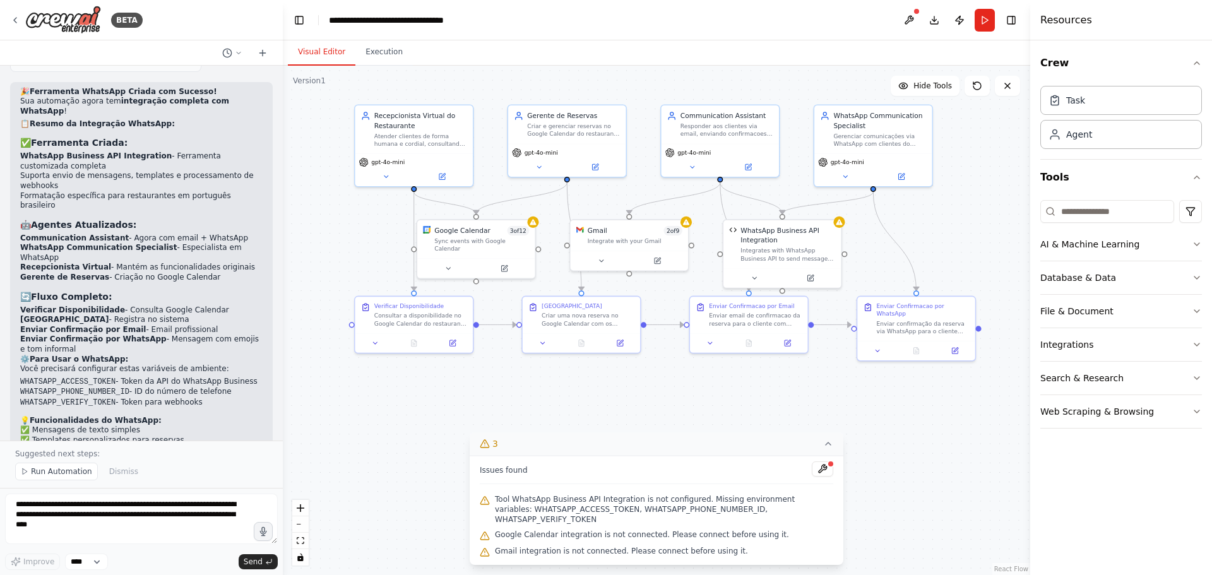
drag, startPoint x: 398, startPoint y: 210, endPoint x: 324, endPoint y: 232, distance: 77.3
click at [324, 232] on div ".deletable-edge-delete-btn { width: 20px; height: 20px; border: 0px solid #ffff…" at bounding box center [656, 320] width 747 height 509
click at [909, 18] on button at bounding box center [909, 20] width 20 height 23
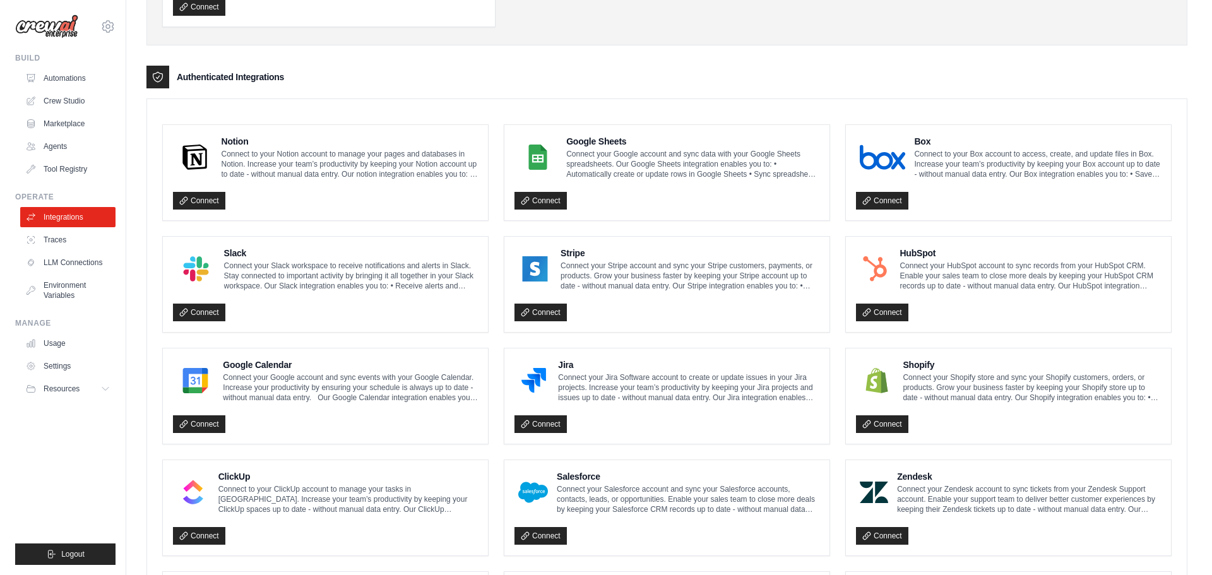
scroll to position [442, 0]
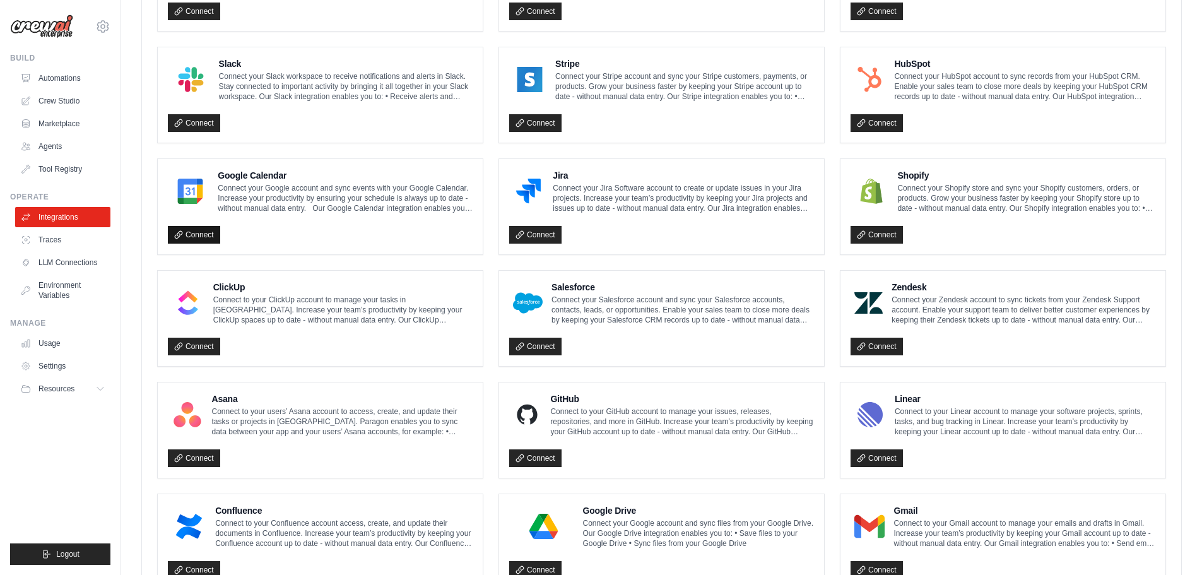
click at [184, 234] on link "Connect" at bounding box center [194, 235] width 52 height 18
